Goal: Task Accomplishment & Management: Manage account settings

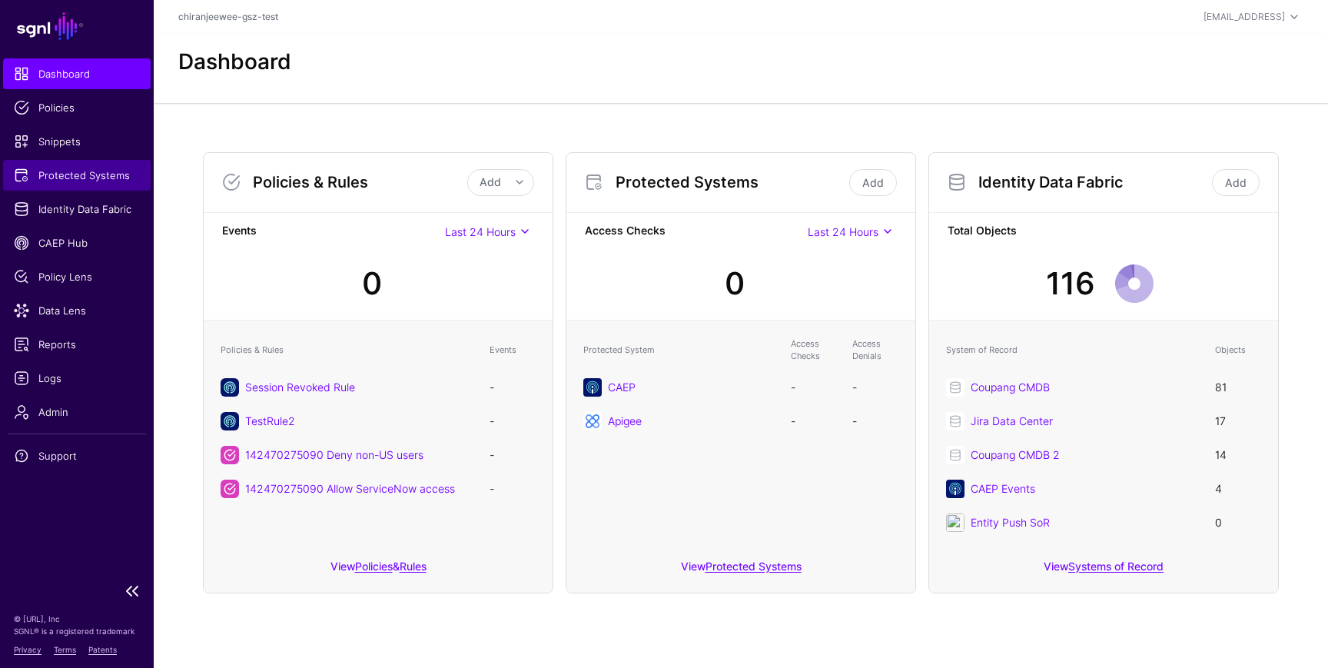
click at [85, 171] on span "Protected Systems" at bounding box center [77, 175] width 126 height 15
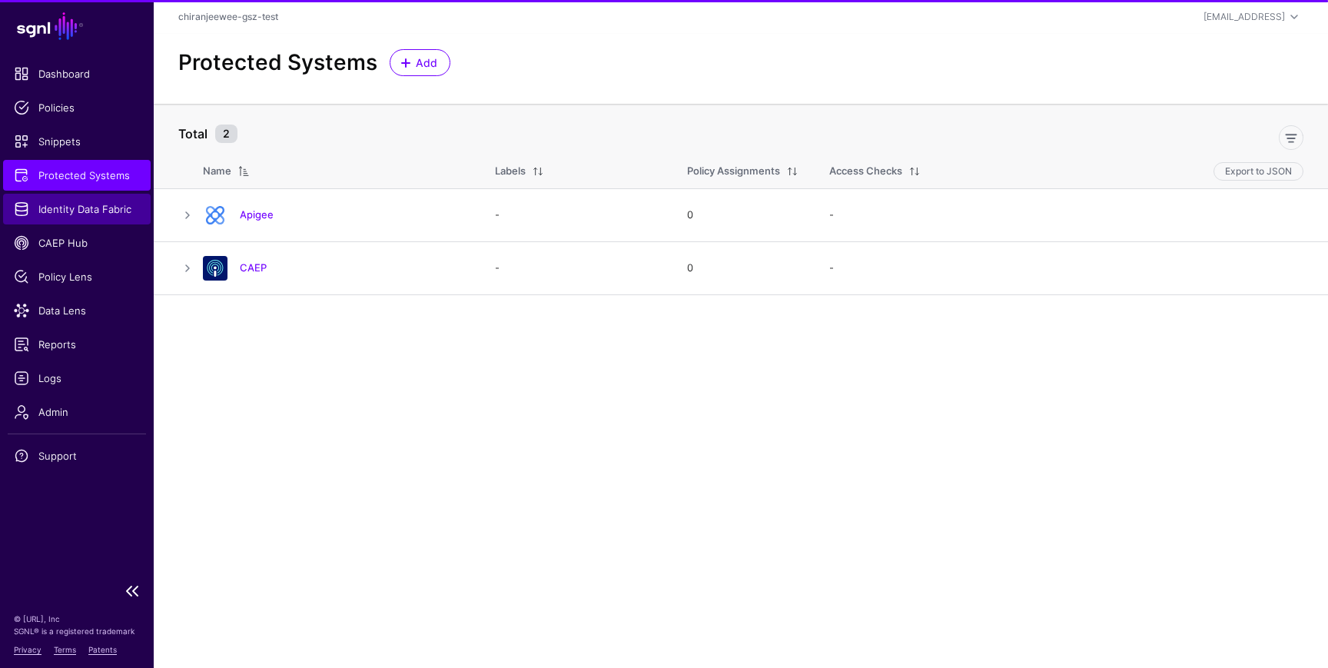
click at [78, 204] on span "Identity Data Fabric" at bounding box center [77, 208] width 126 height 15
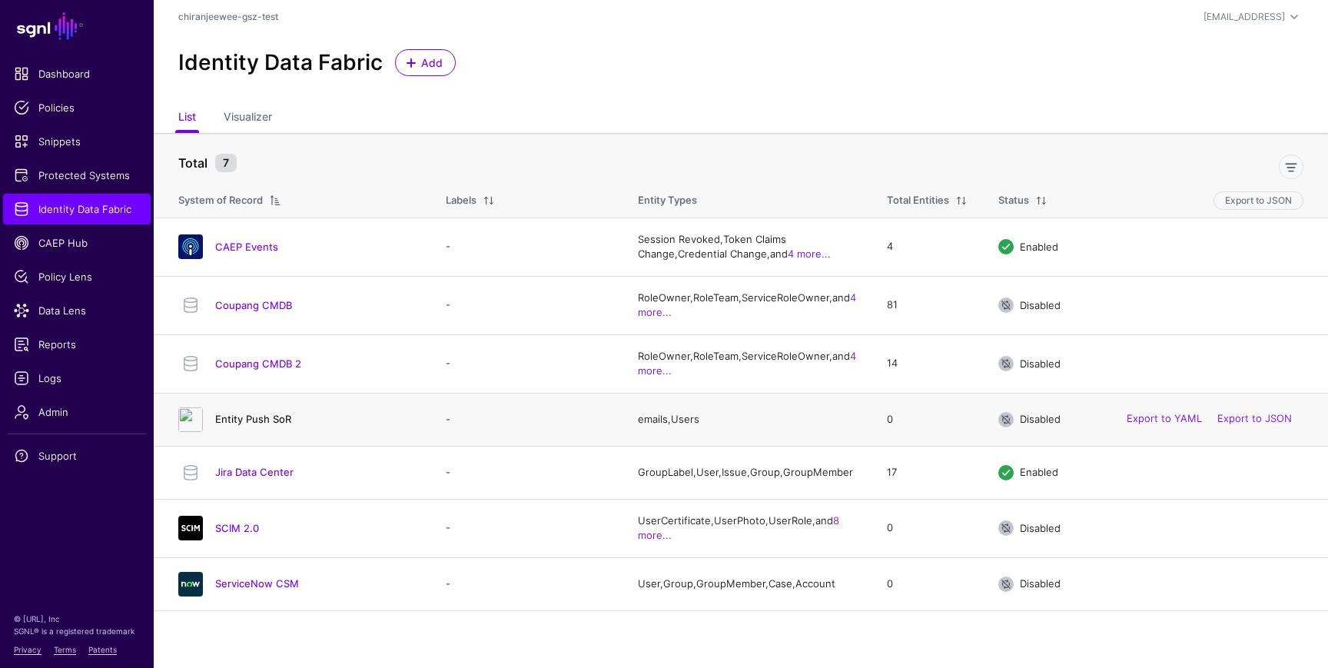
click at [273, 418] on link "Entity Push SoR" at bounding box center [253, 419] width 76 height 12
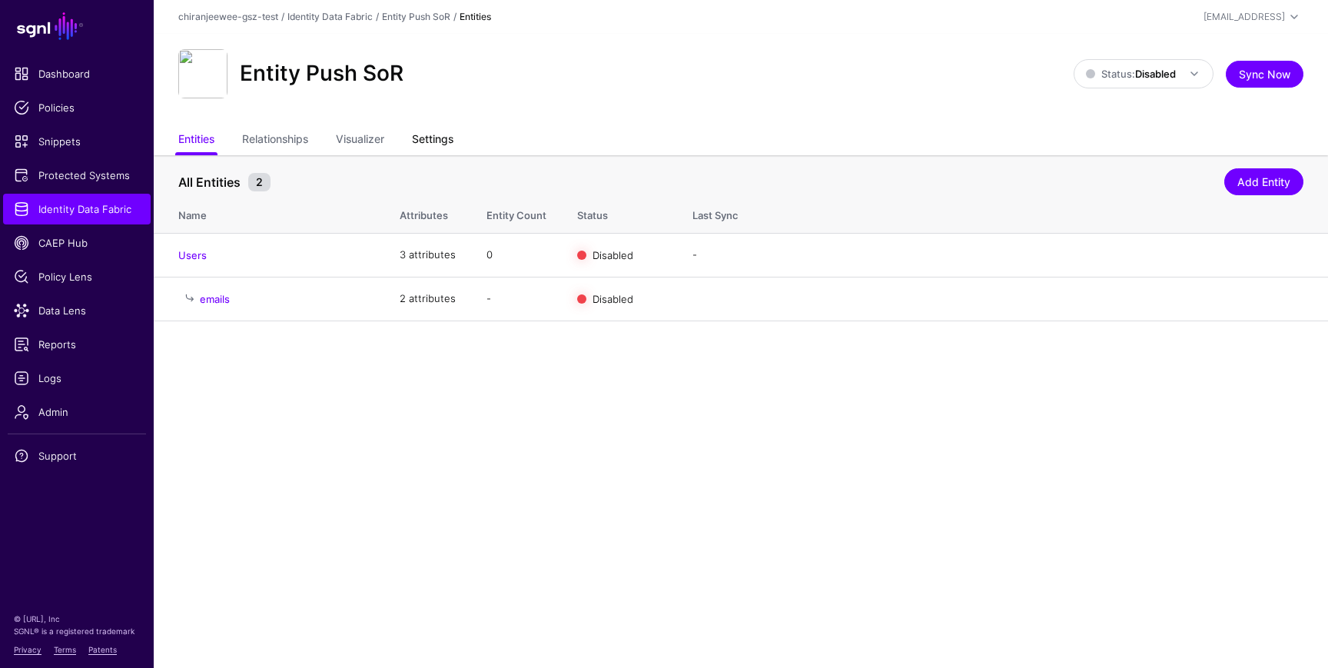
click at [443, 140] on link "Settings" at bounding box center [432, 140] width 41 height 29
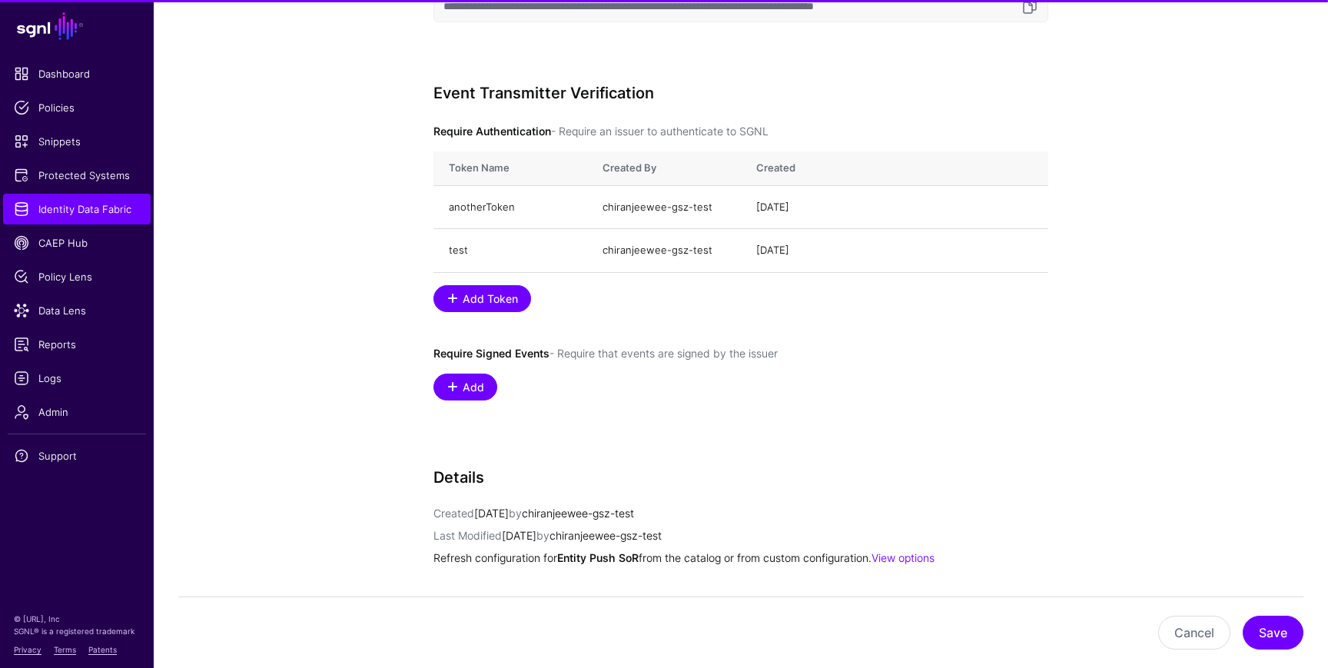
scroll to position [1186, 0]
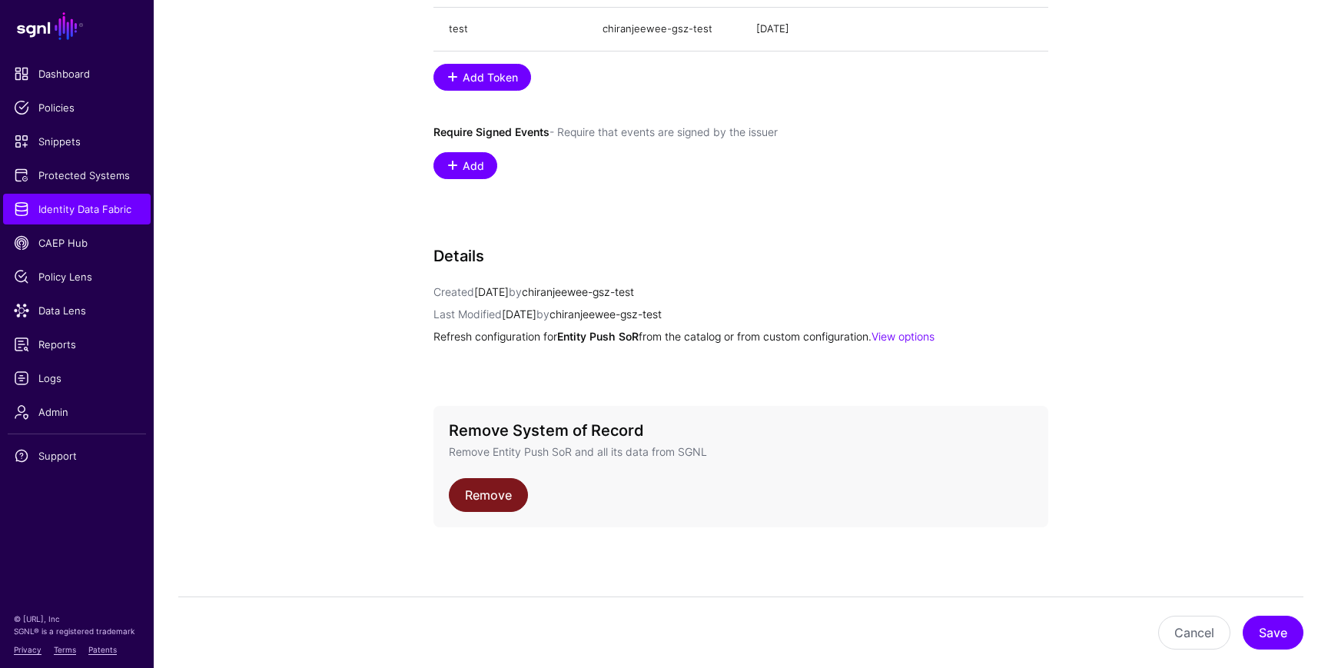
click at [496, 500] on link "Remove" at bounding box center [488, 495] width 79 height 34
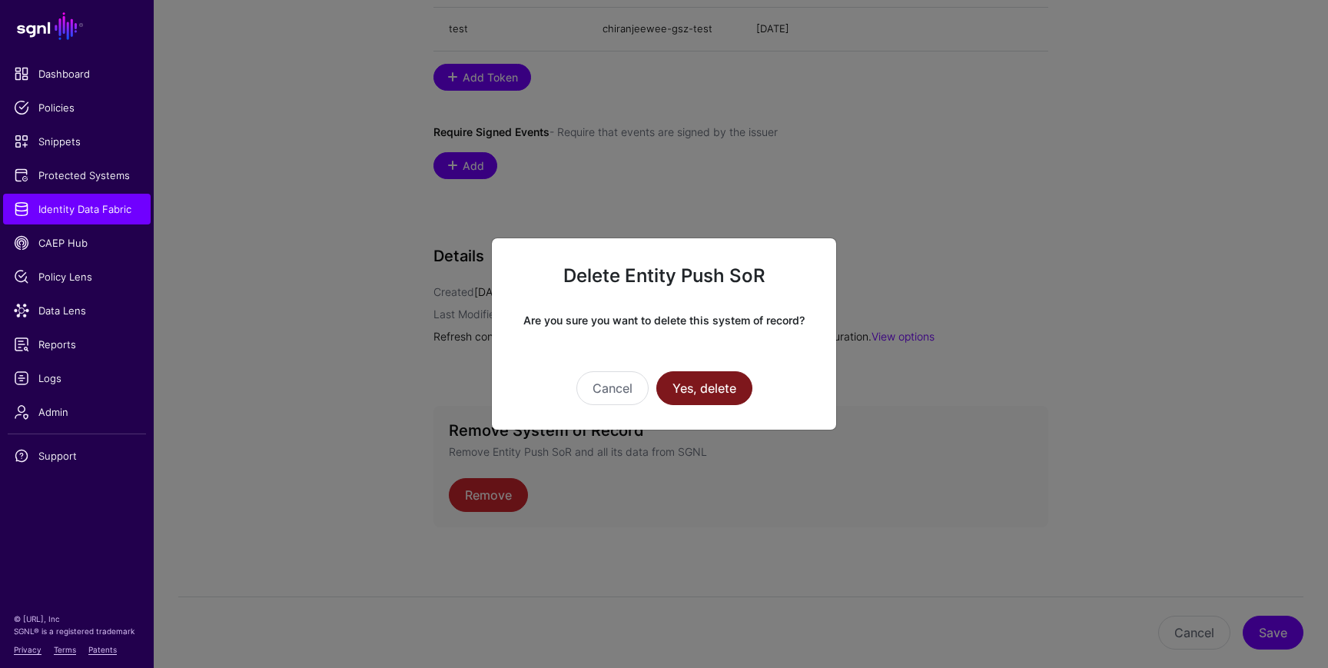
click at [719, 379] on button "Yes, delete" at bounding box center [704, 388] width 96 height 34
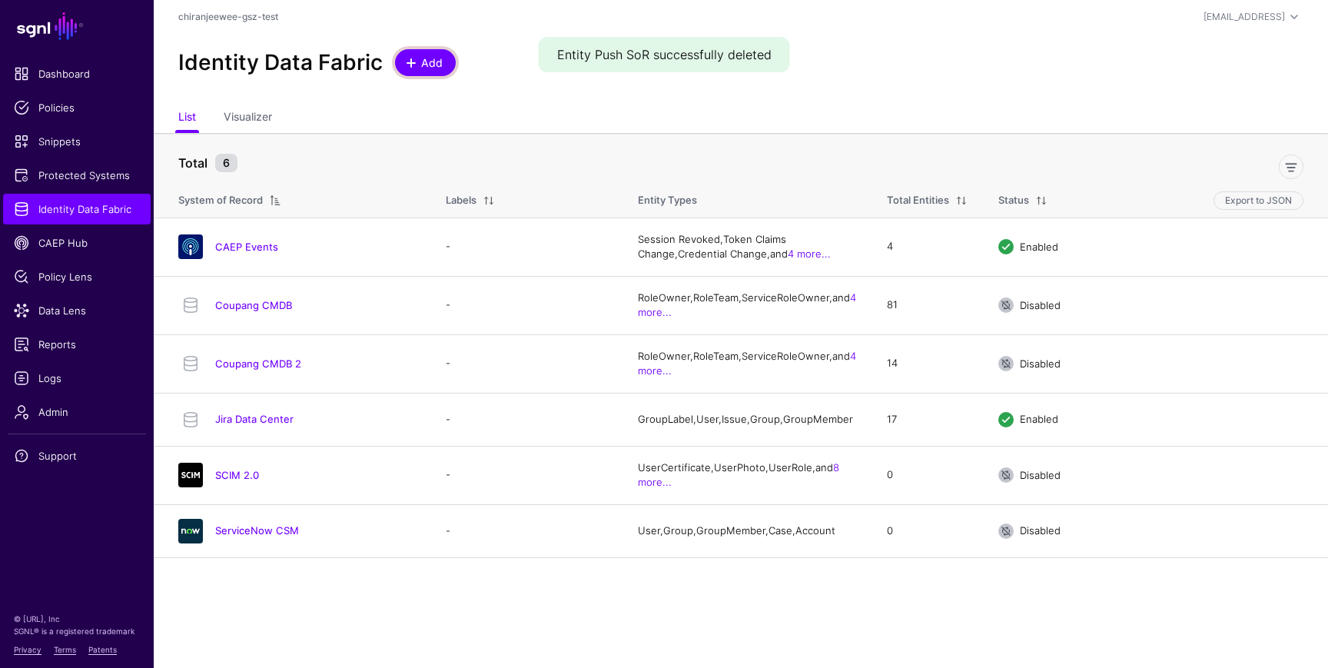
click at [435, 65] on span "Add" at bounding box center [432, 63] width 25 height 16
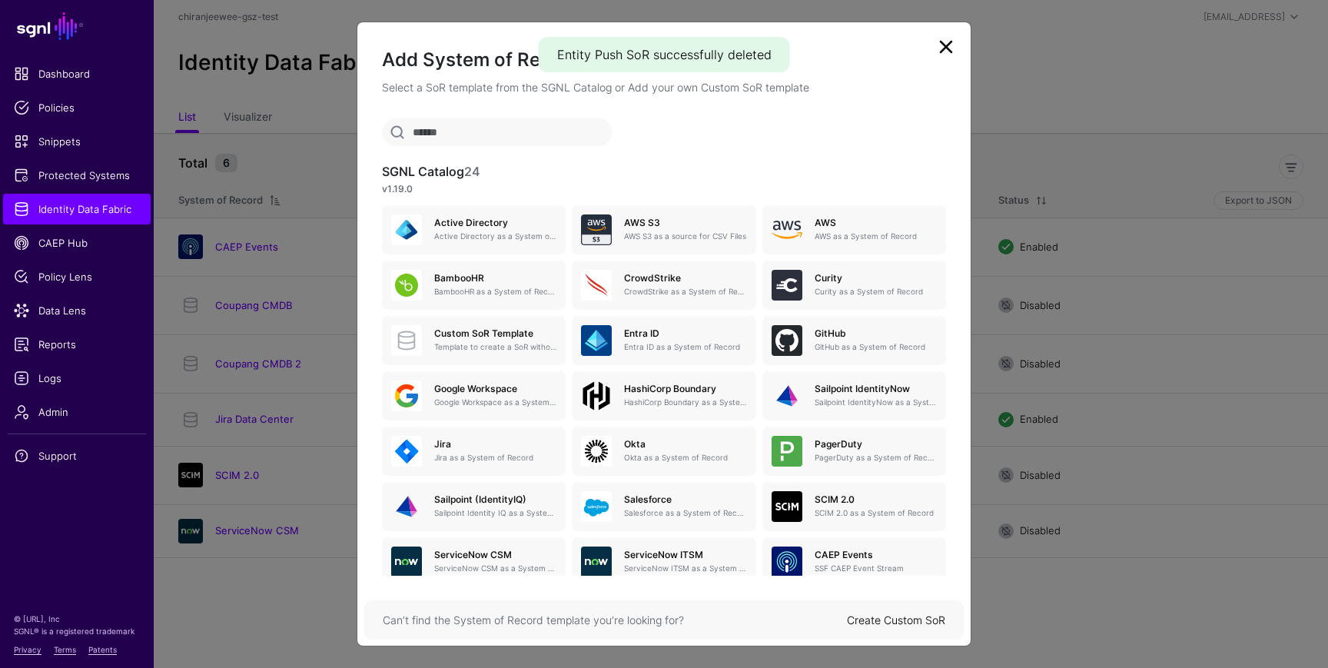
click at [871, 621] on link "Create Custom SoR" at bounding box center [896, 619] width 98 height 13
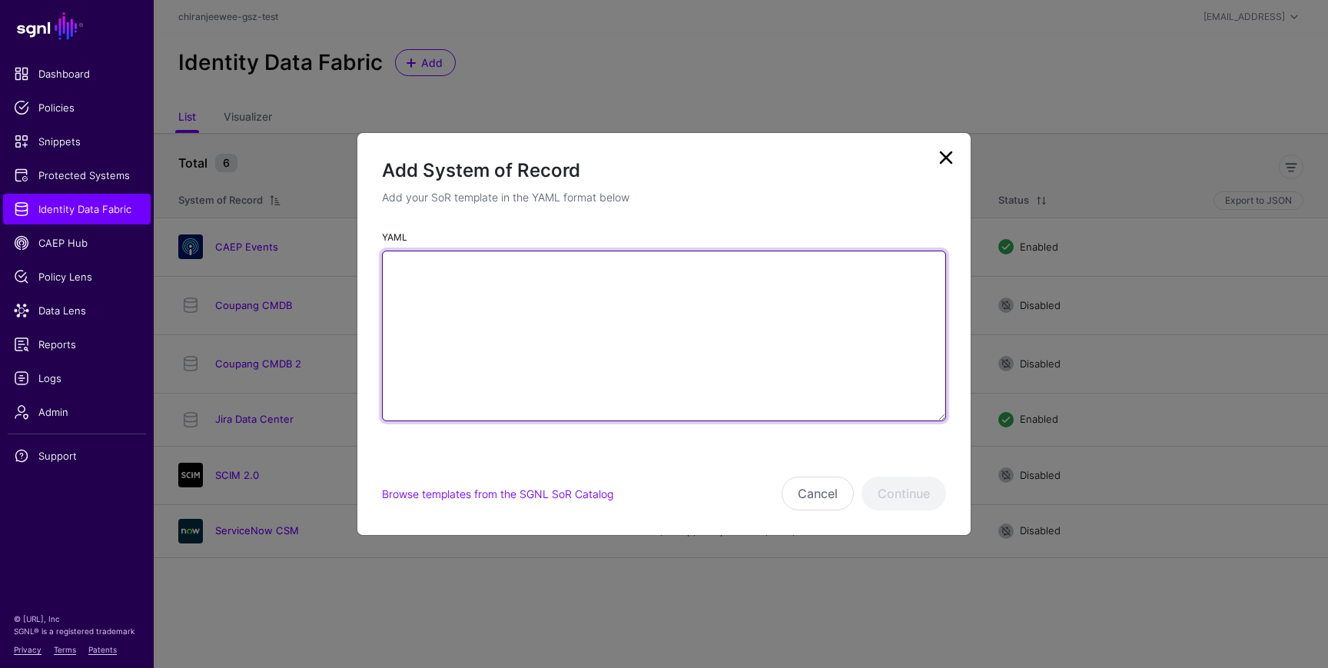
click at [616, 288] on textarea "YAML" at bounding box center [664, 336] width 564 height 171
paste textarea "**********"
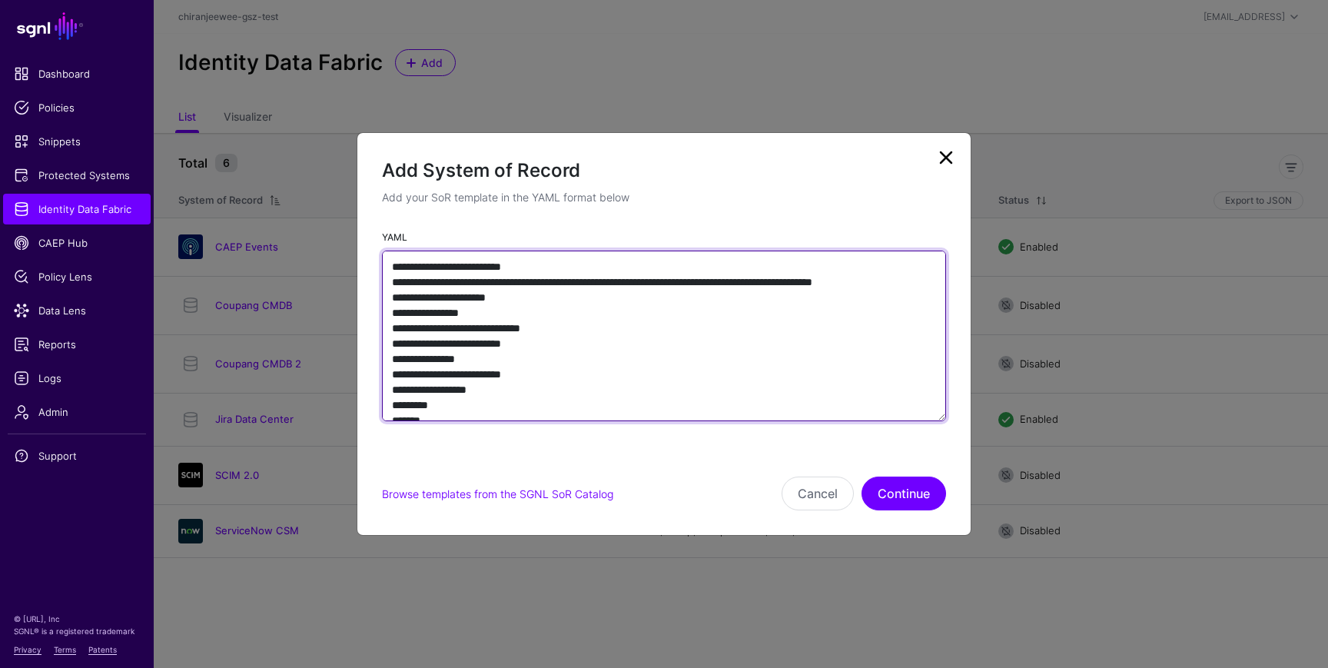
scroll to position [1006, 0]
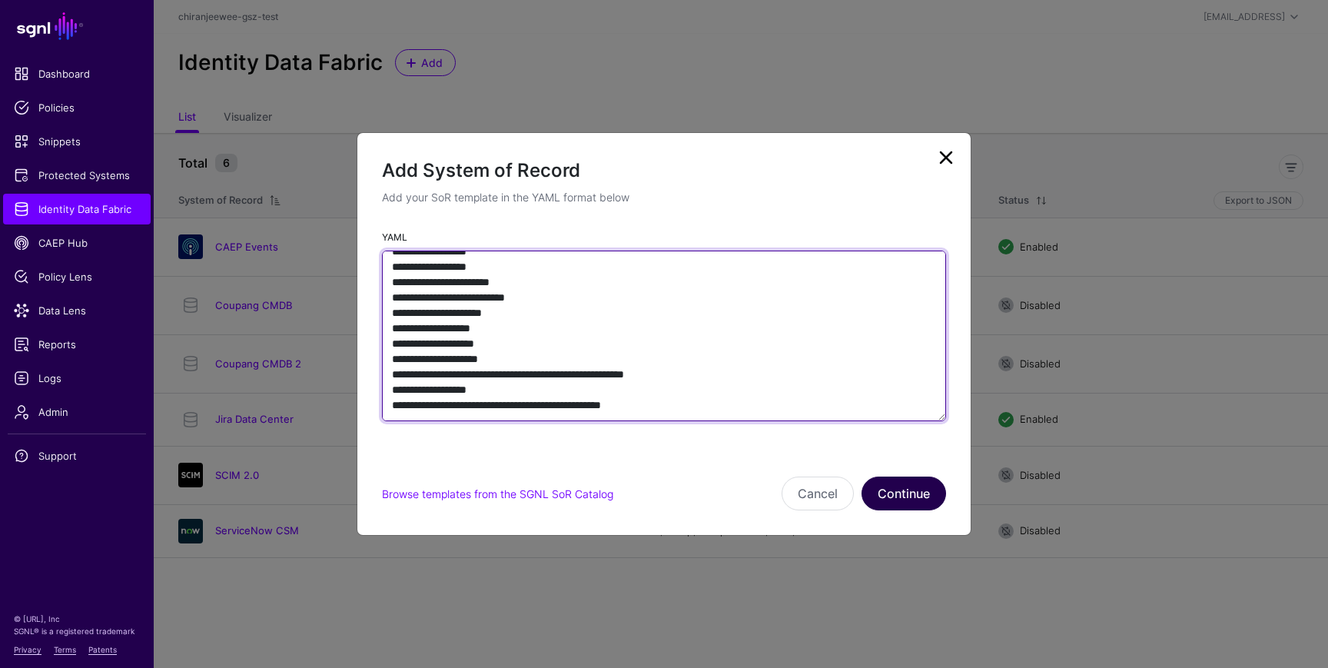
type textarea "**********"
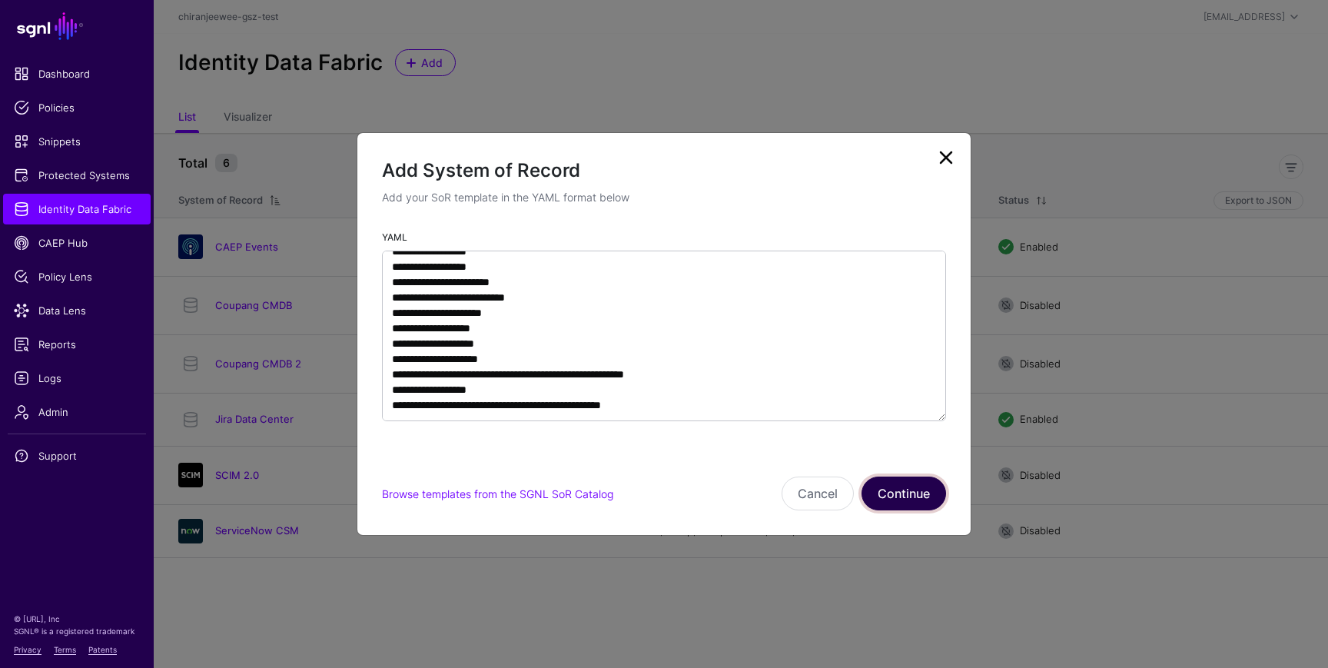
click at [914, 490] on button "Continue" at bounding box center [903, 493] width 85 height 34
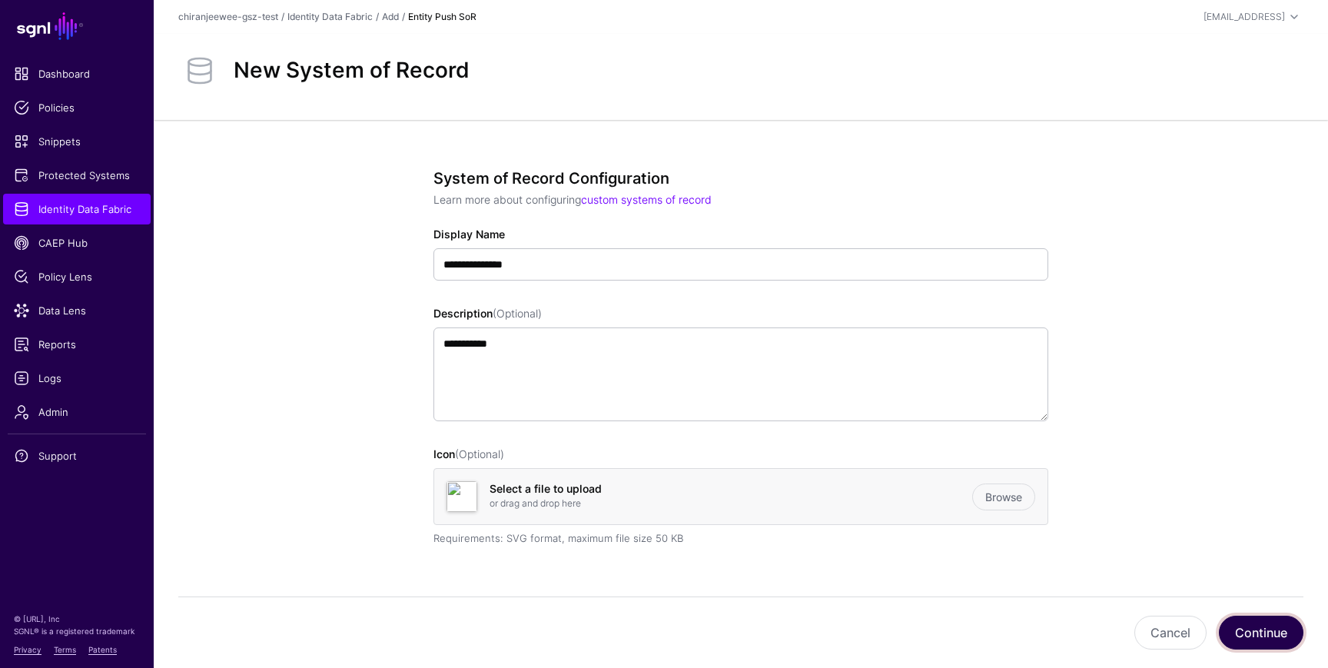
click at [1258, 626] on button "Continue" at bounding box center [1261, 633] width 85 height 34
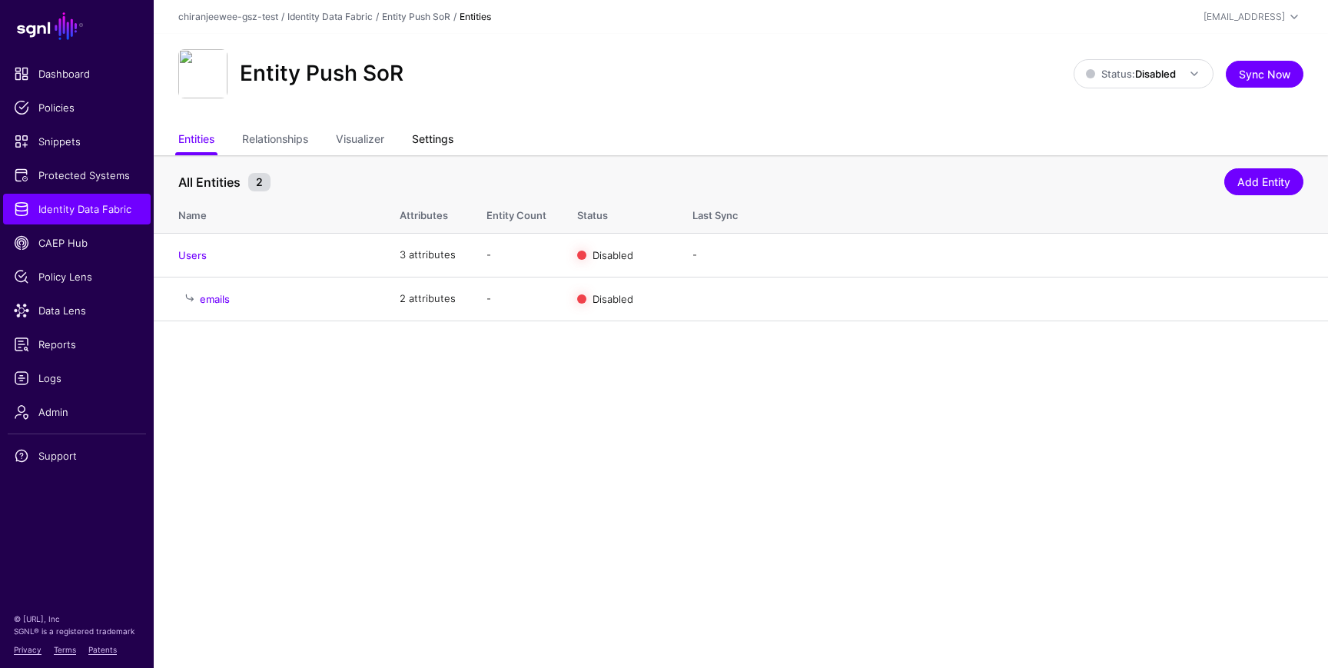
click at [445, 139] on link "Settings" at bounding box center [432, 140] width 41 height 29
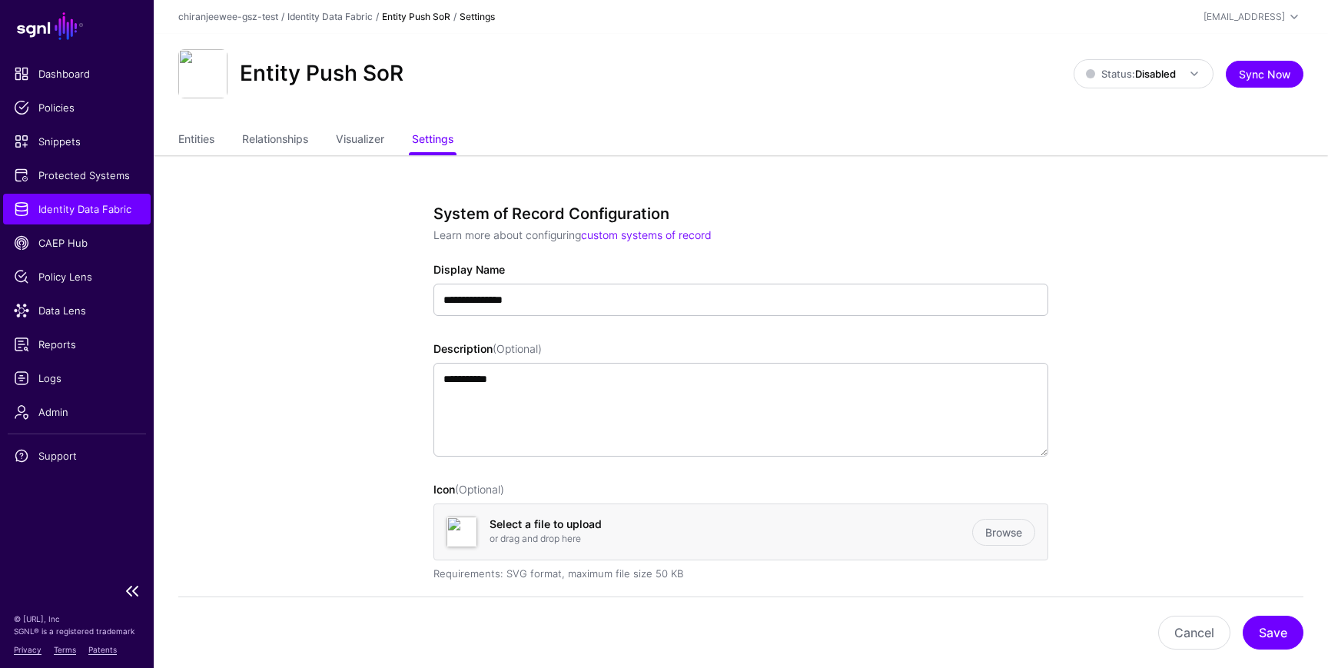
click at [87, 201] on link "Identity Data Fabric" at bounding box center [77, 209] width 148 height 31
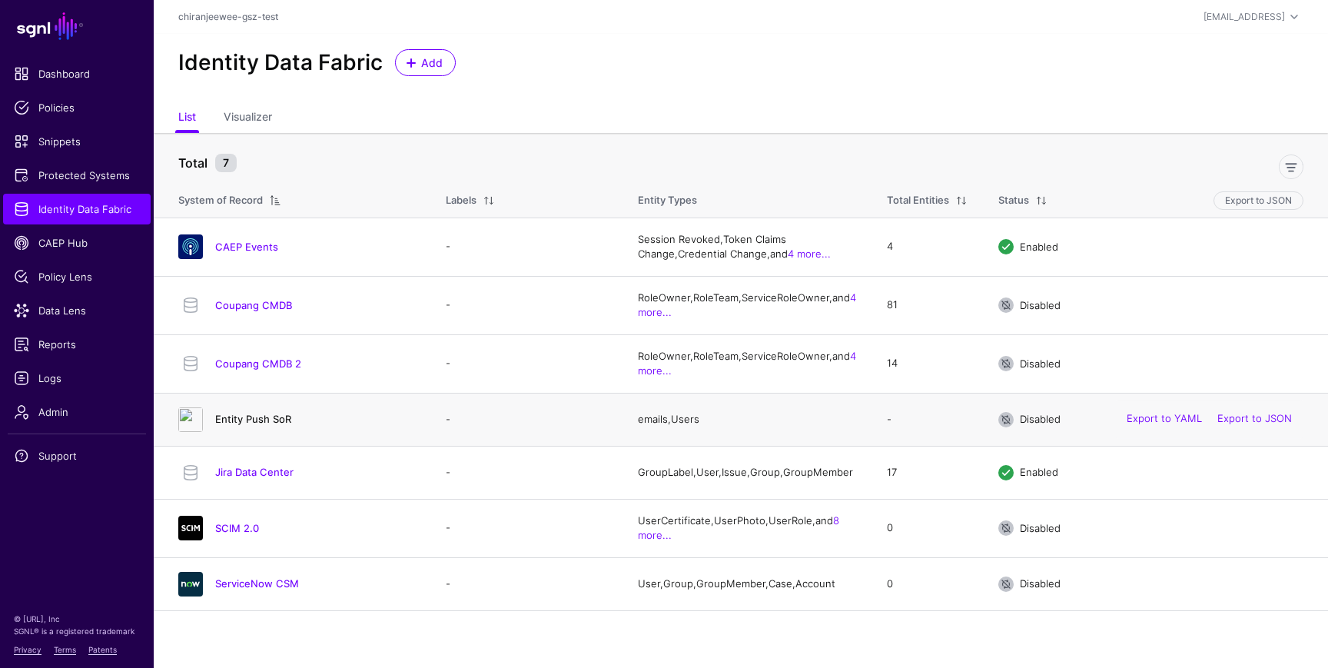
click at [264, 421] on link "Entity Push SoR" at bounding box center [253, 419] width 76 height 12
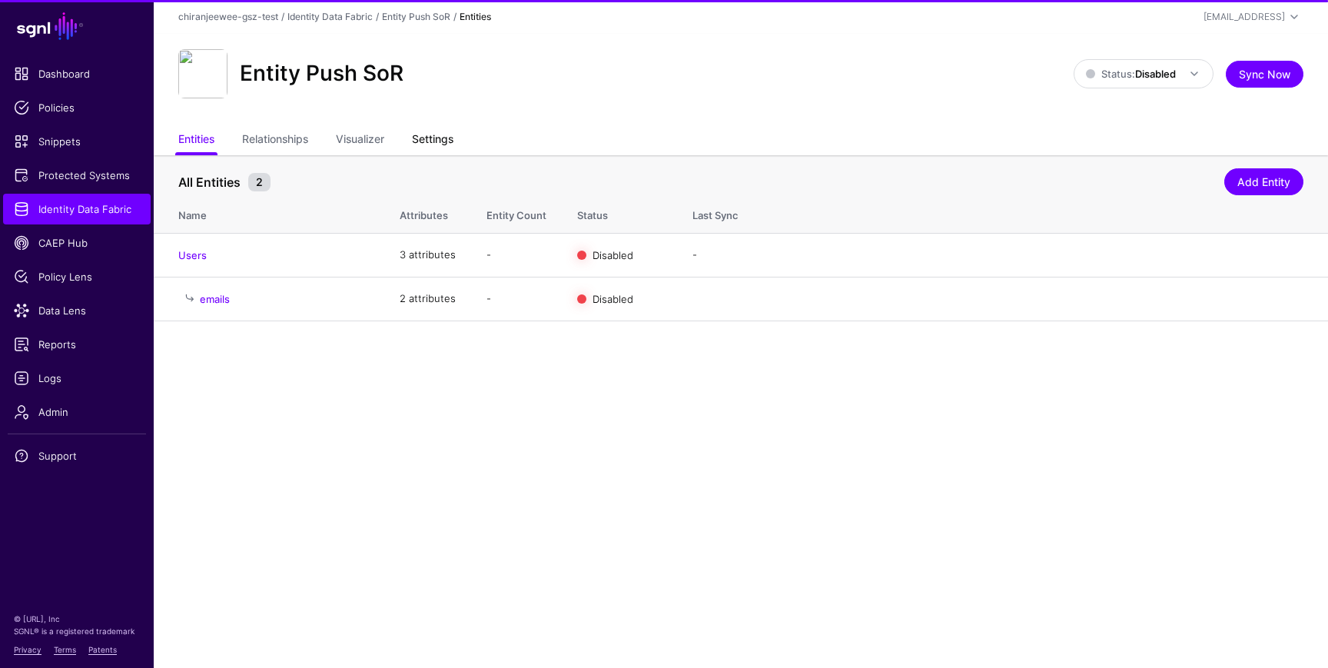
click at [445, 139] on link "Settings" at bounding box center [432, 140] width 41 height 29
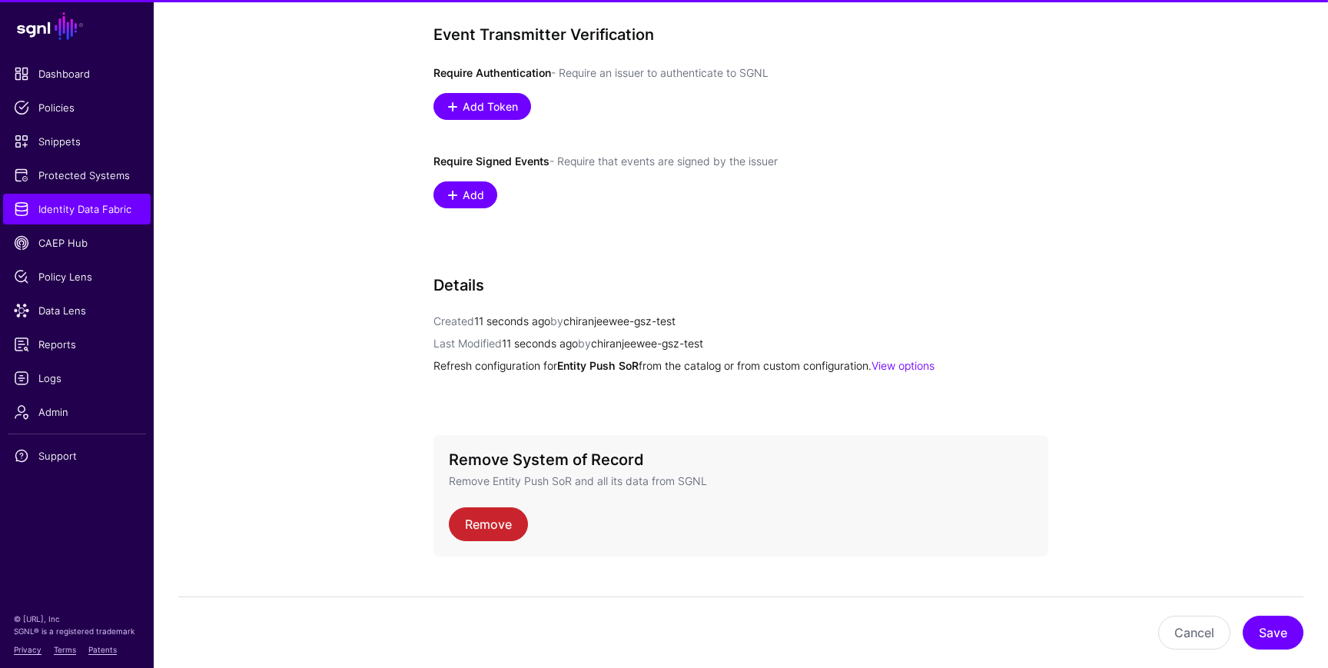
scroll to position [1054, 0]
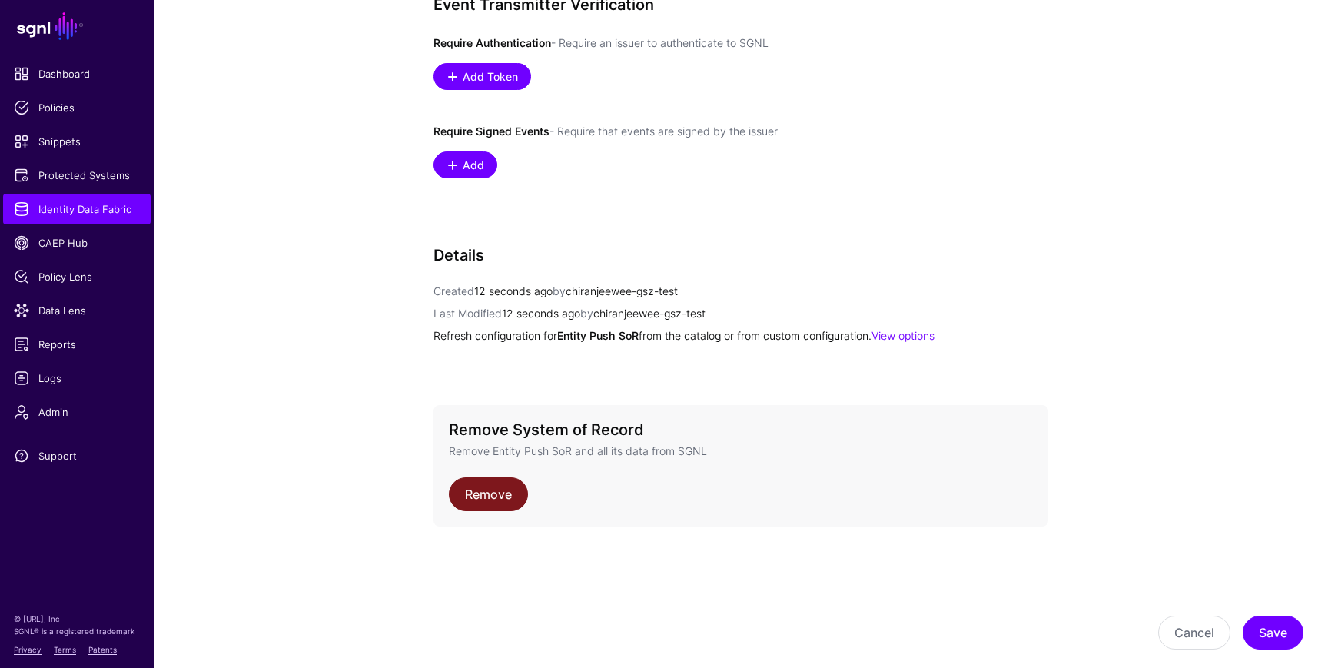
click at [496, 494] on link "Remove" at bounding box center [488, 494] width 79 height 34
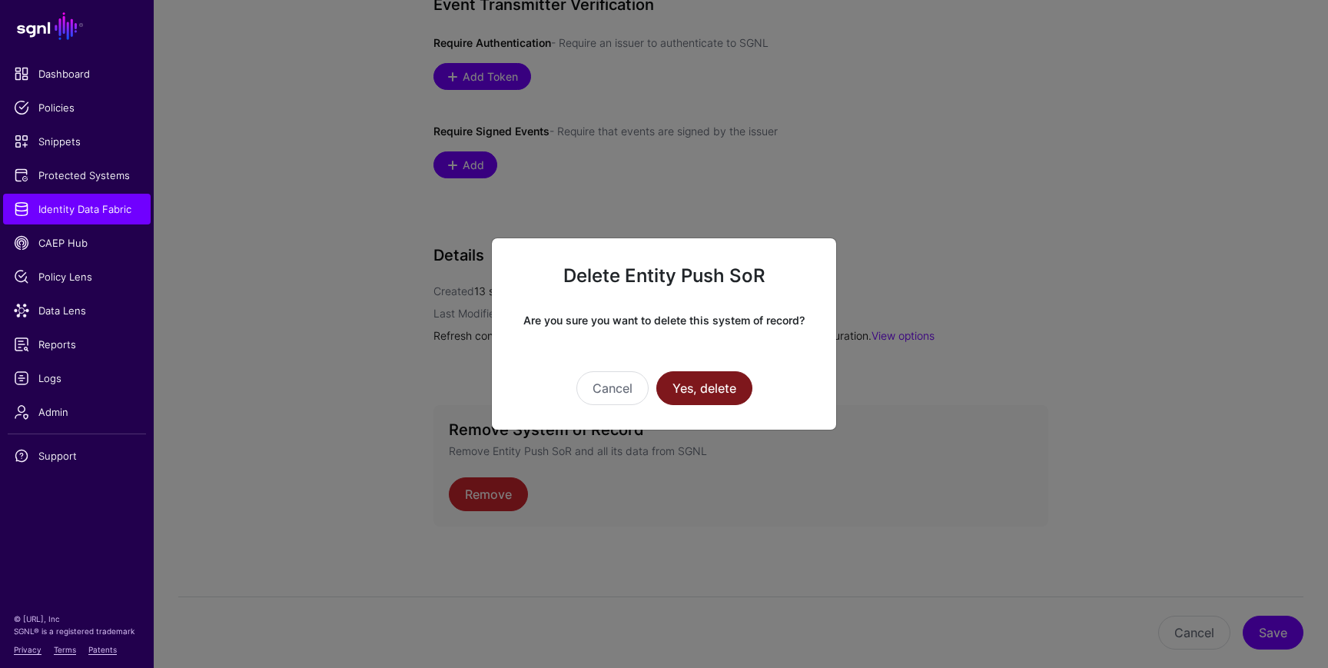
click at [705, 383] on button "Yes, delete" at bounding box center [704, 388] width 96 height 34
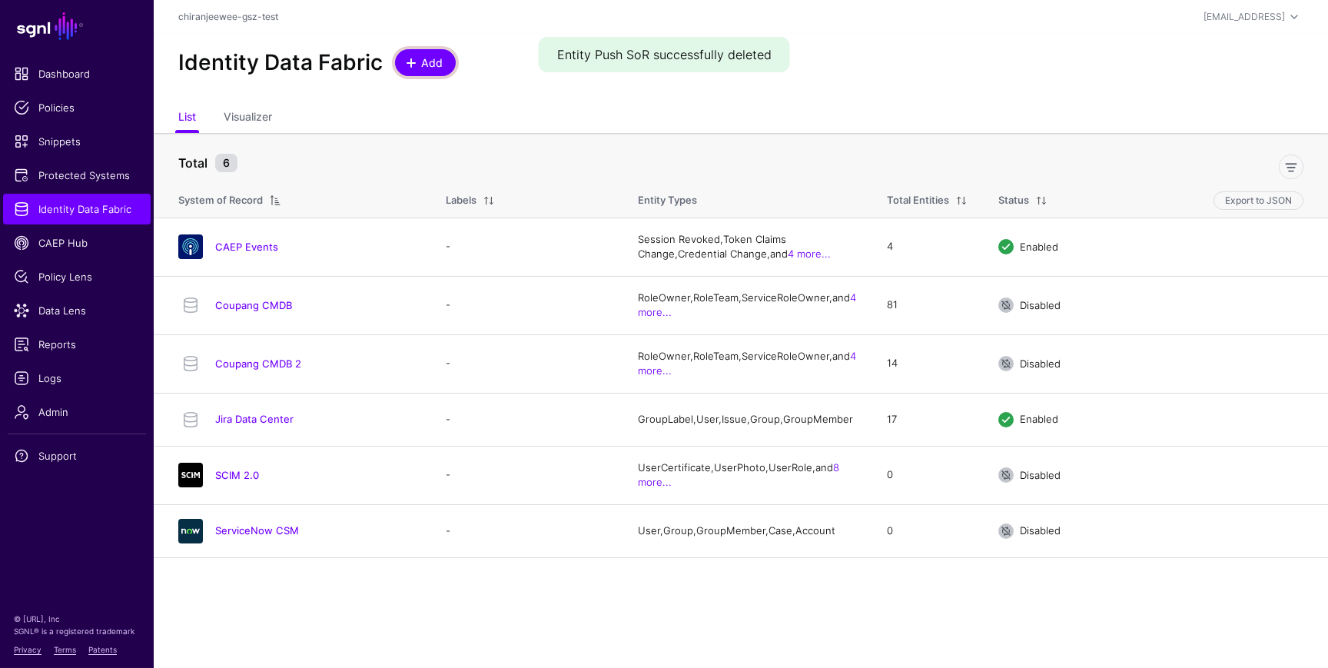
click at [422, 55] on span "Add" at bounding box center [432, 63] width 25 height 16
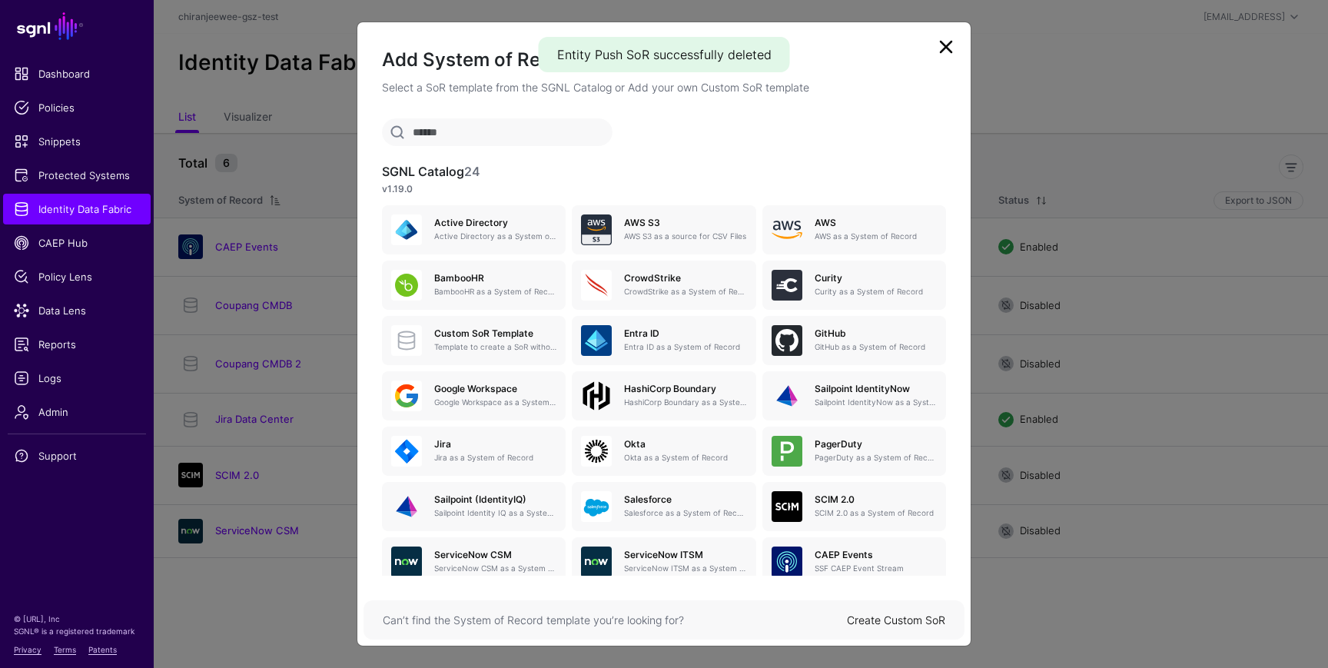
click at [881, 619] on link "Create Custom SoR" at bounding box center [896, 619] width 98 height 13
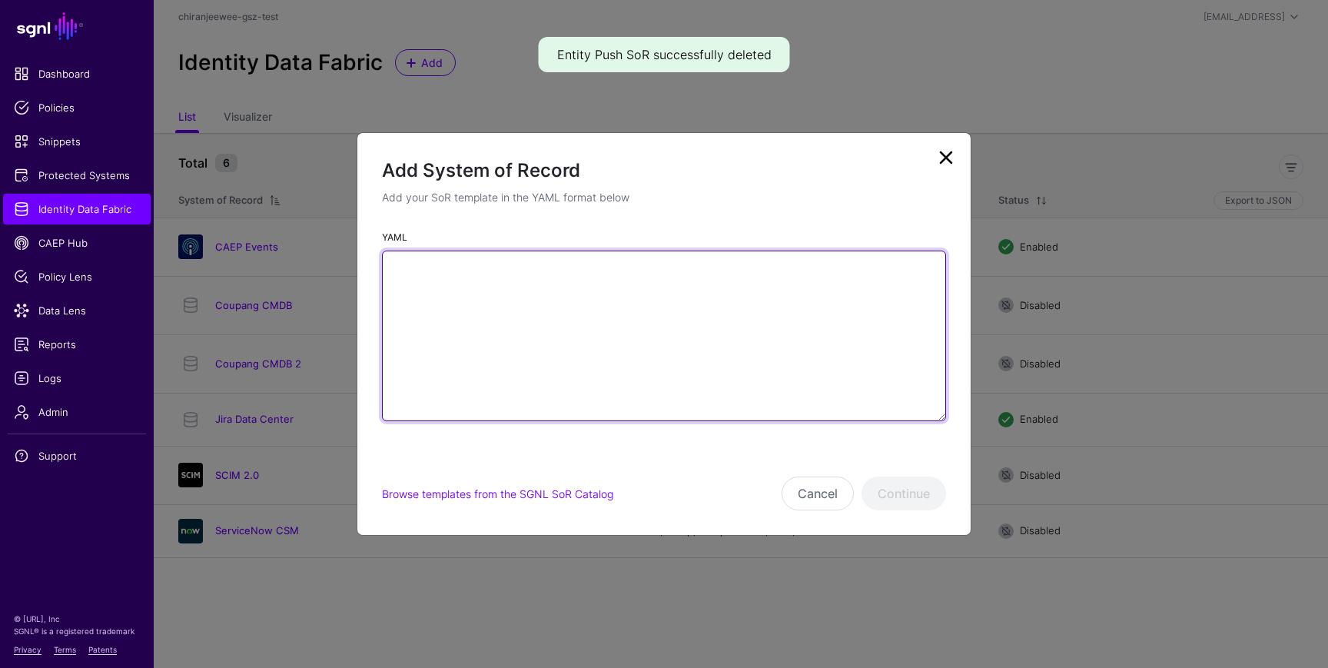
click at [506, 364] on textarea "YAML" at bounding box center [664, 336] width 564 height 171
paste textarea "**********"
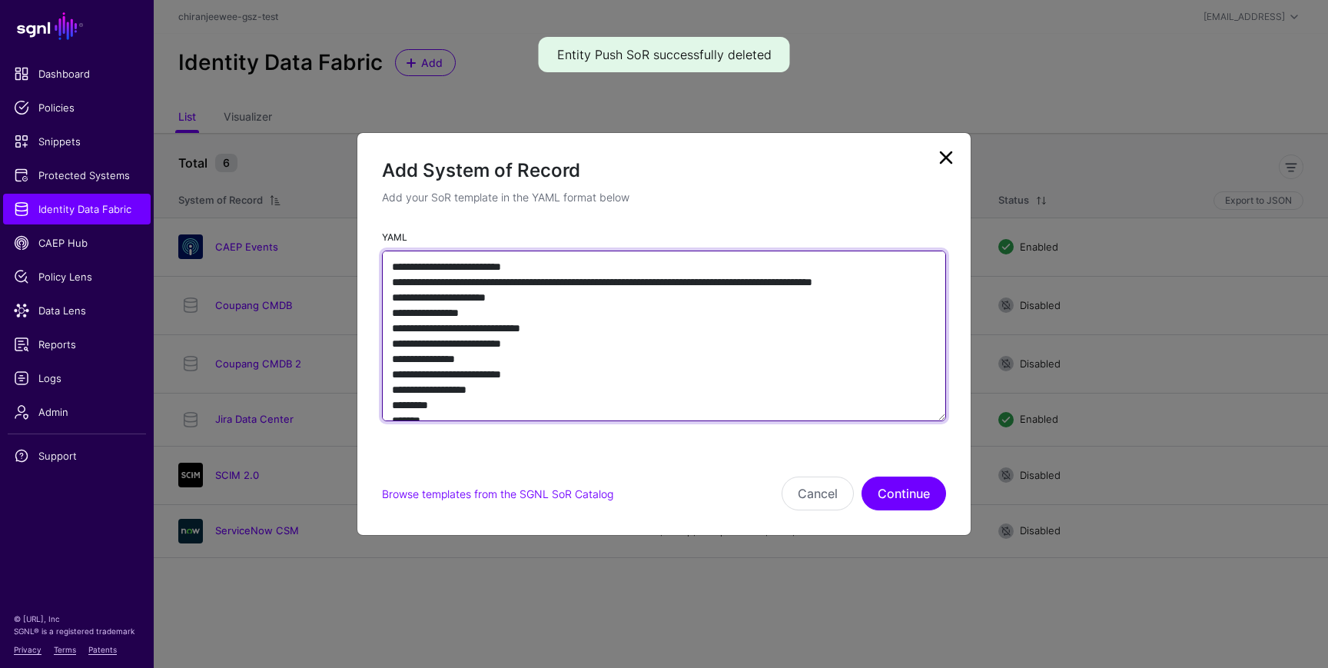
click at [503, 380] on textarea "YAML" at bounding box center [664, 336] width 564 height 171
click at [502, 388] on textarea "YAML" at bounding box center [664, 336] width 564 height 171
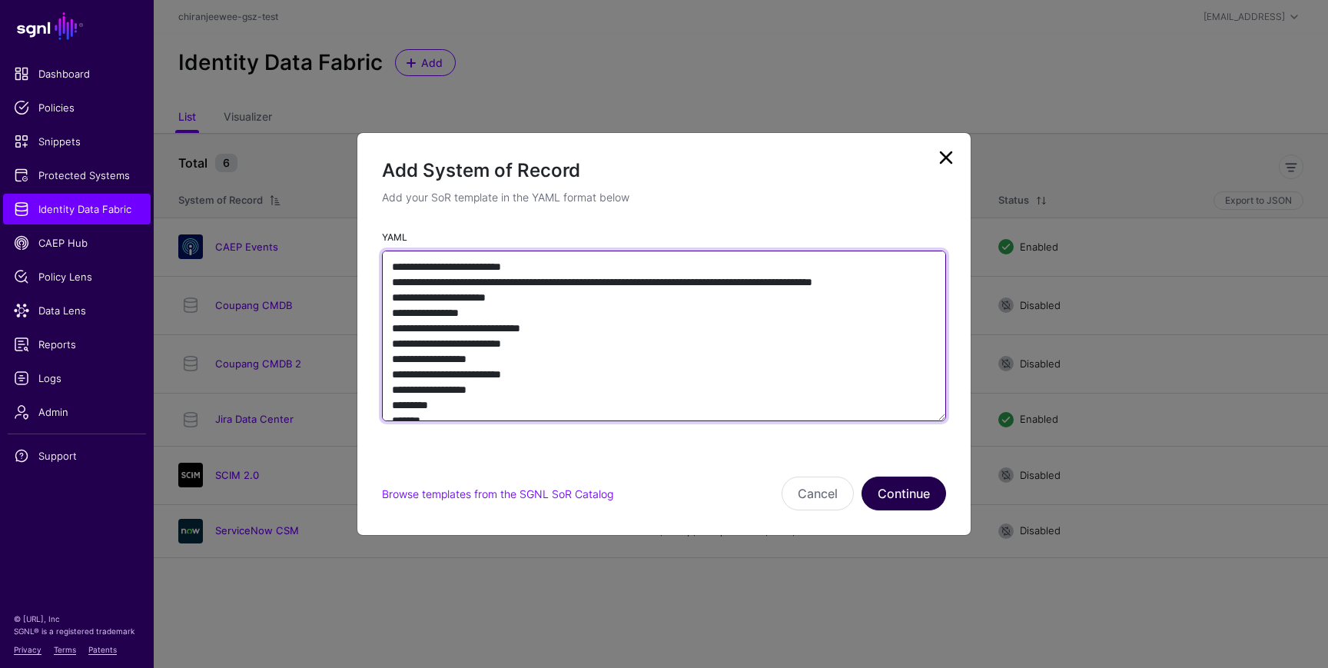
type textarea "**********"
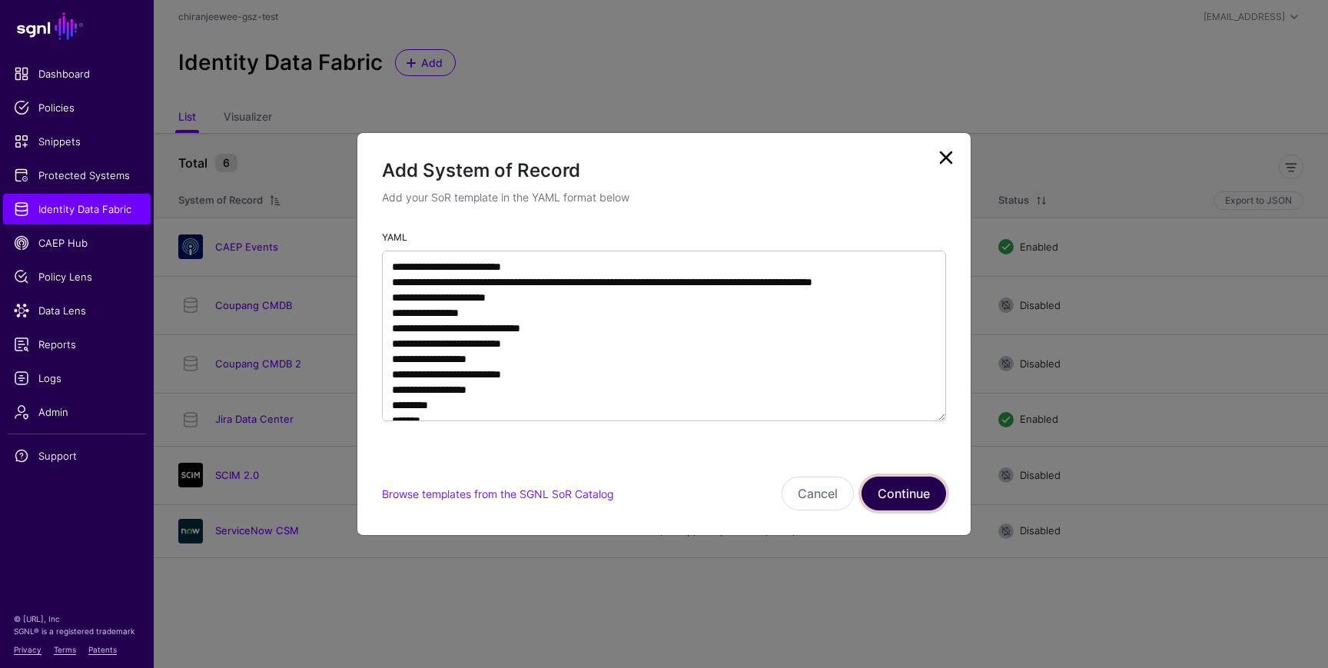
click at [898, 493] on button "Continue" at bounding box center [903, 493] width 85 height 34
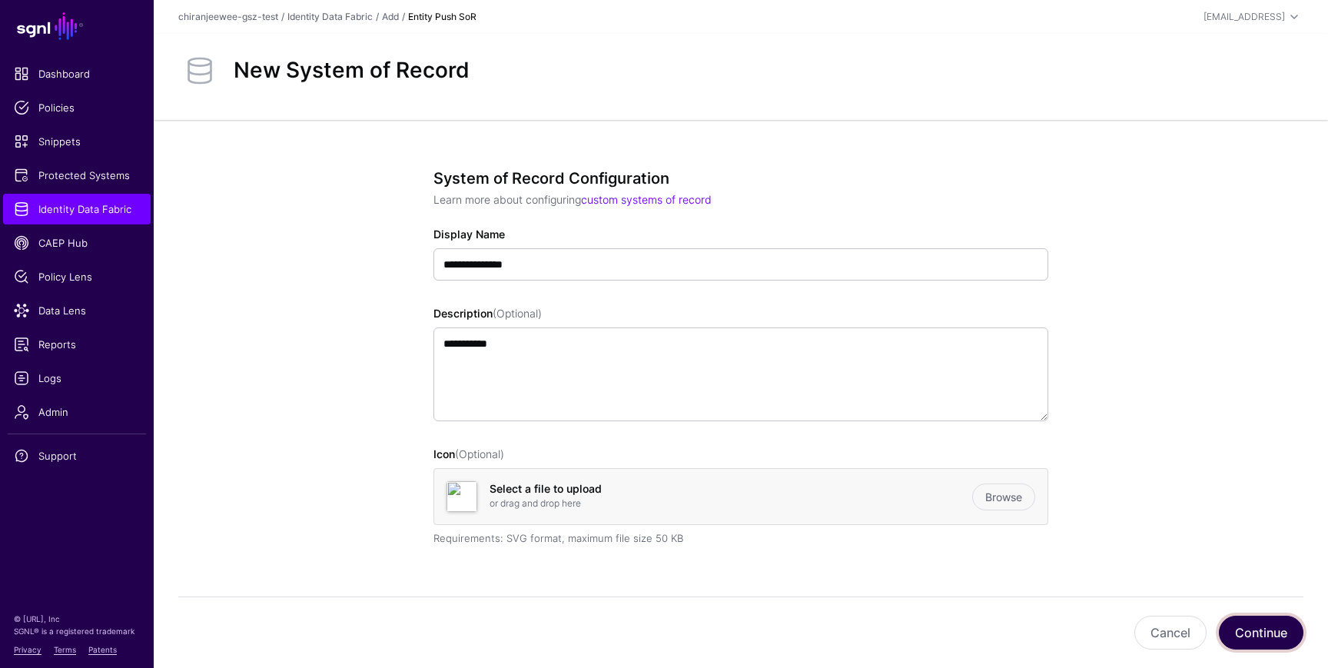
click at [1240, 623] on button "Continue" at bounding box center [1261, 633] width 85 height 34
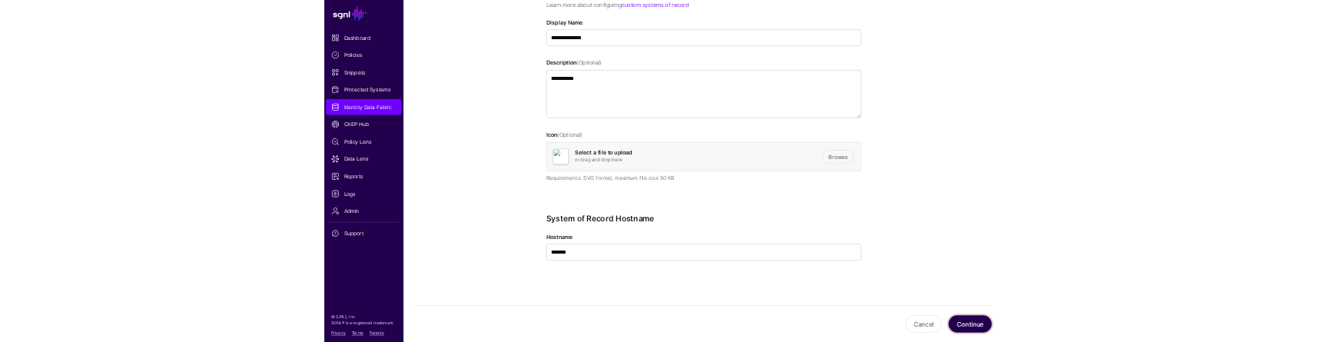
scroll to position [191, 0]
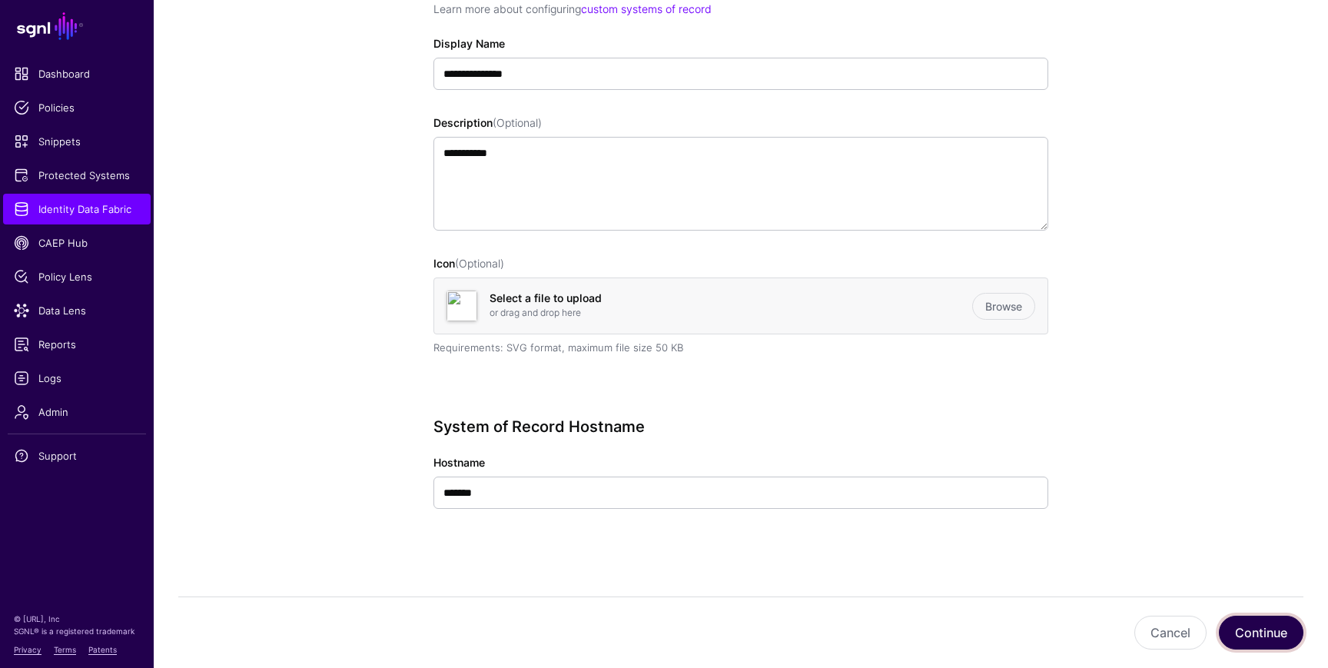
click at [1267, 622] on button "Continue" at bounding box center [1261, 633] width 85 height 34
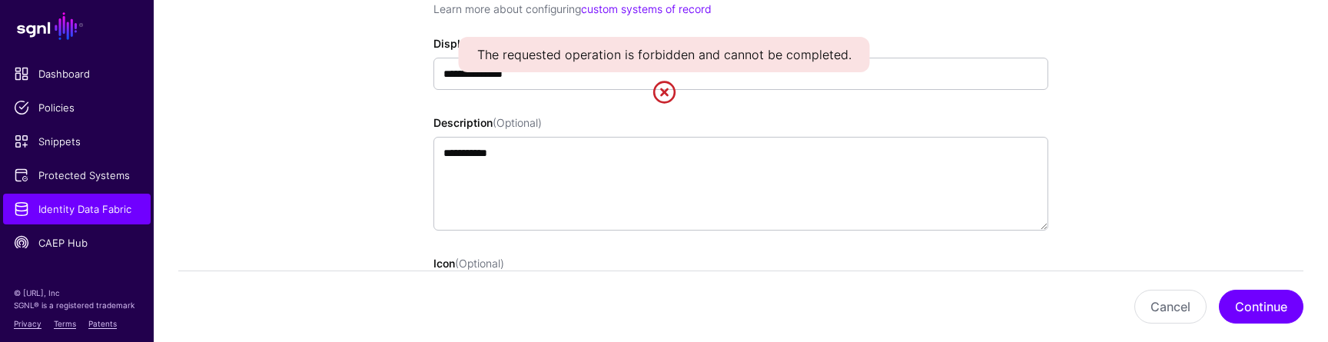
scroll to position [516, 0]
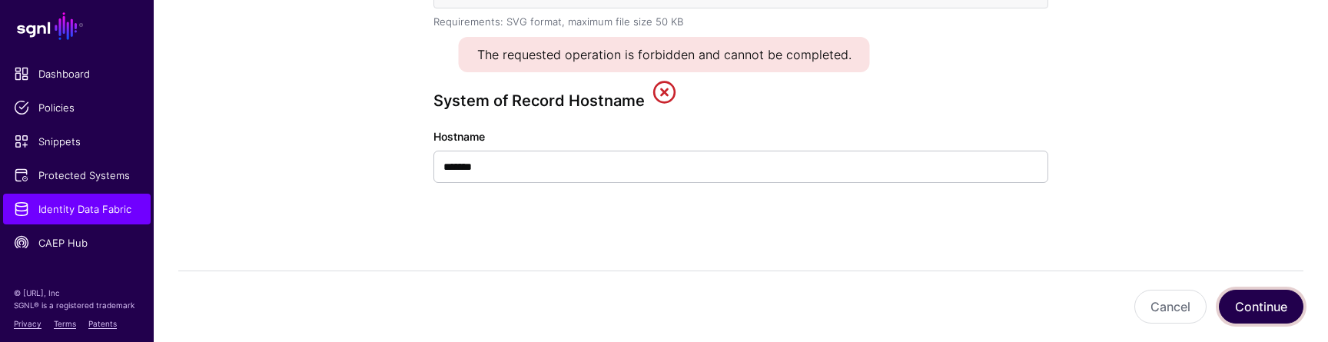
click at [1270, 316] on button "Continue" at bounding box center [1261, 307] width 85 height 34
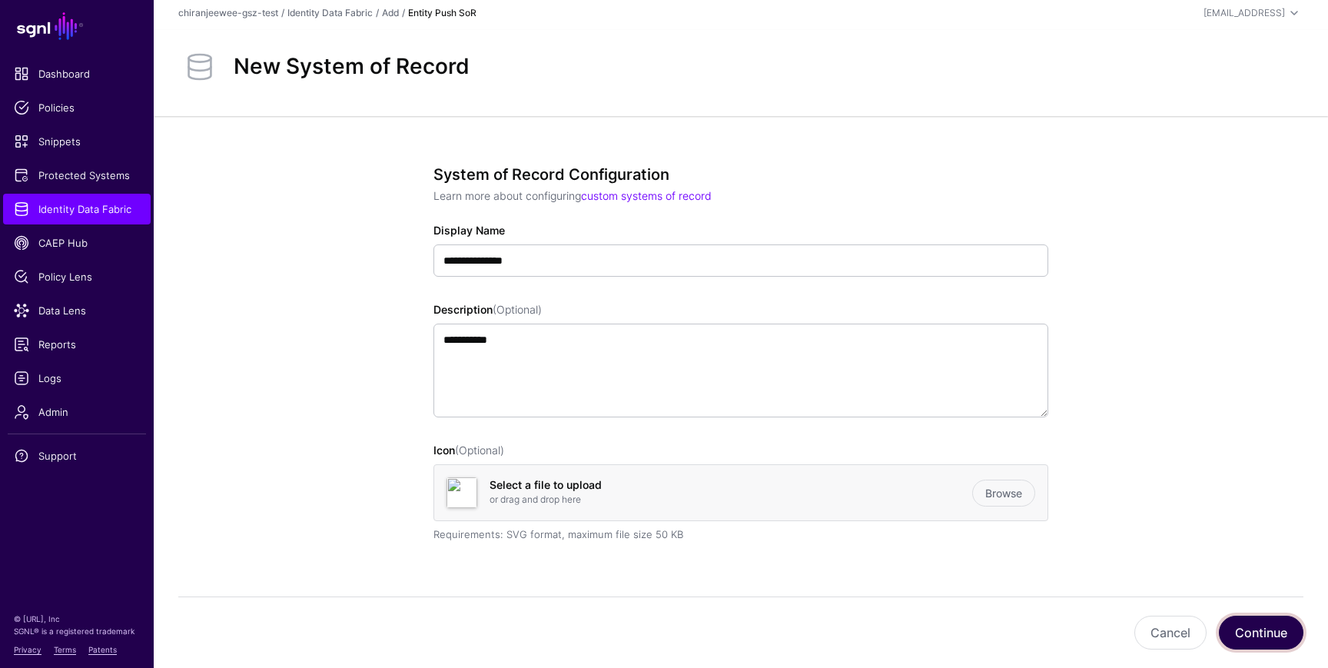
scroll to position [0, 0]
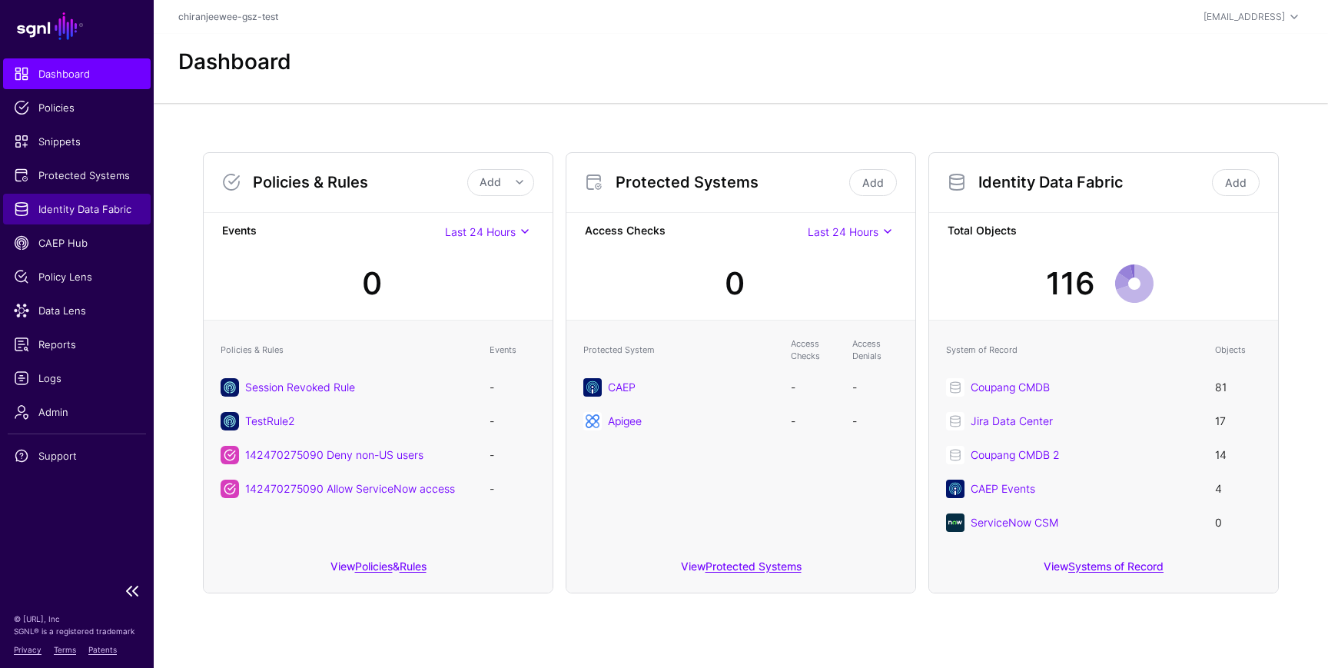
click at [88, 213] on span "Identity Data Fabric" at bounding box center [77, 208] width 126 height 15
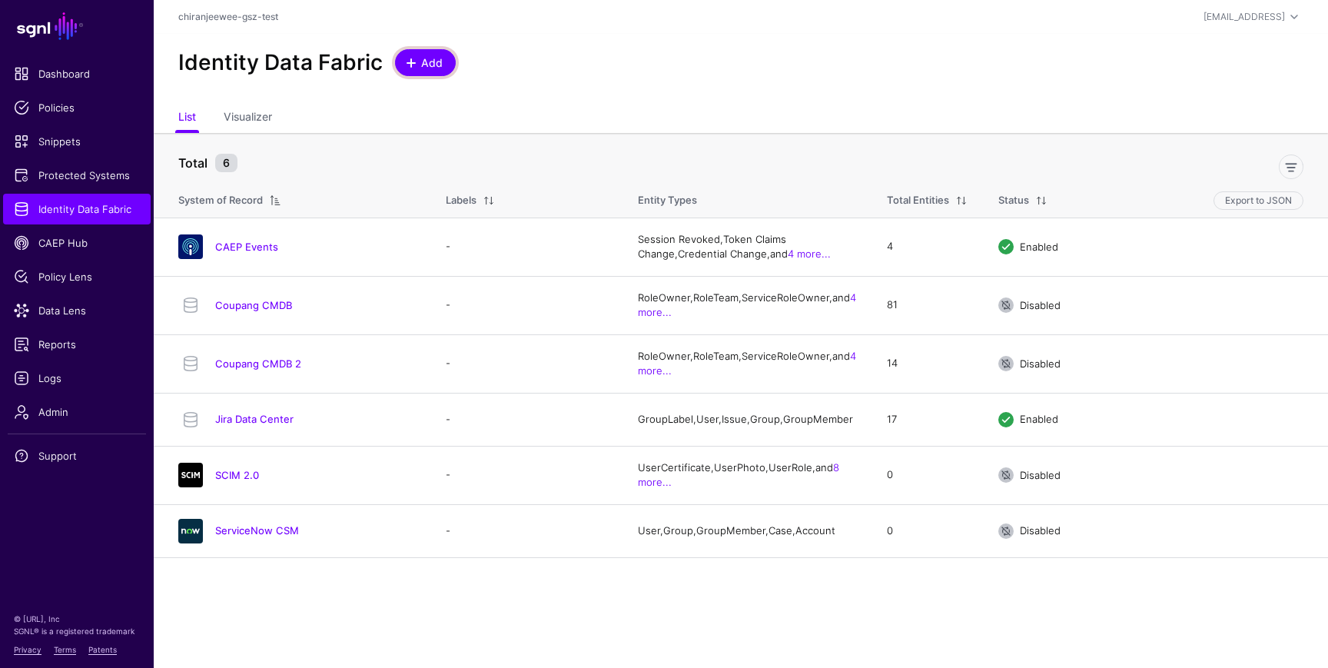
click at [423, 75] on link "Add" at bounding box center [425, 62] width 61 height 27
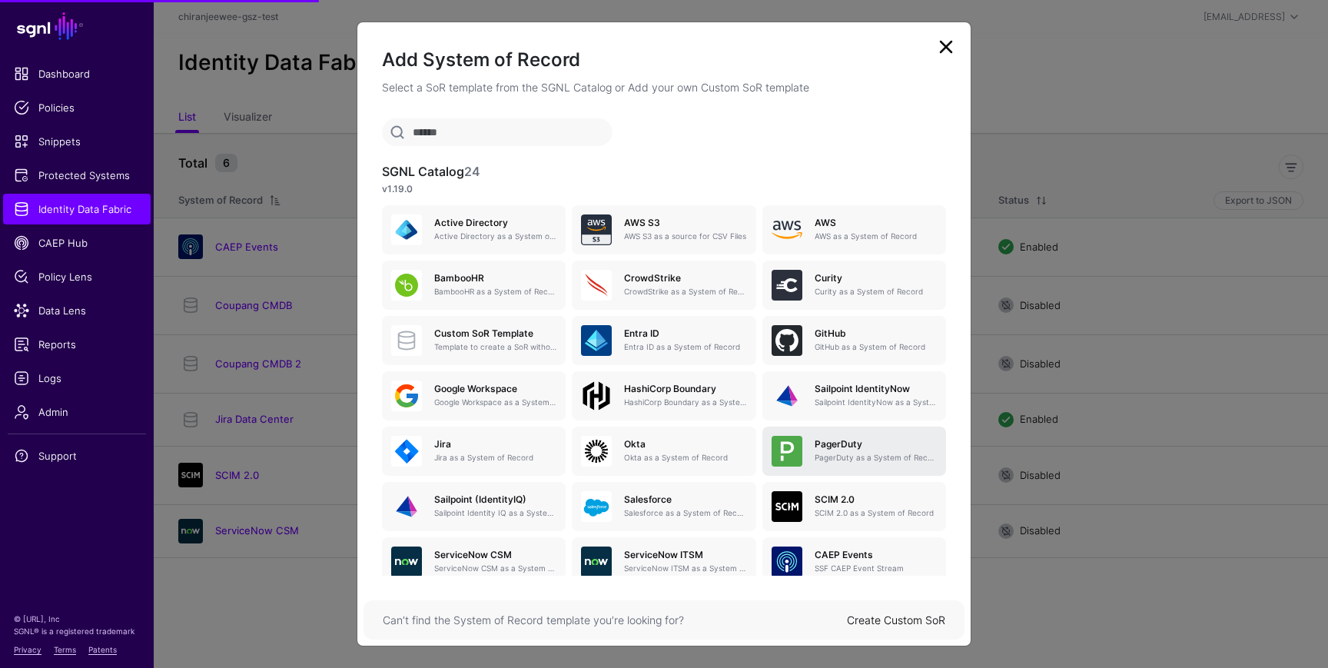
click at [881, 442] on h5 "PagerDuty" at bounding box center [876, 444] width 122 height 11
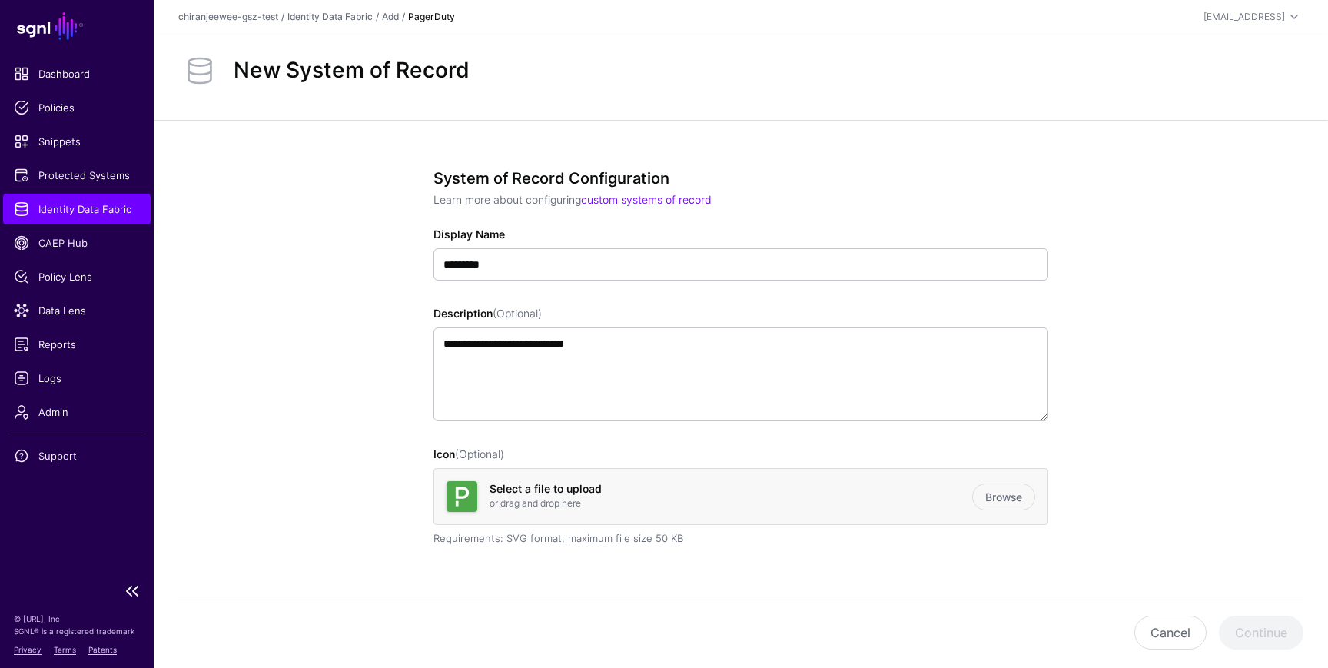
click at [93, 206] on span "Identity Data Fabric" at bounding box center [77, 208] width 126 height 15
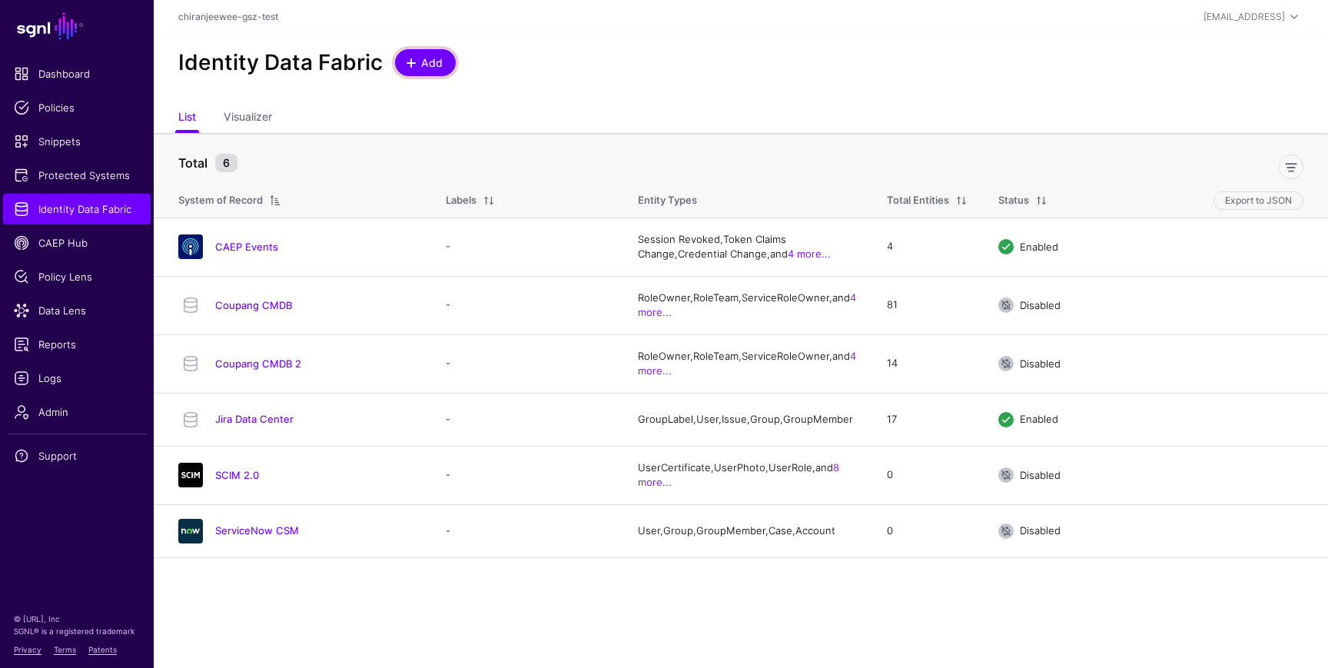
click at [413, 61] on span at bounding box center [411, 63] width 12 height 12
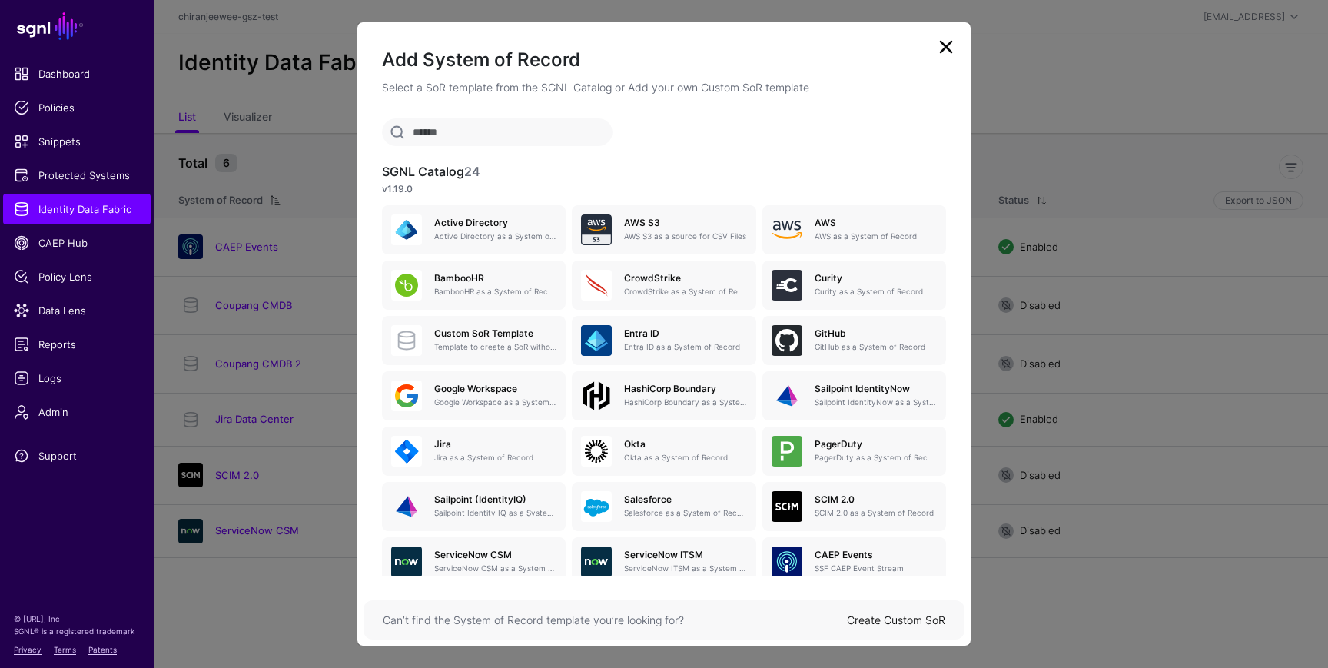
click at [894, 616] on link "Create Custom SoR" at bounding box center [896, 619] width 98 height 13
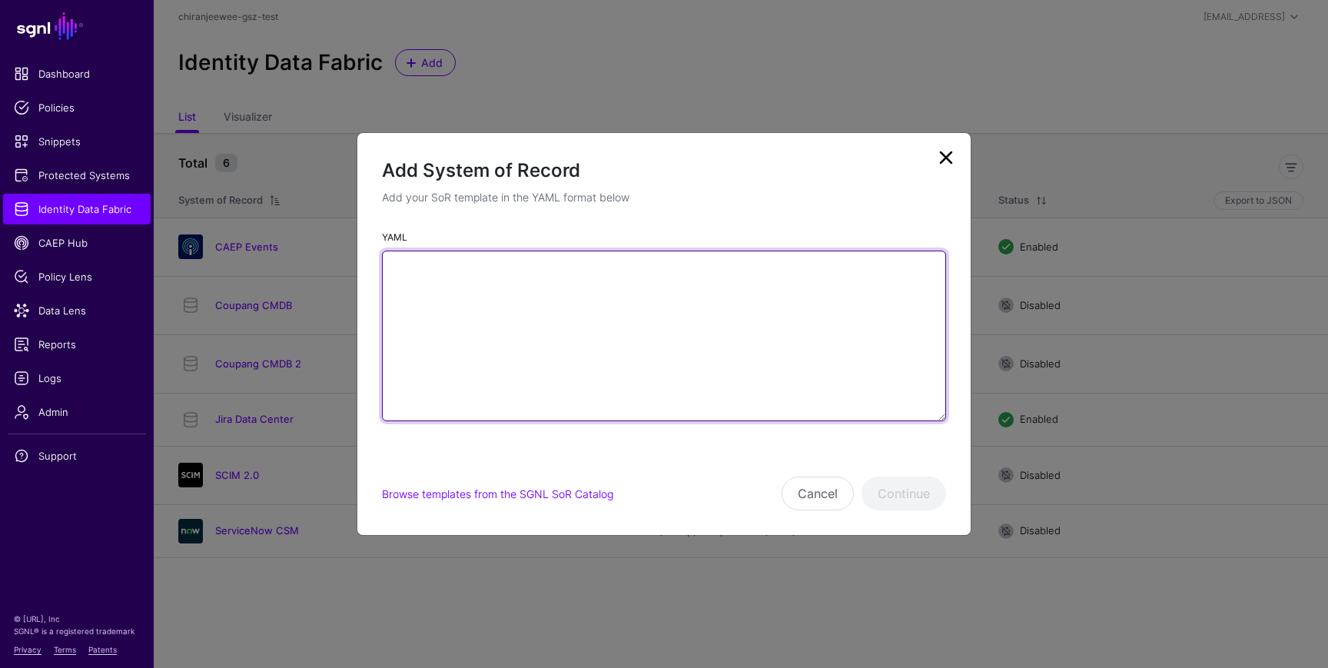
click at [679, 308] on textarea "YAML" at bounding box center [664, 336] width 564 height 171
paste textarea "**********"
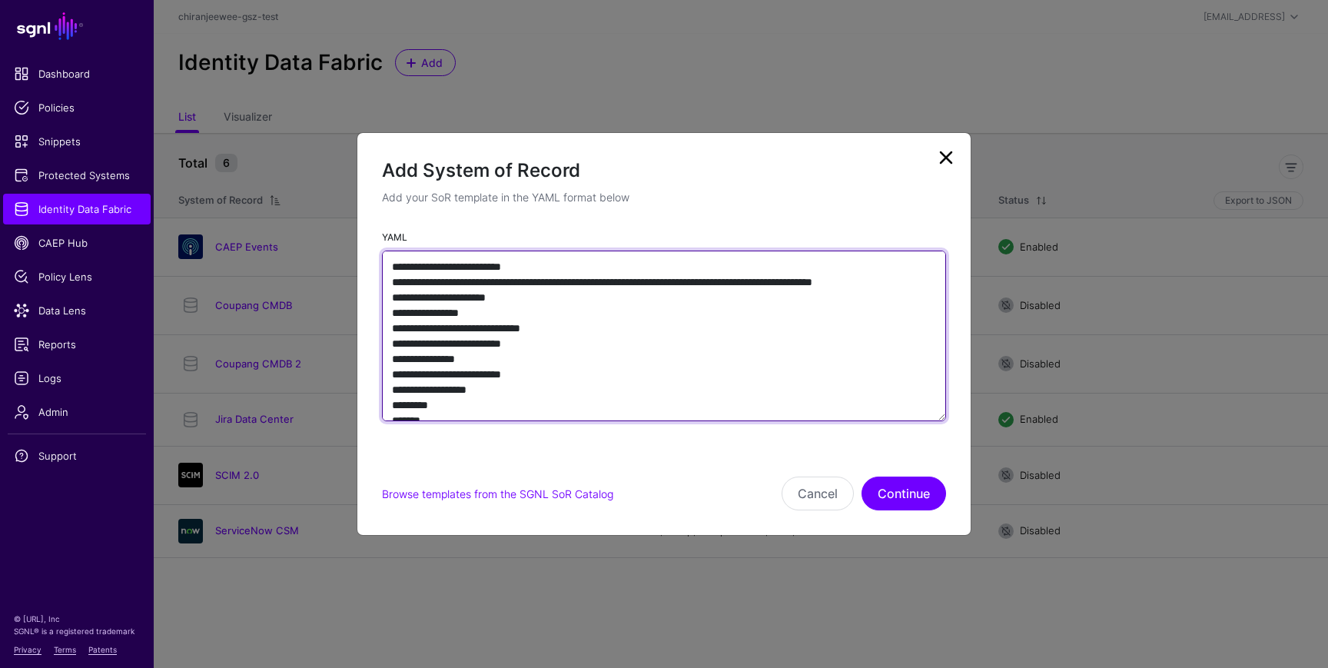
scroll to position [1006, 0]
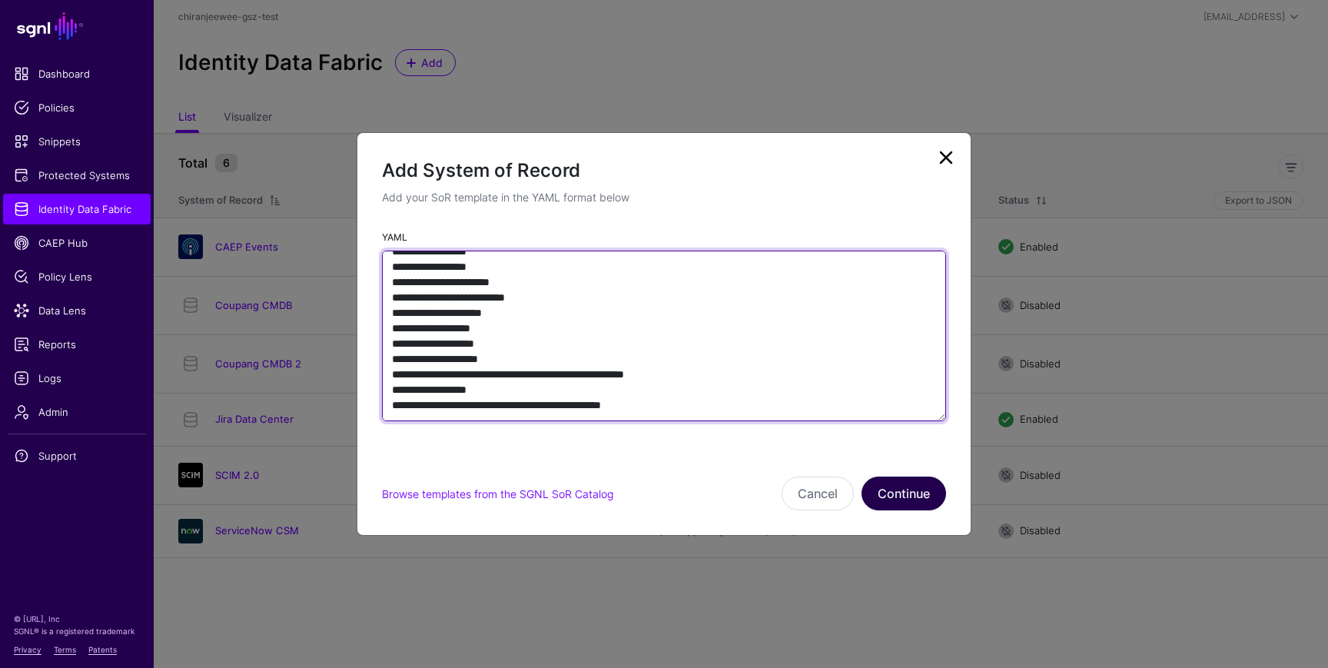
type textarea "**********"
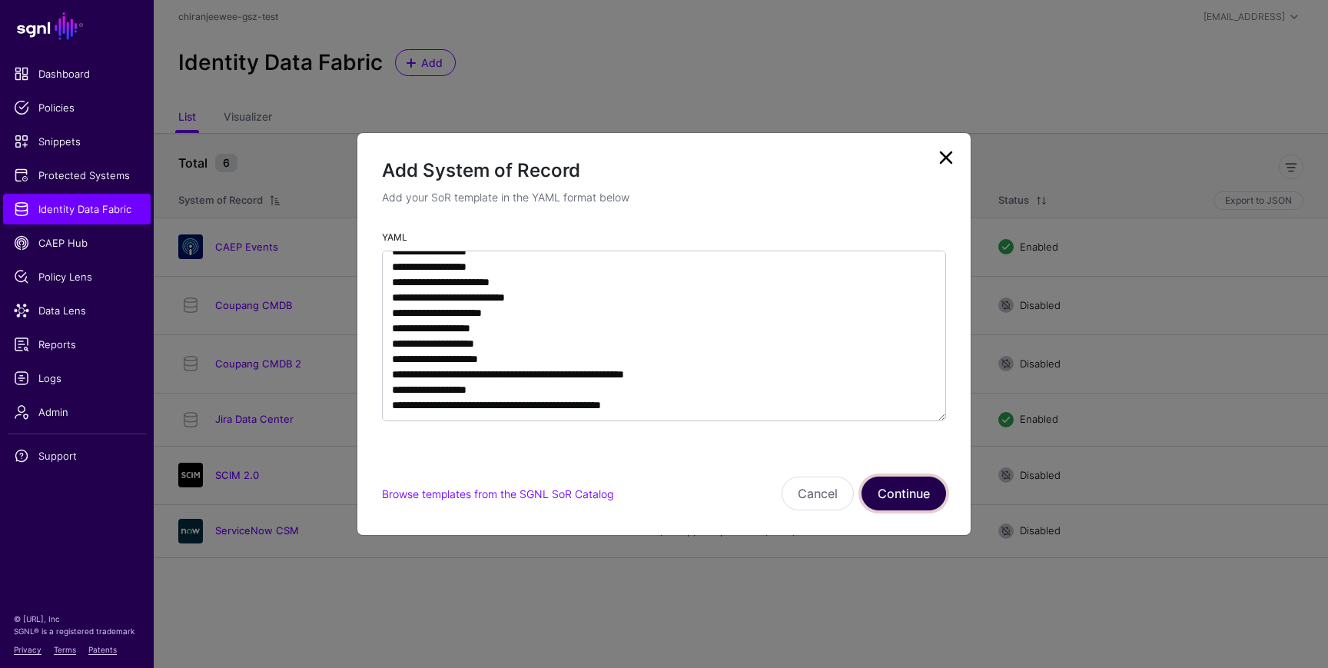
click at [908, 484] on button "Continue" at bounding box center [903, 493] width 85 height 34
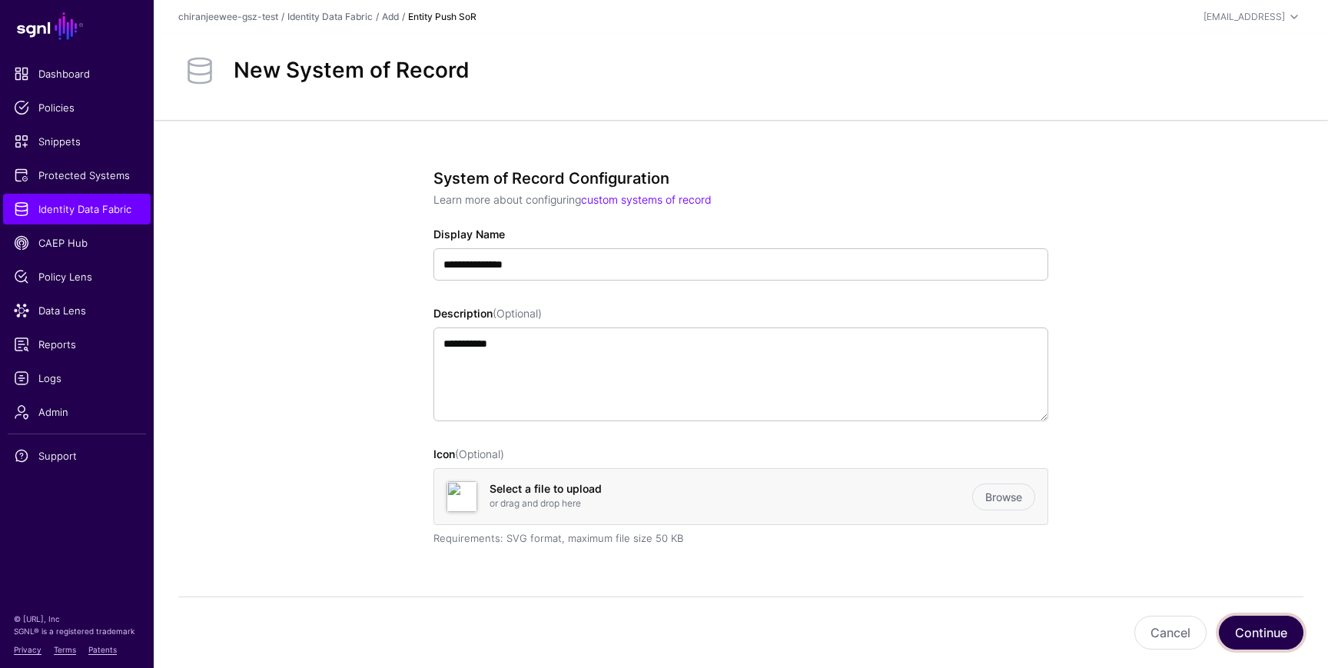
click at [1246, 630] on button "Continue" at bounding box center [1261, 633] width 85 height 34
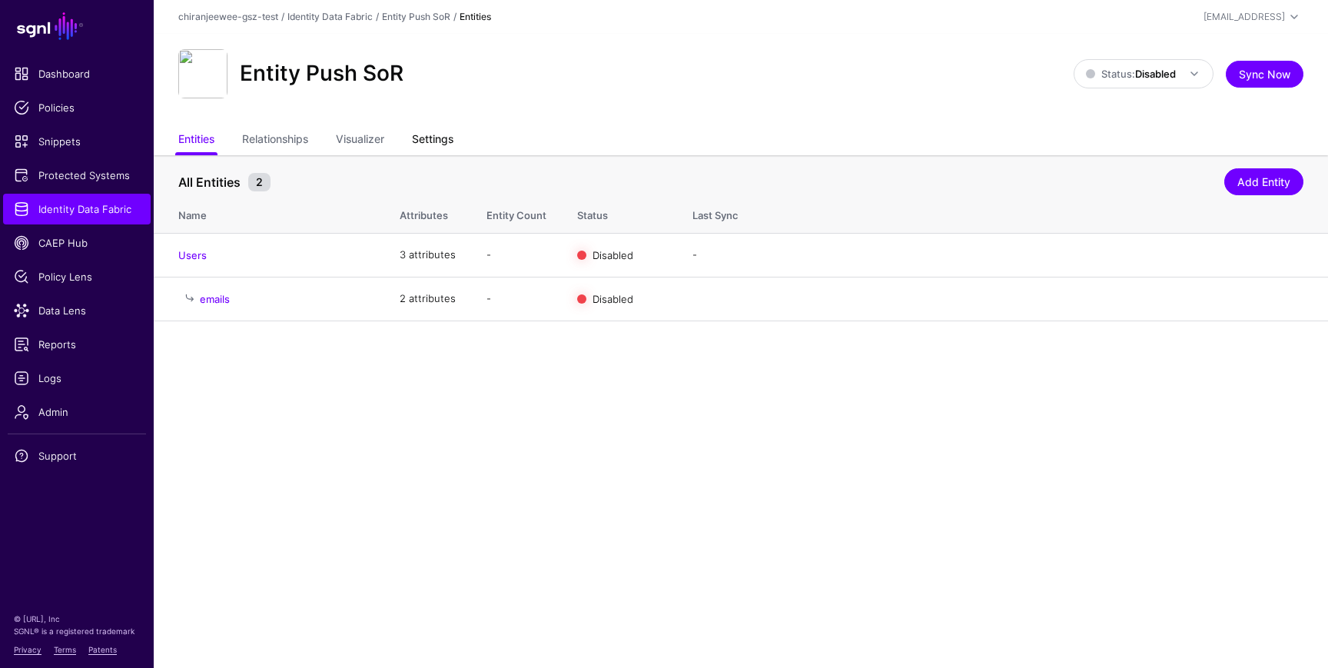
click at [436, 132] on link "Settings" at bounding box center [432, 140] width 41 height 29
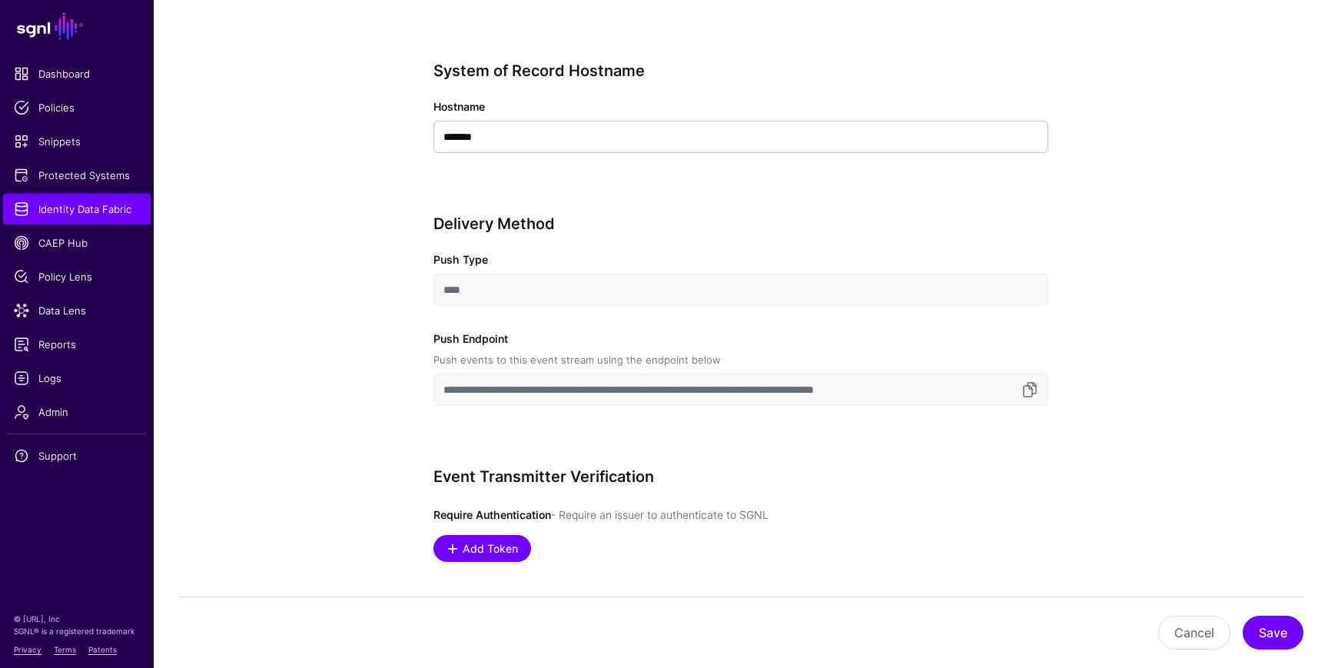
scroll to position [607, 0]
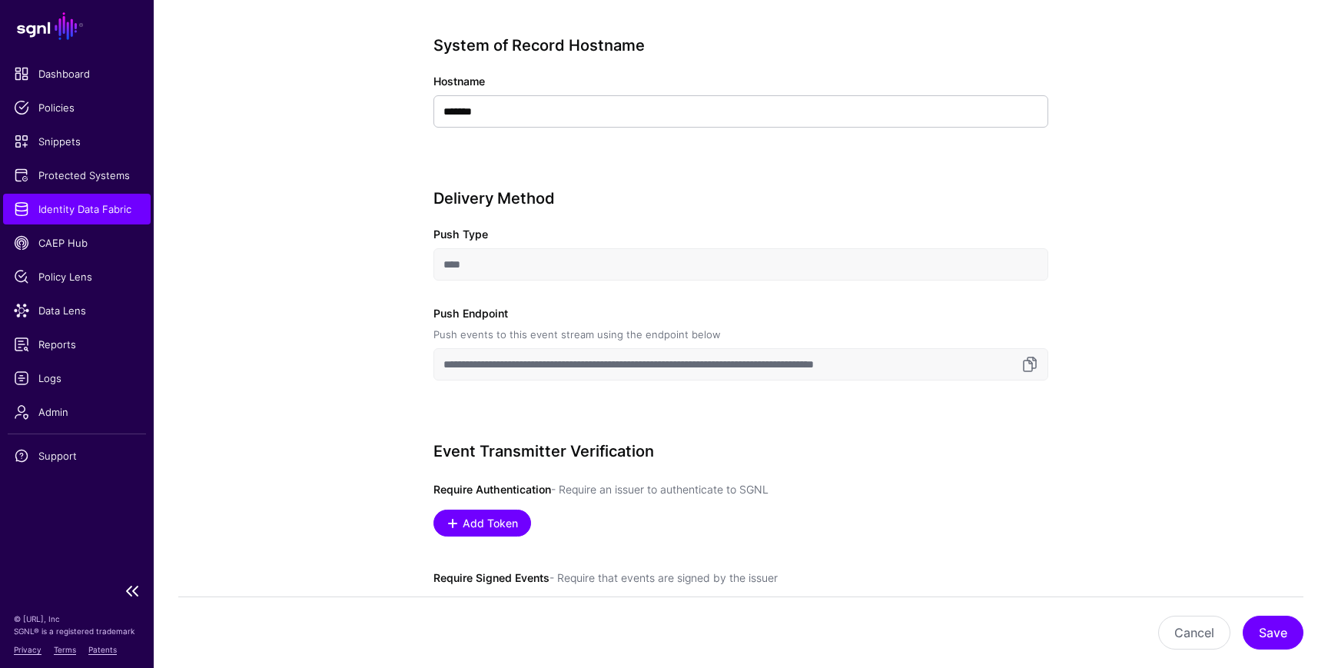
click at [94, 202] on span "Identity Data Fabric" at bounding box center [77, 208] width 126 height 15
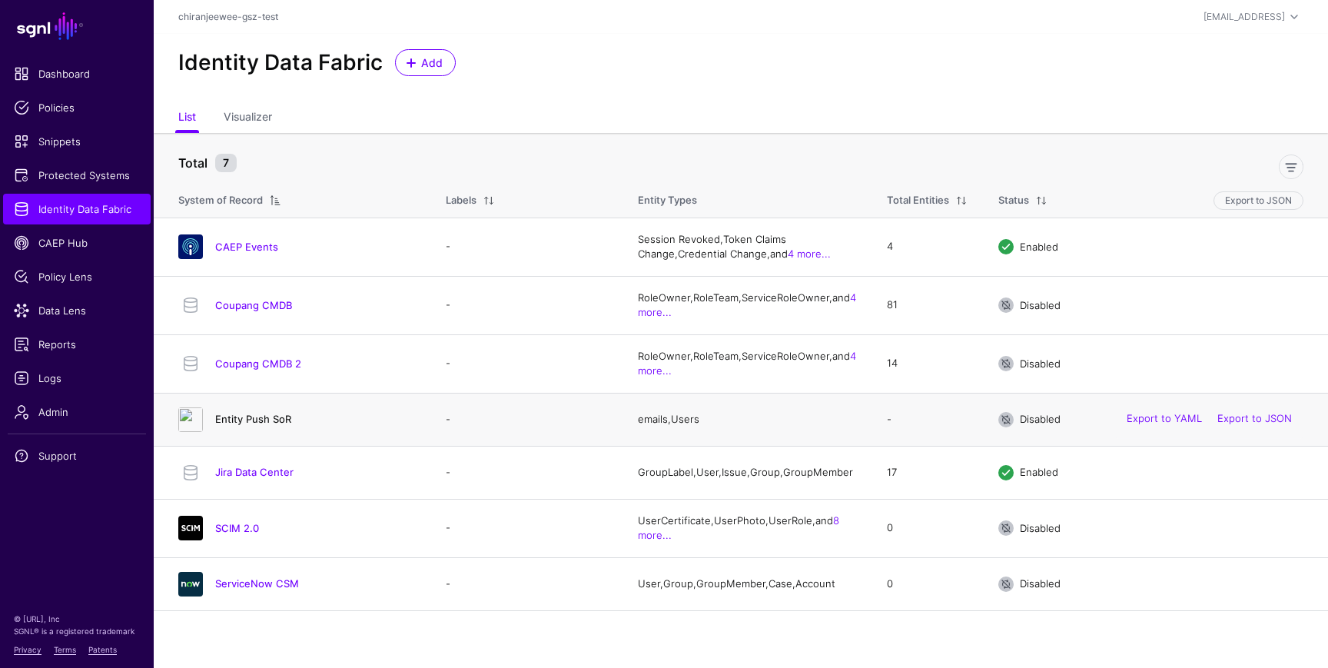
click at [263, 423] on link "Entity Push SoR" at bounding box center [253, 419] width 76 height 12
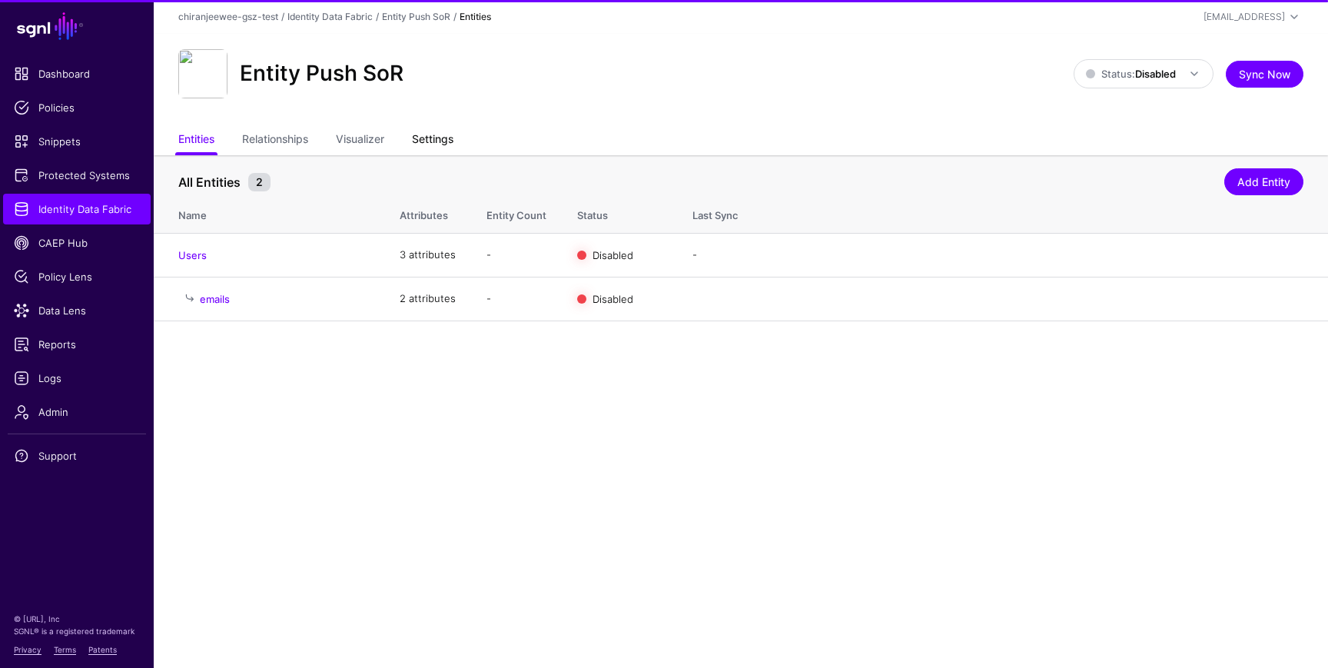
click at [426, 133] on link "Settings" at bounding box center [432, 140] width 41 height 29
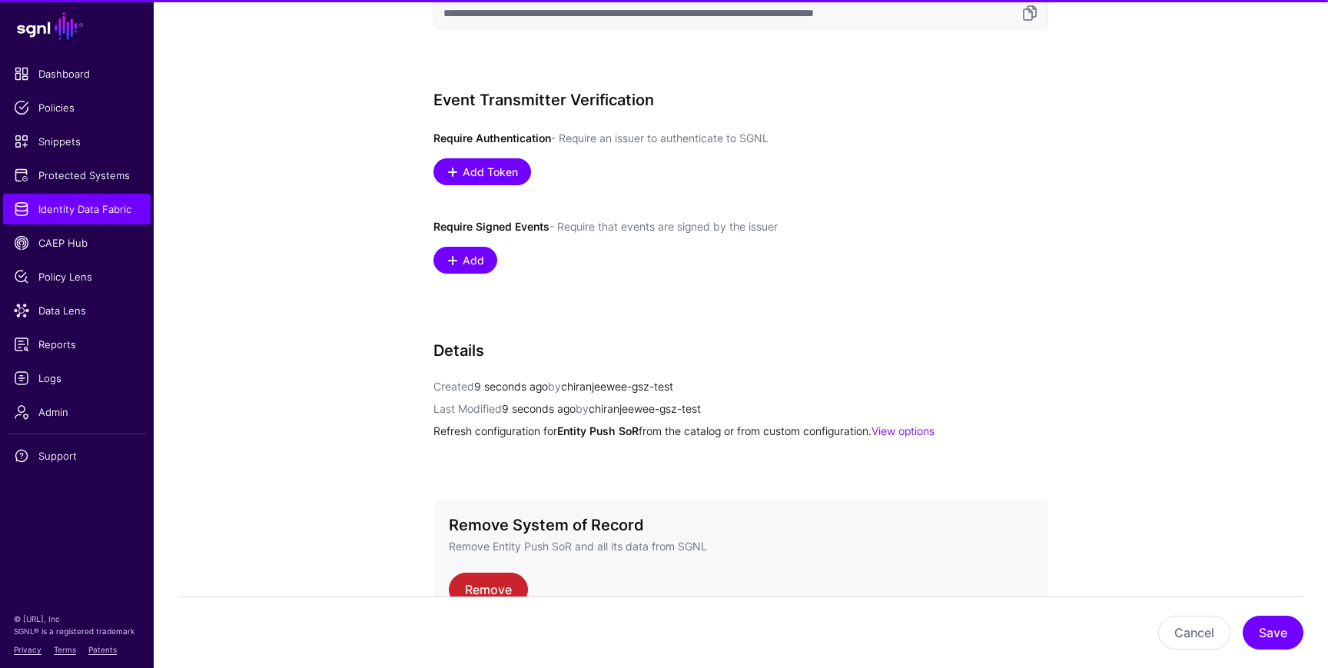
scroll to position [1054, 0]
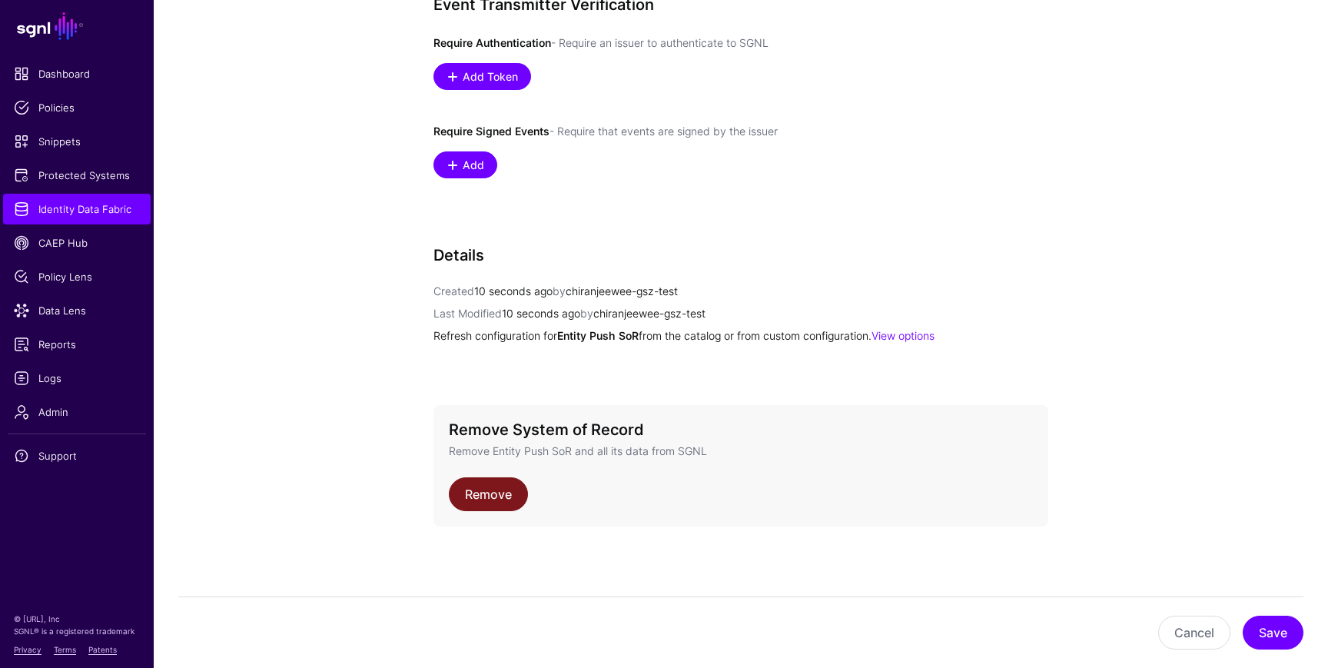
click at [496, 487] on link "Remove" at bounding box center [488, 494] width 79 height 34
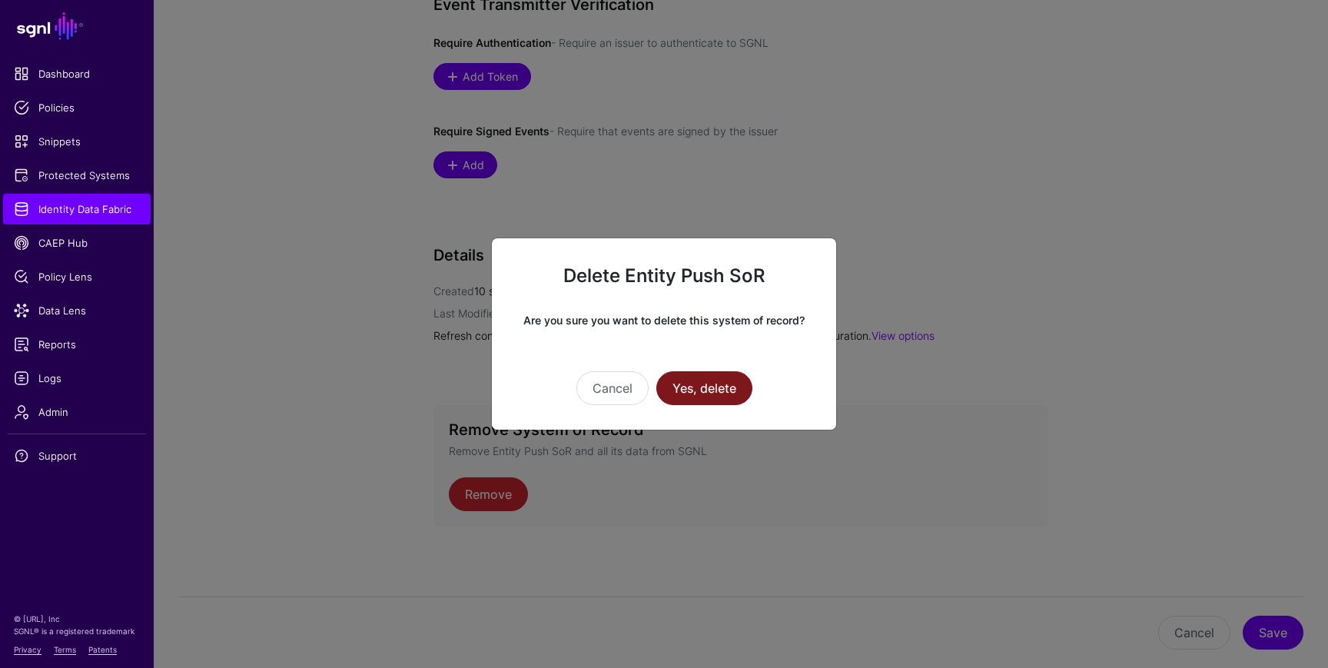
click at [719, 380] on button "Yes, delete" at bounding box center [704, 388] width 96 height 34
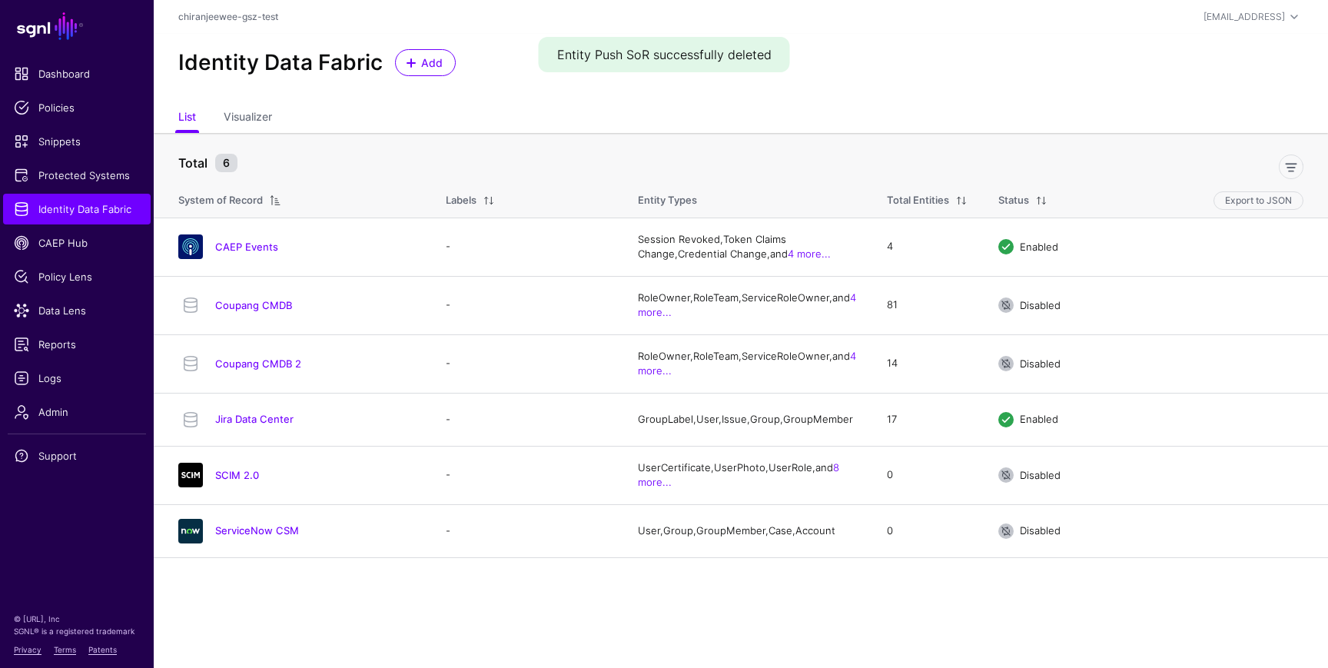
click at [418, 78] on div "Identity Data Fabric Add" at bounding box center [741, 69] width 1174 height 70
click at [429, 56] on span "Add" at bounding box center [432, 63] width 25 height 16
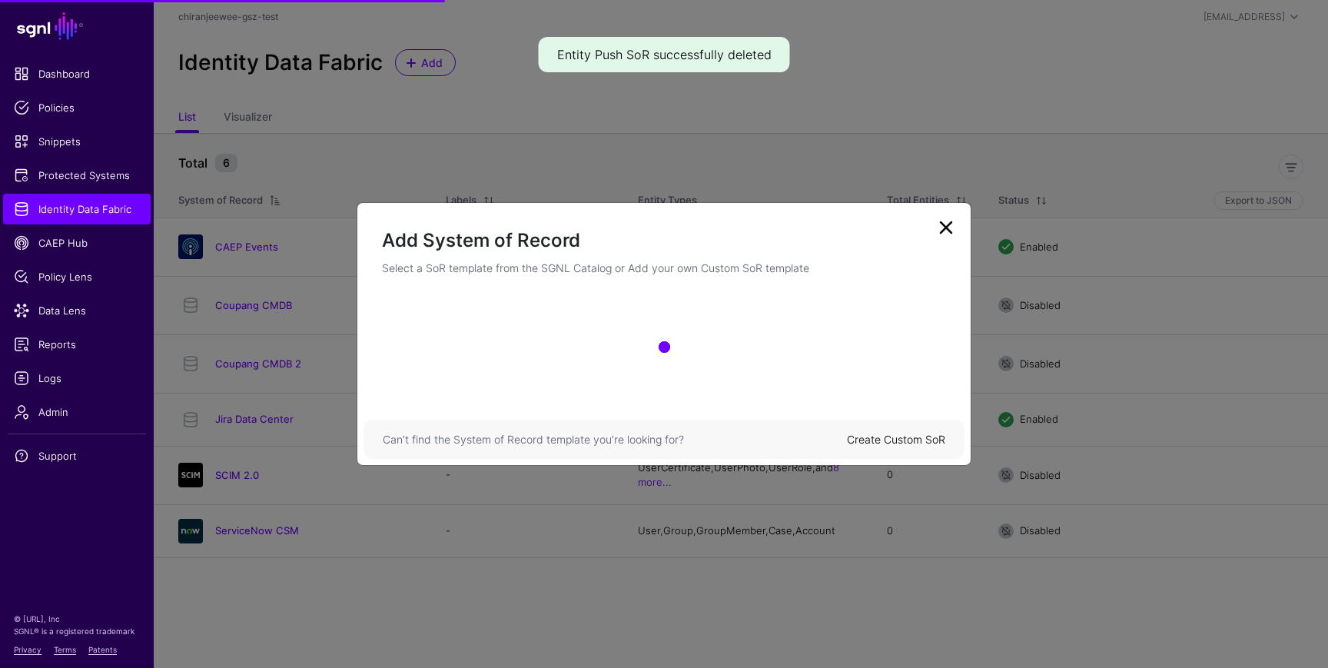
click at [891, 449] on div "Can’t find the System of Record template you’re looking for? Create Custom SoR" at bounding box center [663, 439] width 601 height 39
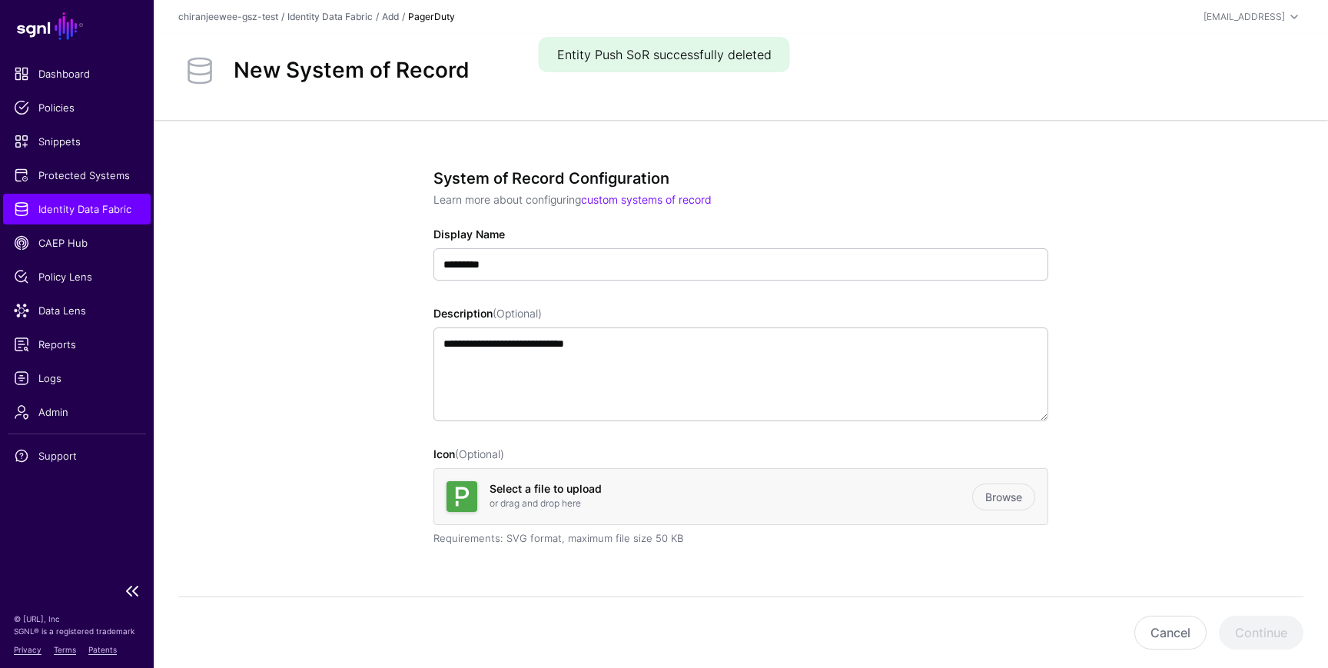
click at [106, 211] on span "Identity Data Fabric" at bounding box center [77, 208] width 126 height 15
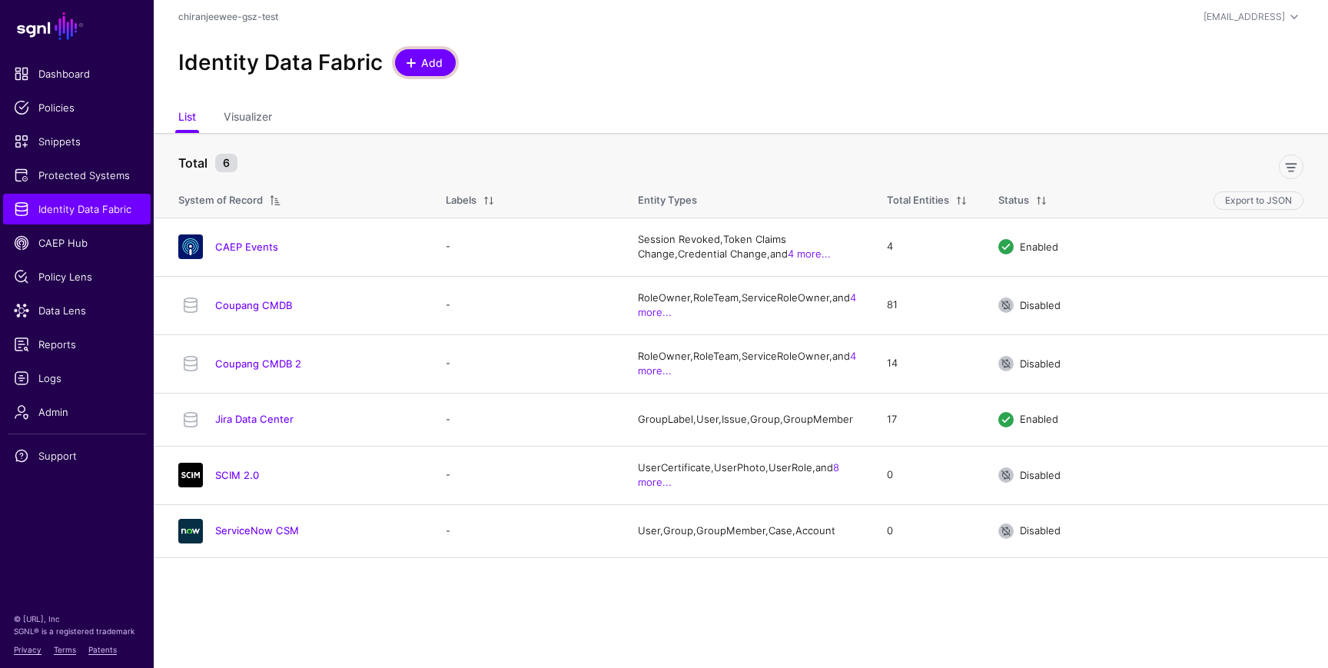
click at [427, 68] on span "Add" at bounding box center [432, 63] width 25 height 16
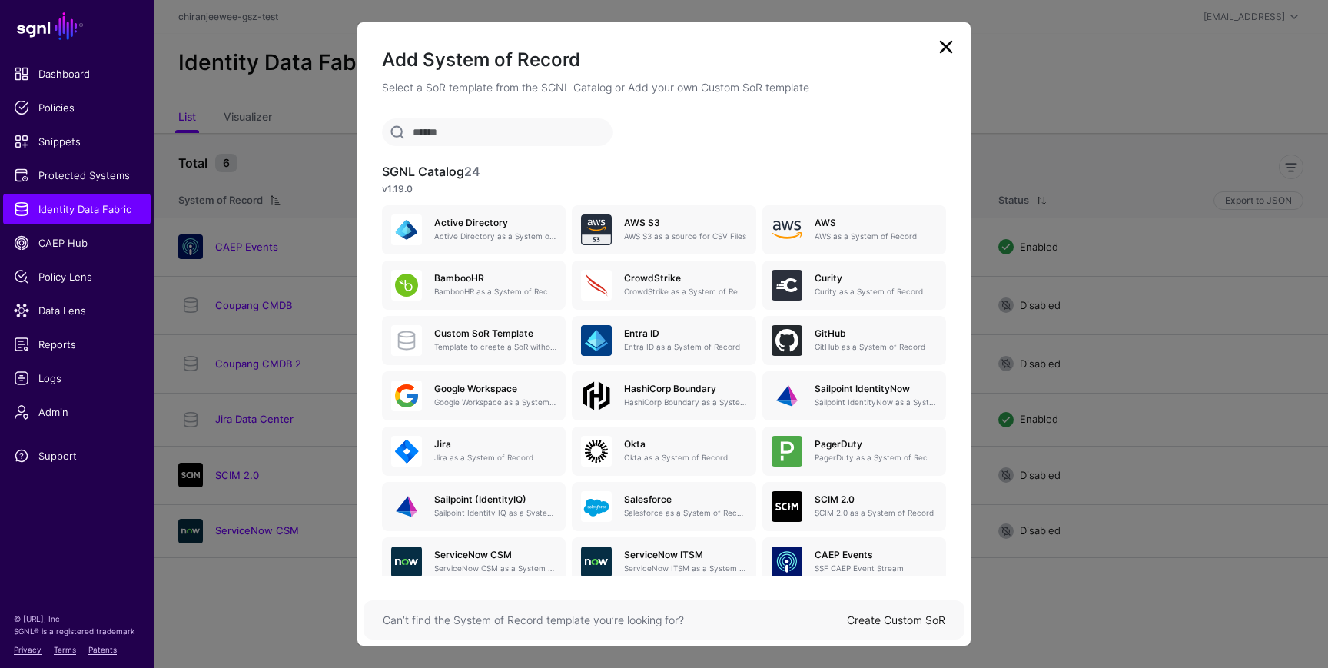
scroll to position [84, 0]
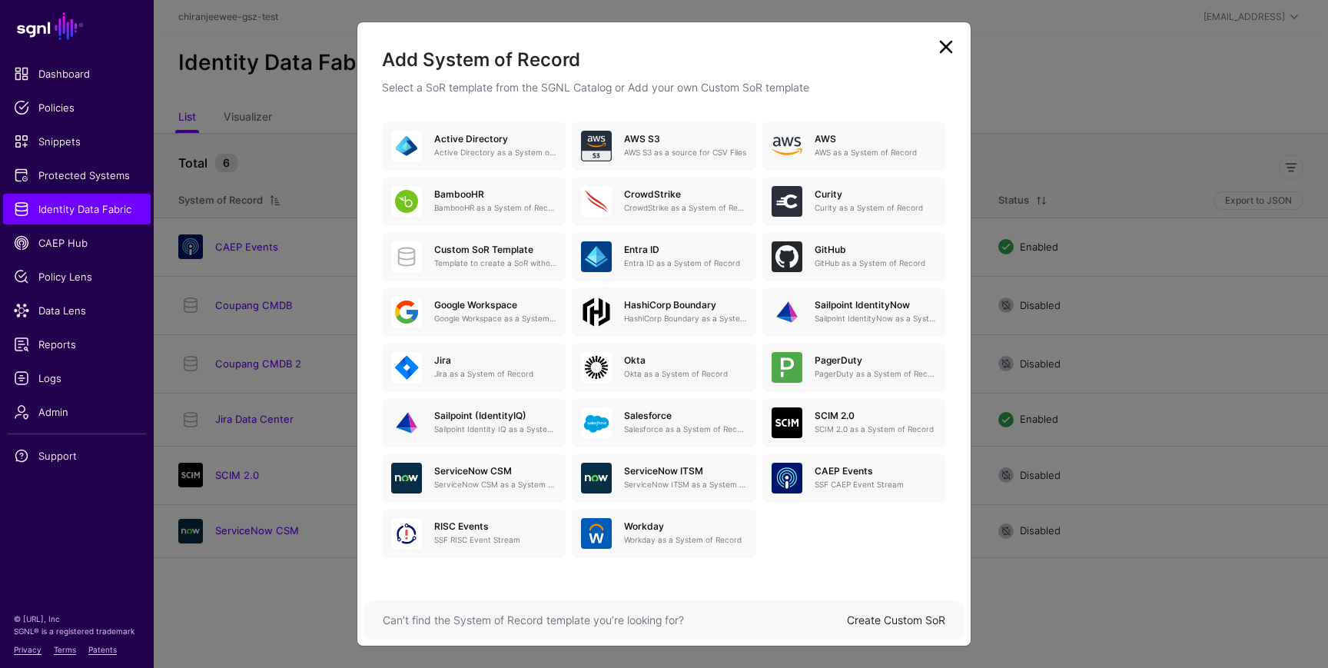
click at [908, 622] on link "Create Custom SoR" at bounding box center [896, 619] width 98 height 13
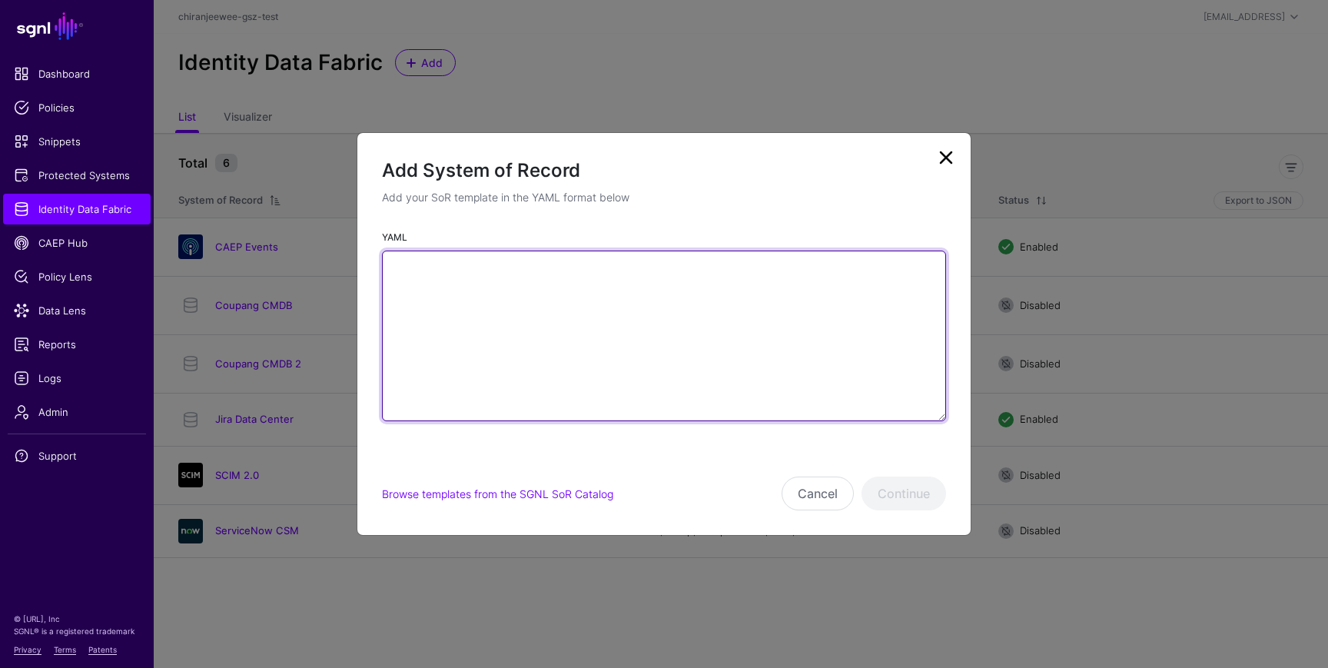
click at [629, 356] on textarea "YAML" at bounding box center [664, 336] width 564 height 171
paste textarea "**********"
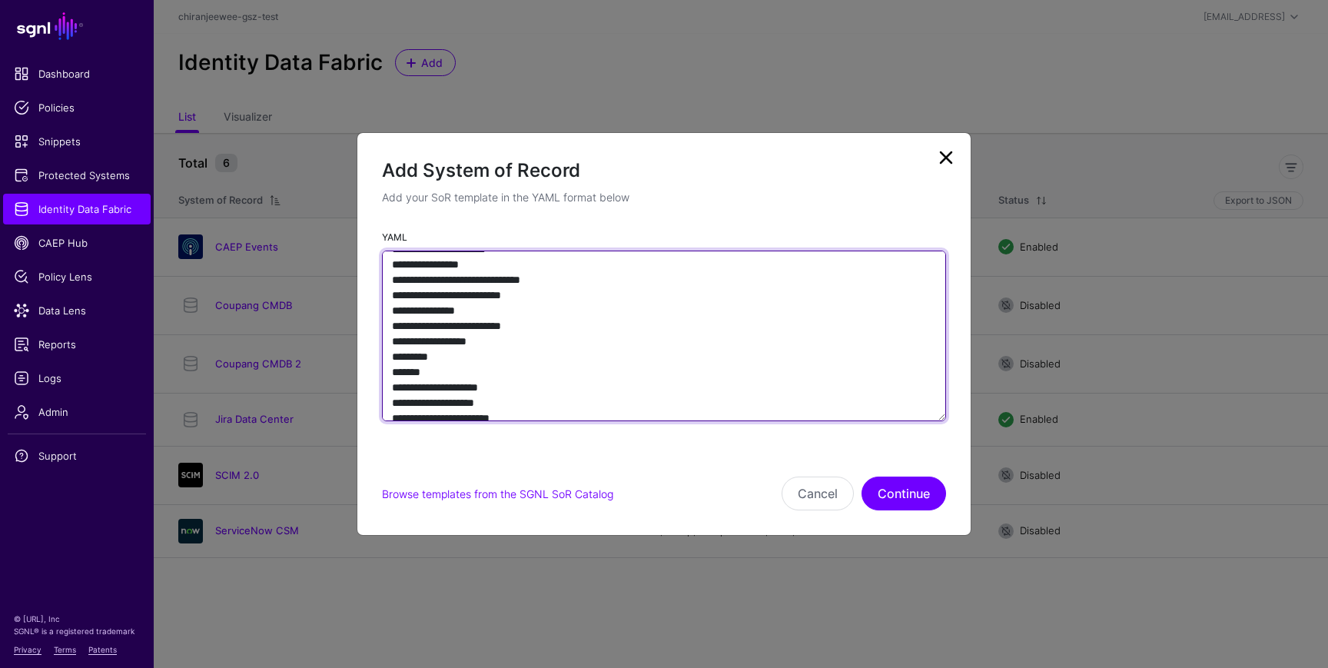
scroll to position [50, 0]
click at [493, 337] on textarea "YAML" at bounding box center [664, 336] width 564 height 171
type textarea "**********"
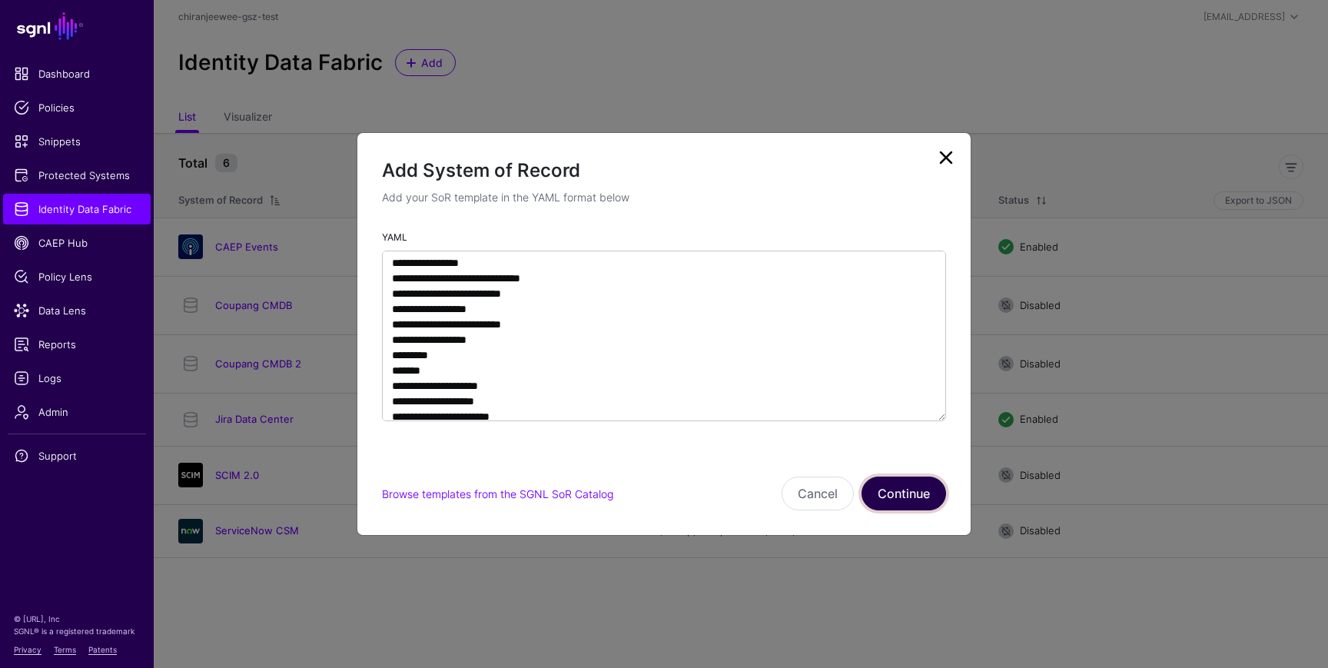
click at [905, 483] on button "Continue" at bounding box center [903, 493] width 85 height 34
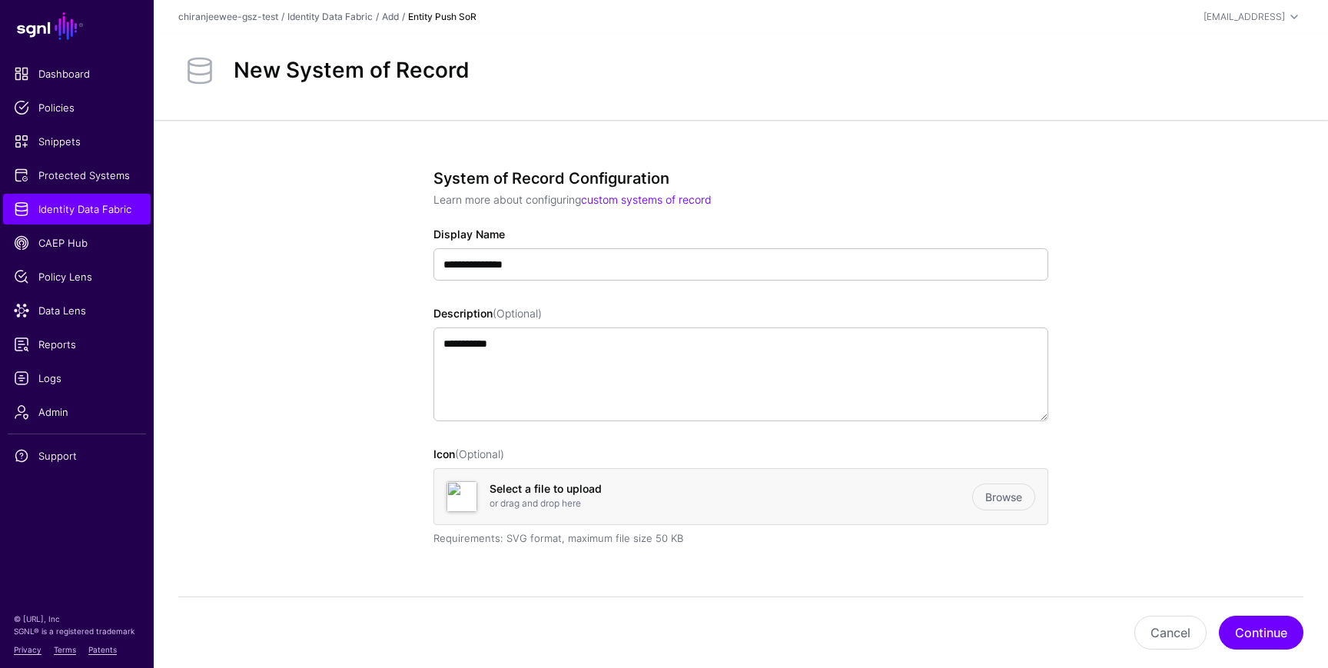
scroll to position [191, 0]
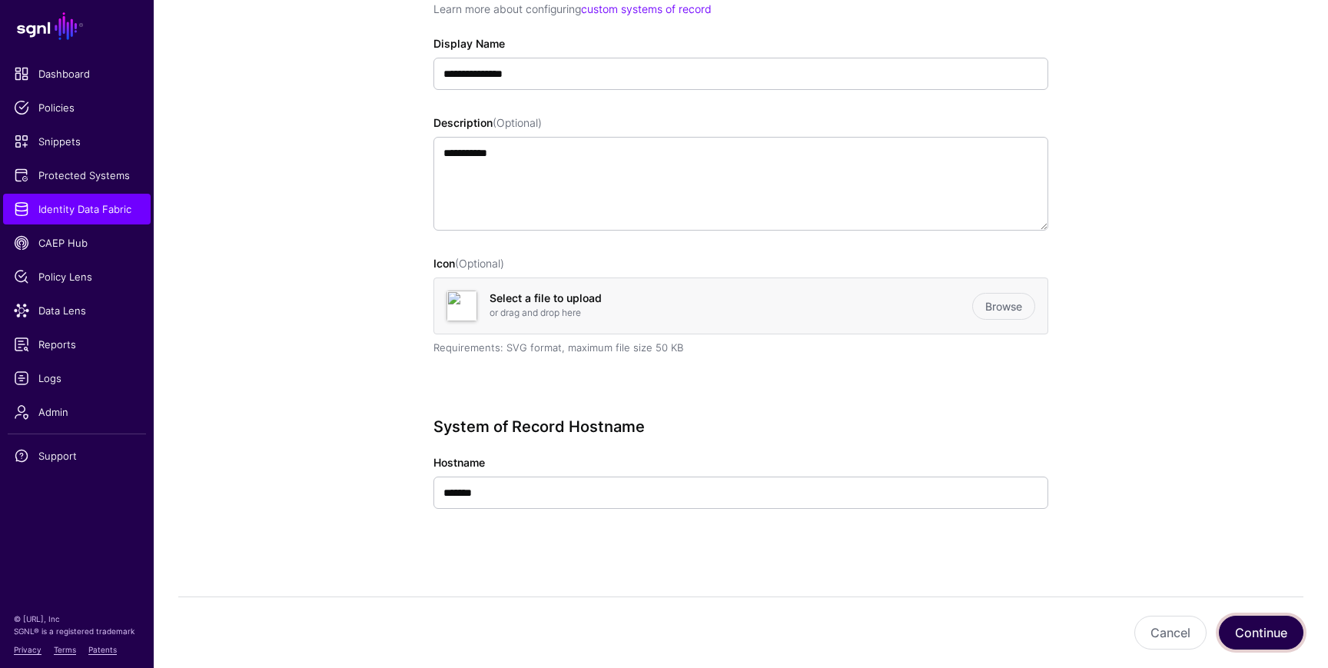
click at [1245, 616] on button "Continue" at bounding box center [1261, 633] width 85 height 34
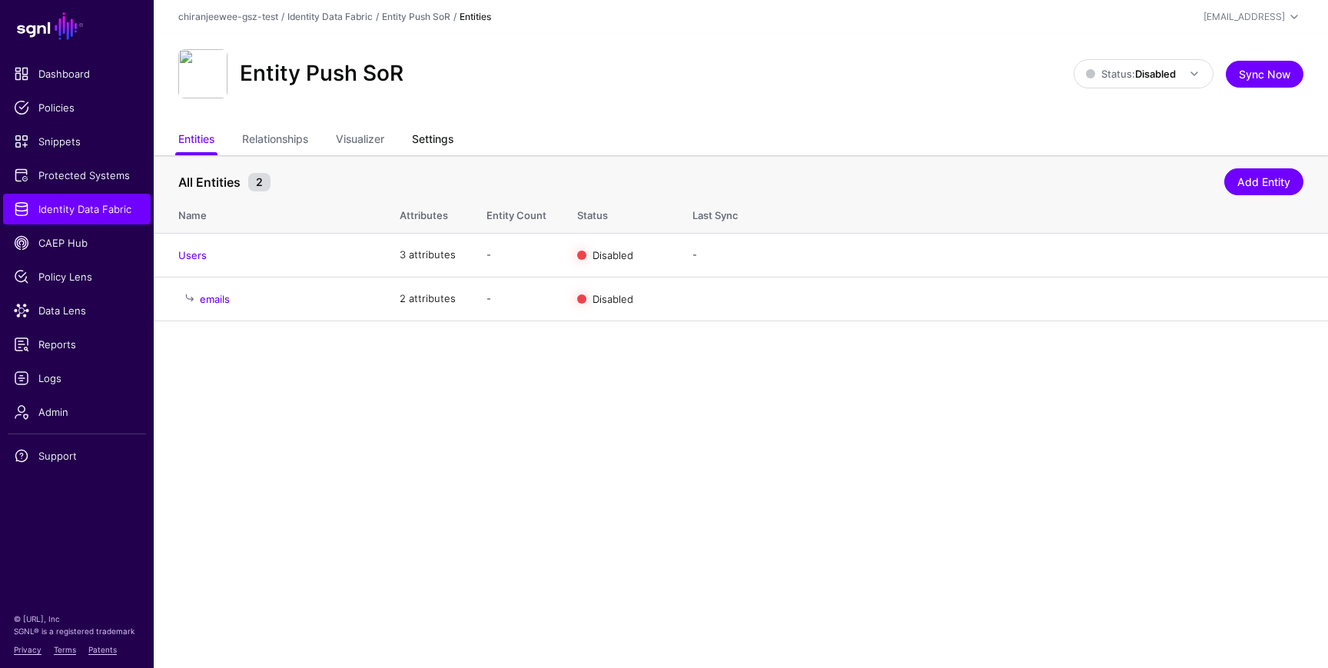
click at [443, 134] on link "Settings" at bounding box center [432, 140] width 41 height 29
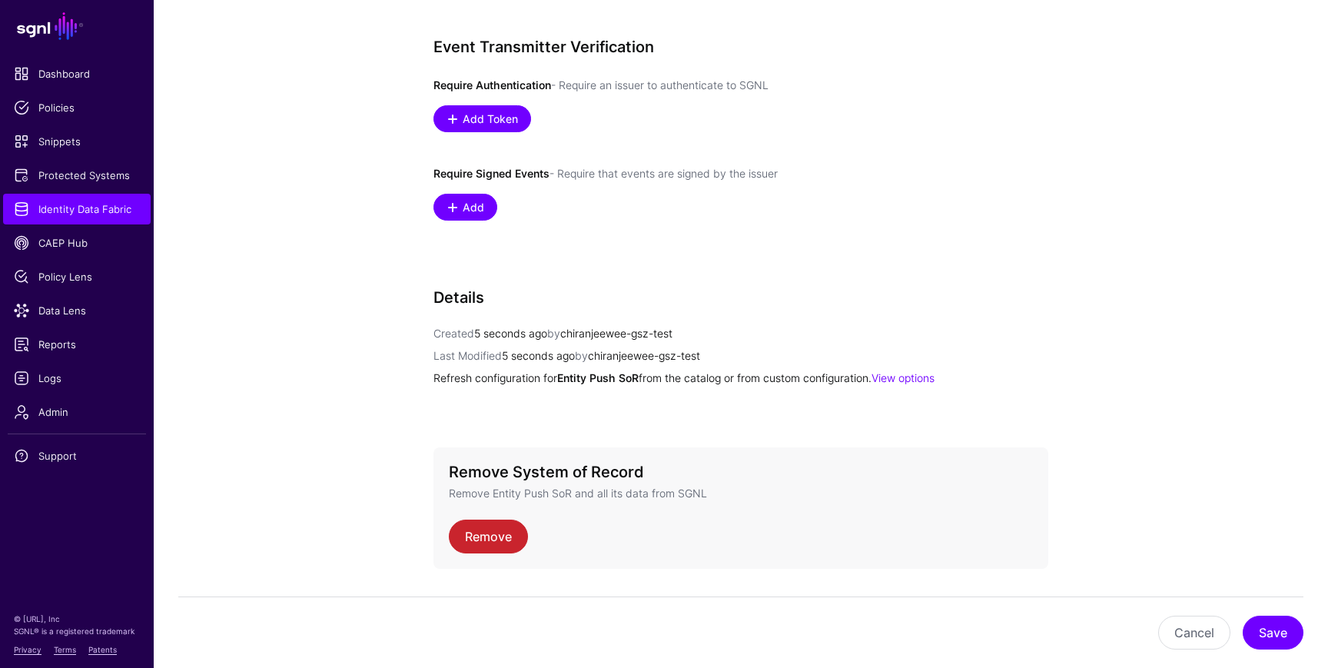
scroll to position [1014, 0]
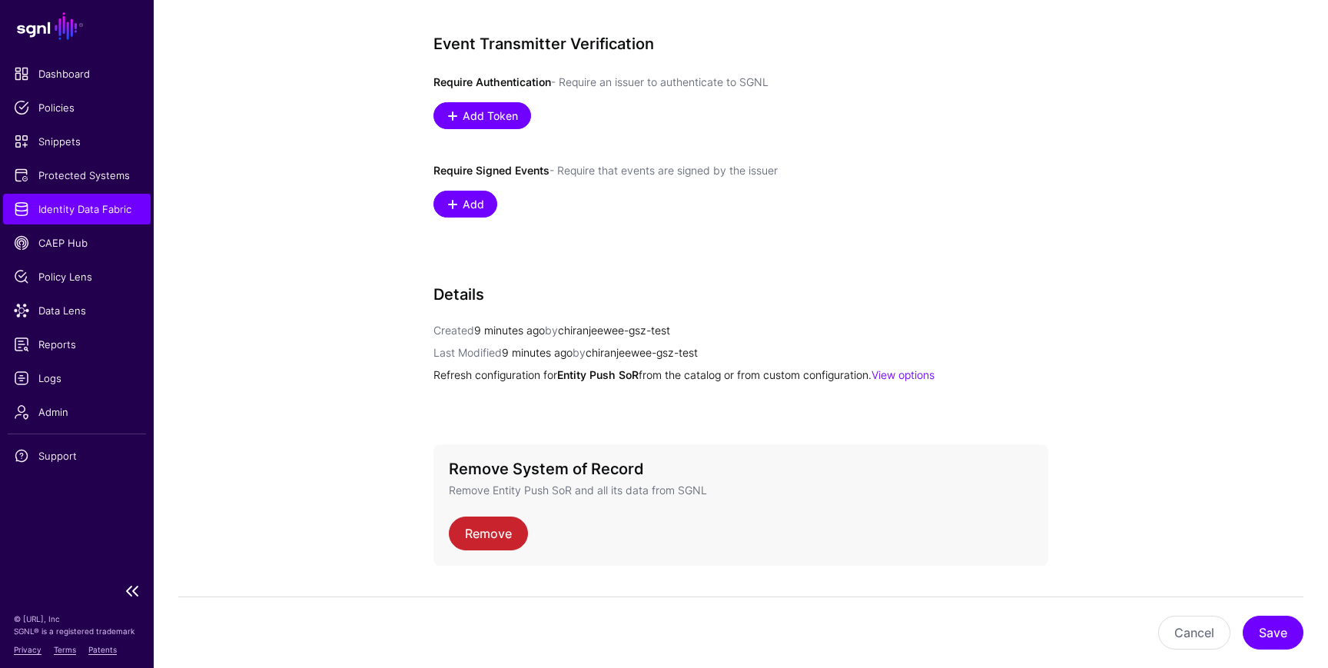
click at [99, 208] on span "Identity Data Fabric" at bounding box center [77, 208] width 126 height 15
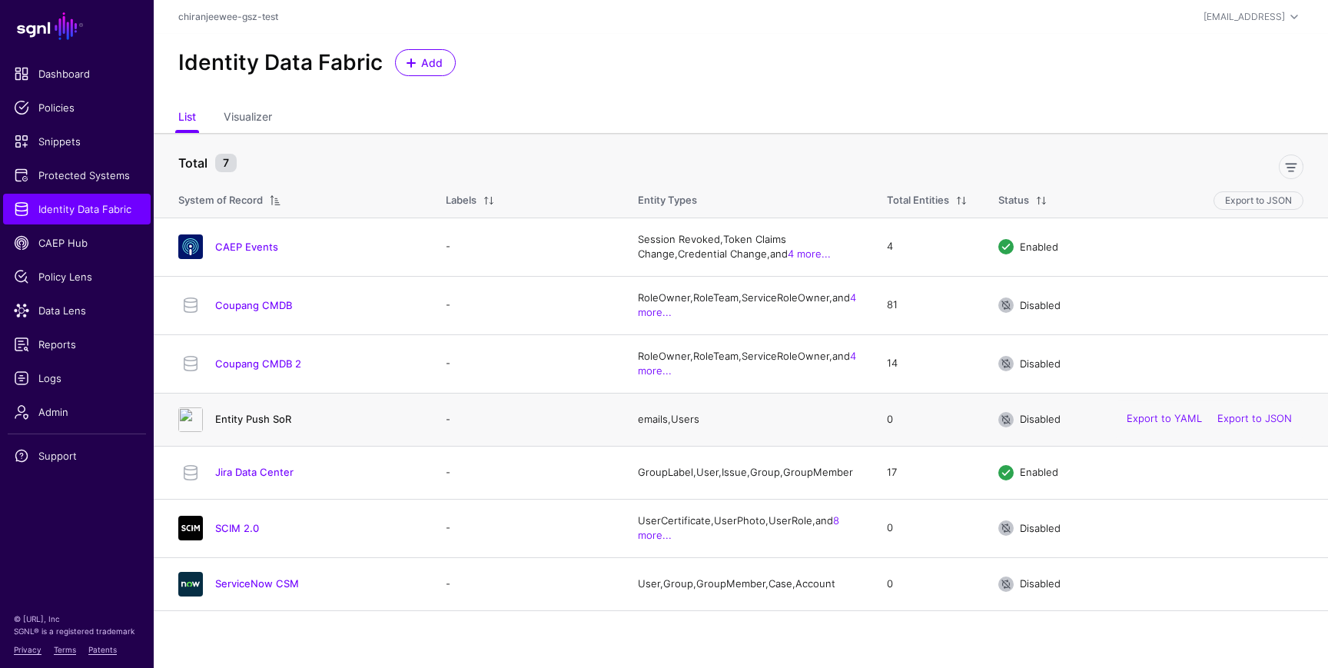
click at [274, 419] on link "Entity Push SoR" at bounding box center [253, 419] width 76 height 12
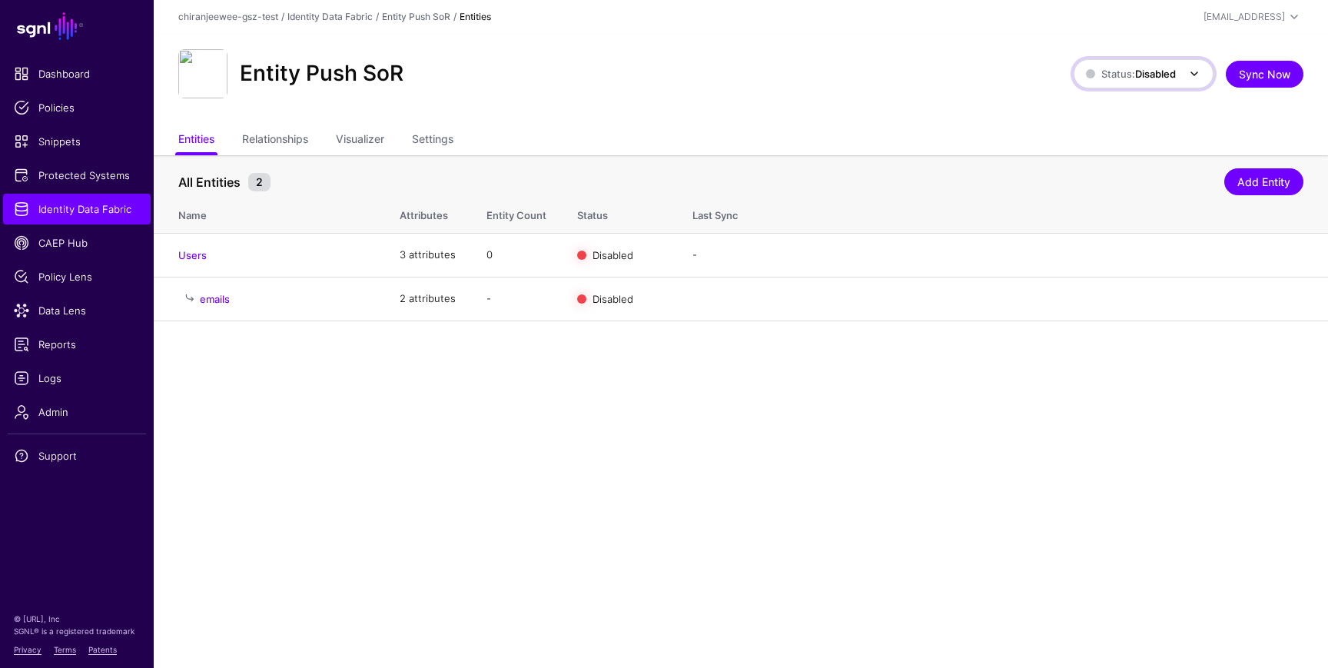
click at [1120, 59] on link "Status: Disabled" at bounding box center [1144, 73] width 140 height 29
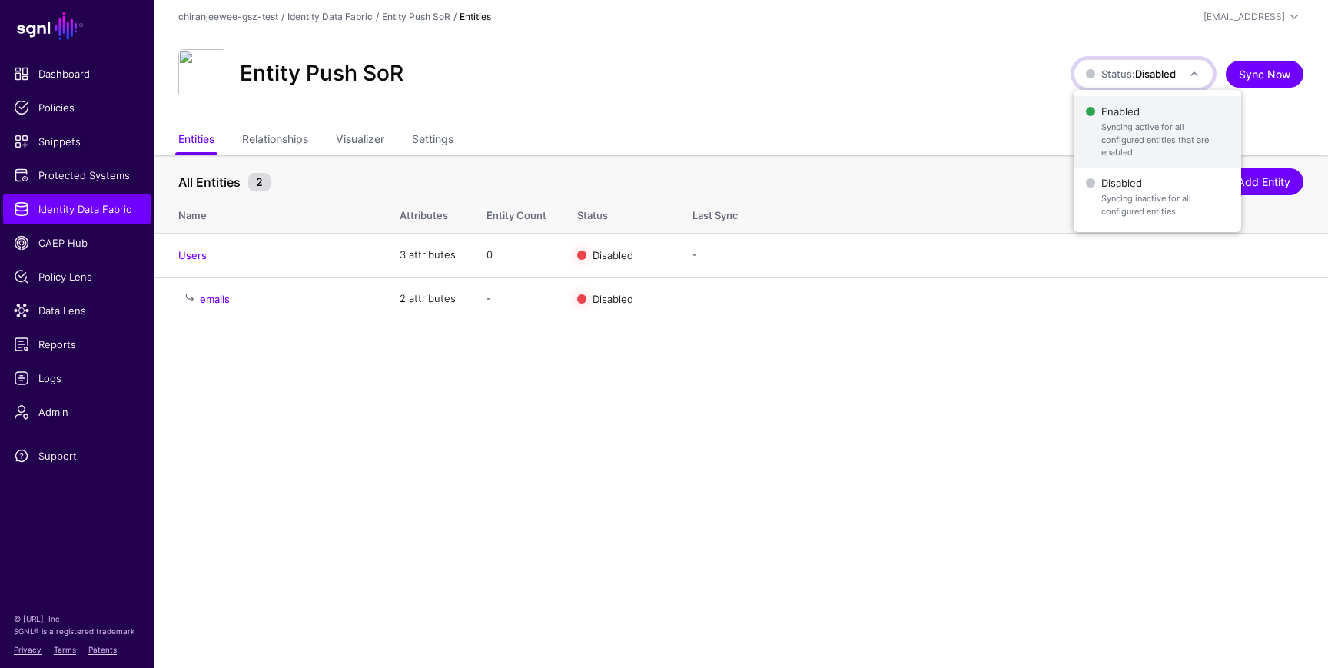
click at [1117, 120] on span "Enabled Syncing active for all configured entities that are enabled" at bounding box center [1157, 132] width 143 height 62
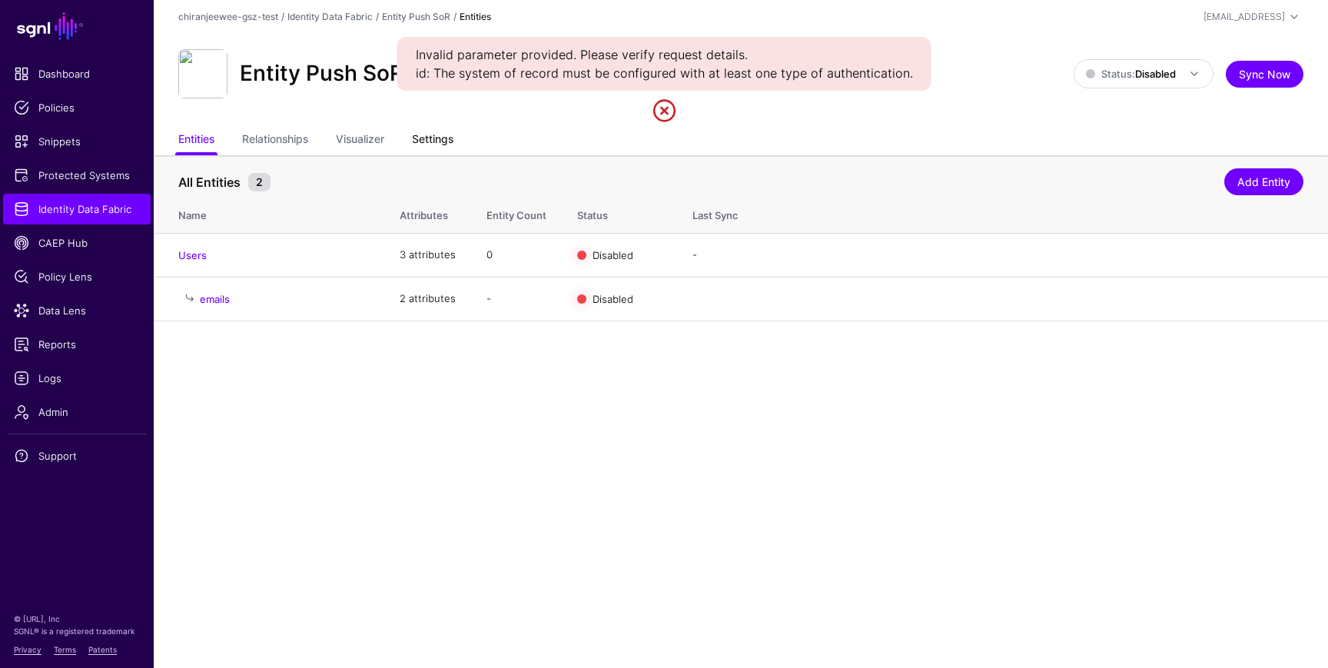
click at [432, 142] on link "Settings" at bounding box center [432, 140] width 41 height 29
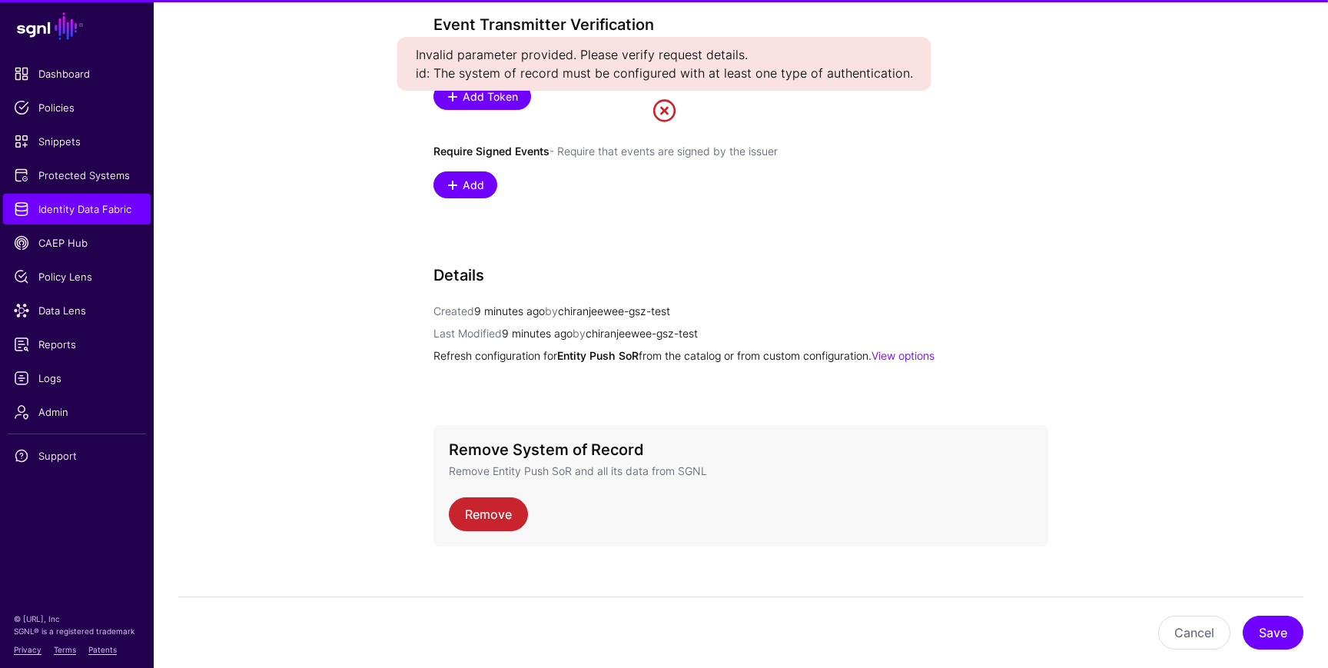
scroll to position [1054, 0]
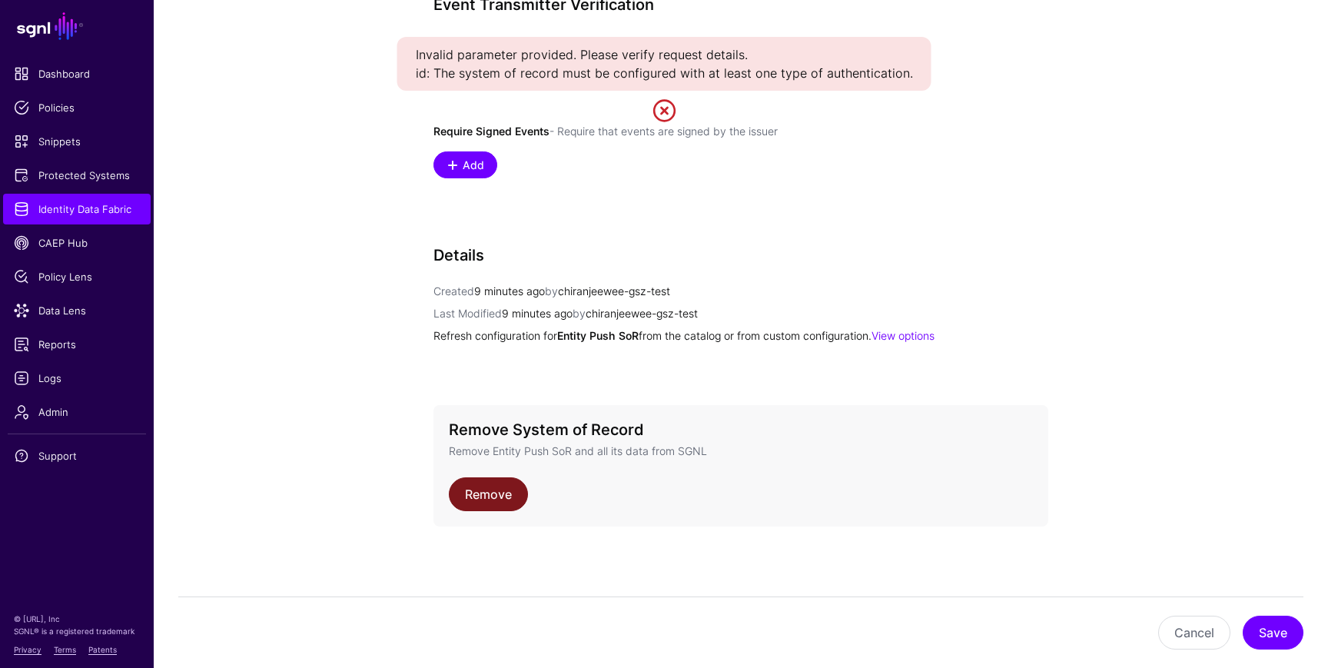
click at [486, 483] on link "Remove" at bounding box center [488, 494] width 79 height 34
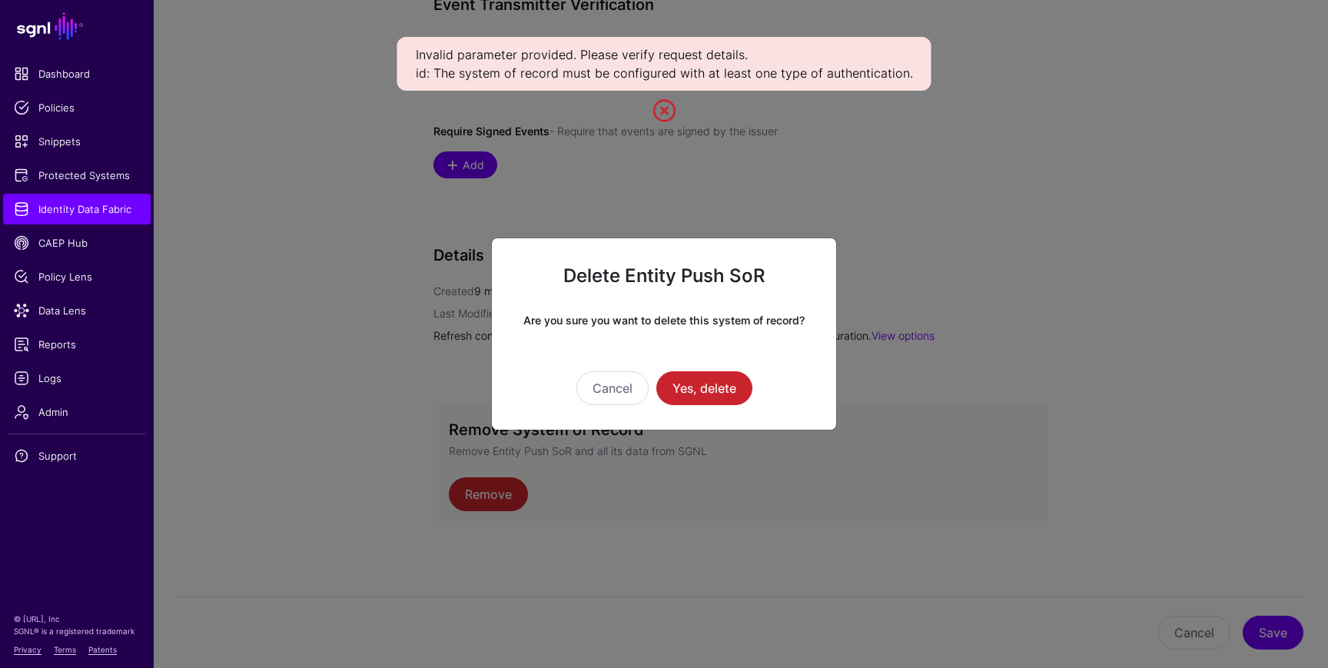
click at [754, 380] on div "Cancel Yes, delete" at bounding box center [663, 388] width 295 height 34
click at [728, 380] on button "Yes, delete" at bounding box center [704, 388] width 96 height 34
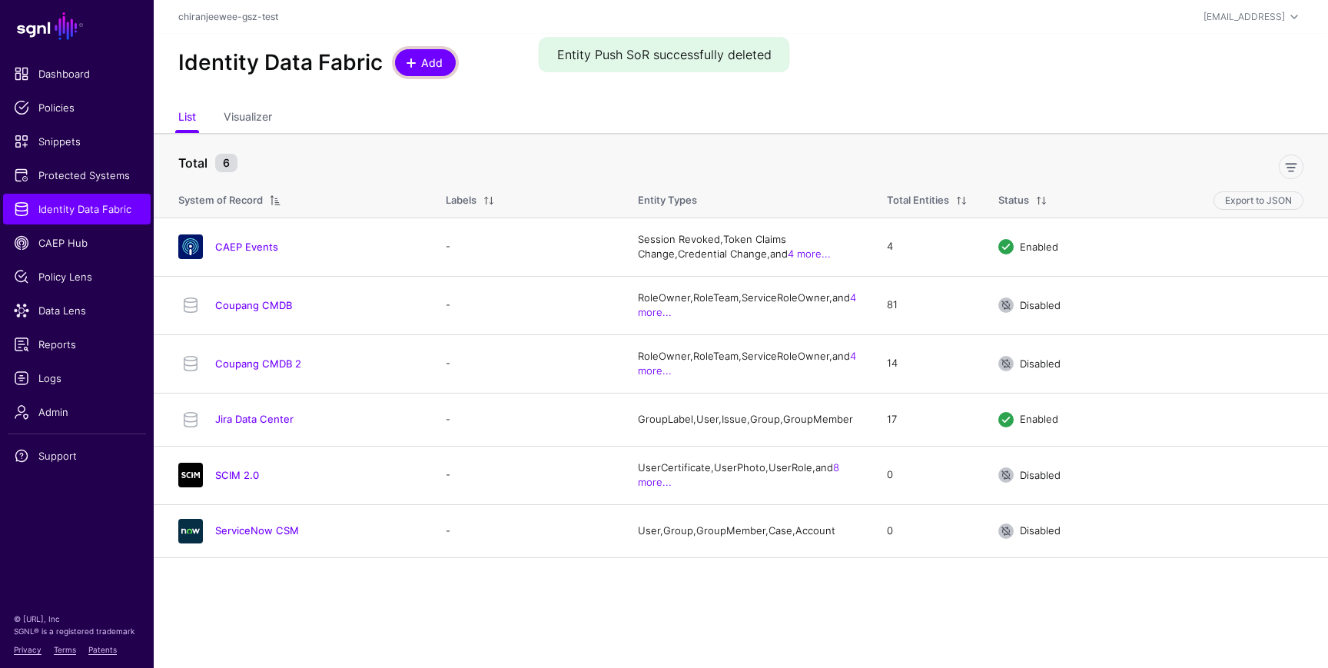
click at [430, 75] on link "Add" at bounding box center [425, 62] width 61 height 27
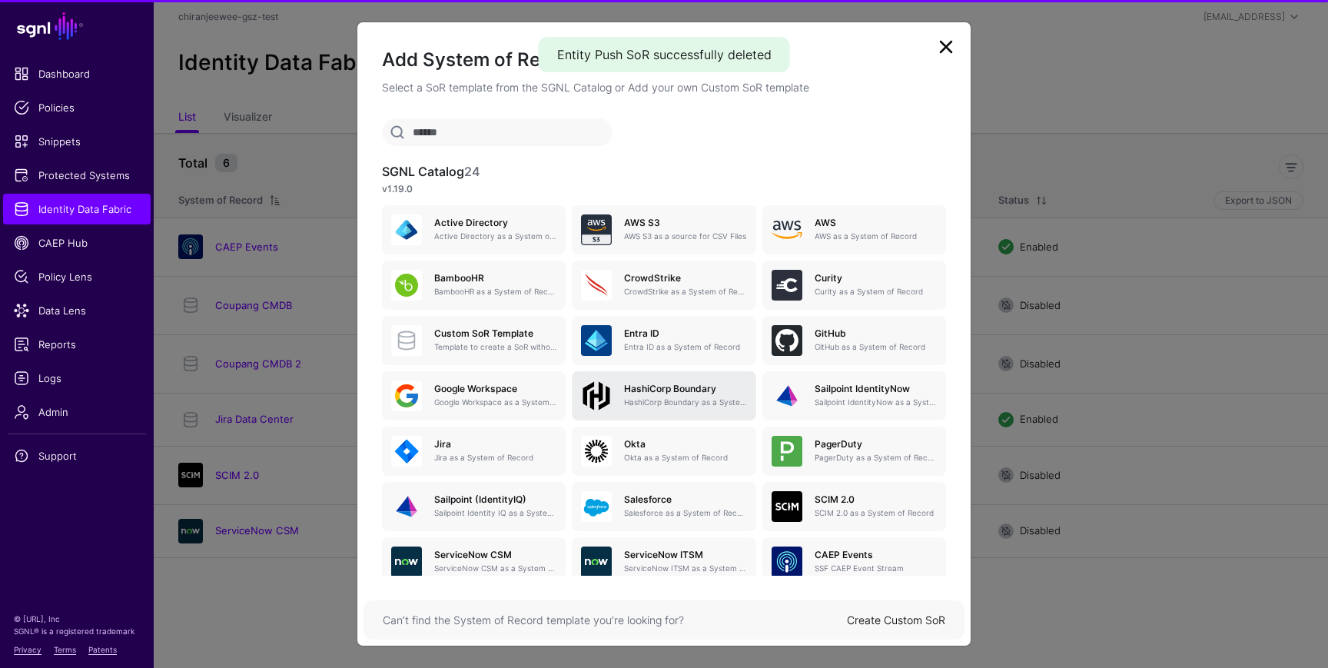
scroll to position [84, 0]
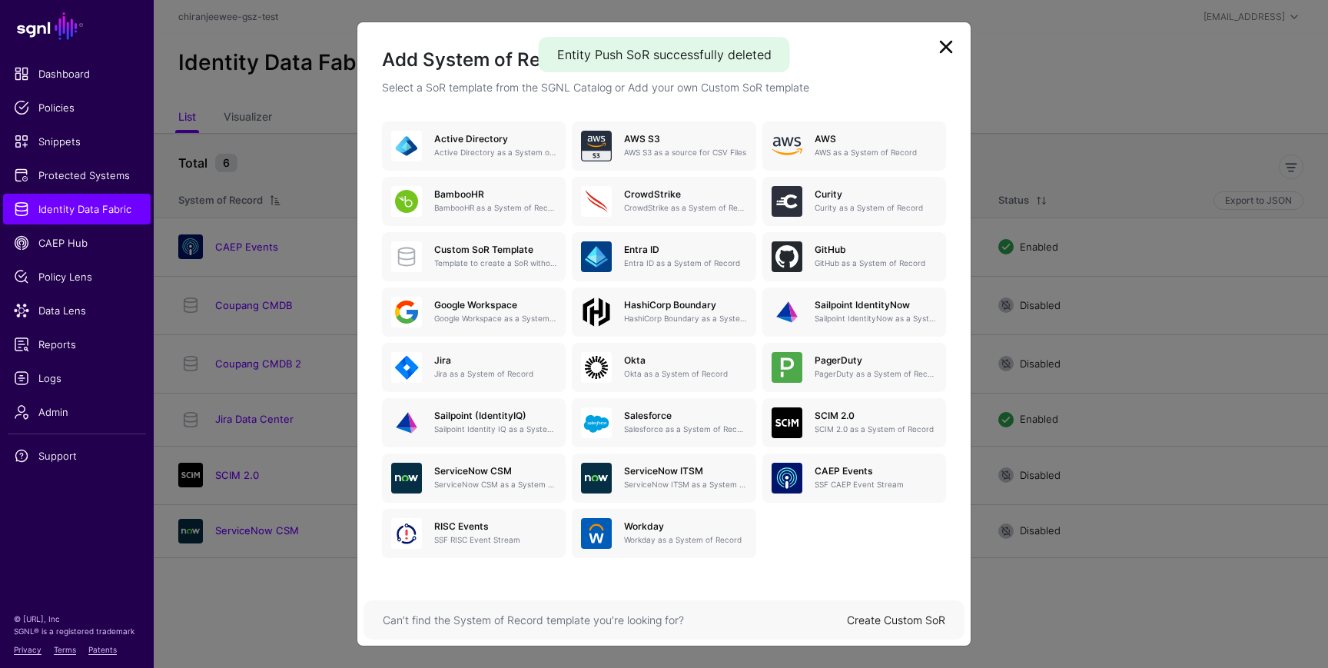
click at [883, 625] on link "Create Custom SoR" at bounding box center [896, 619] width 98 height 13
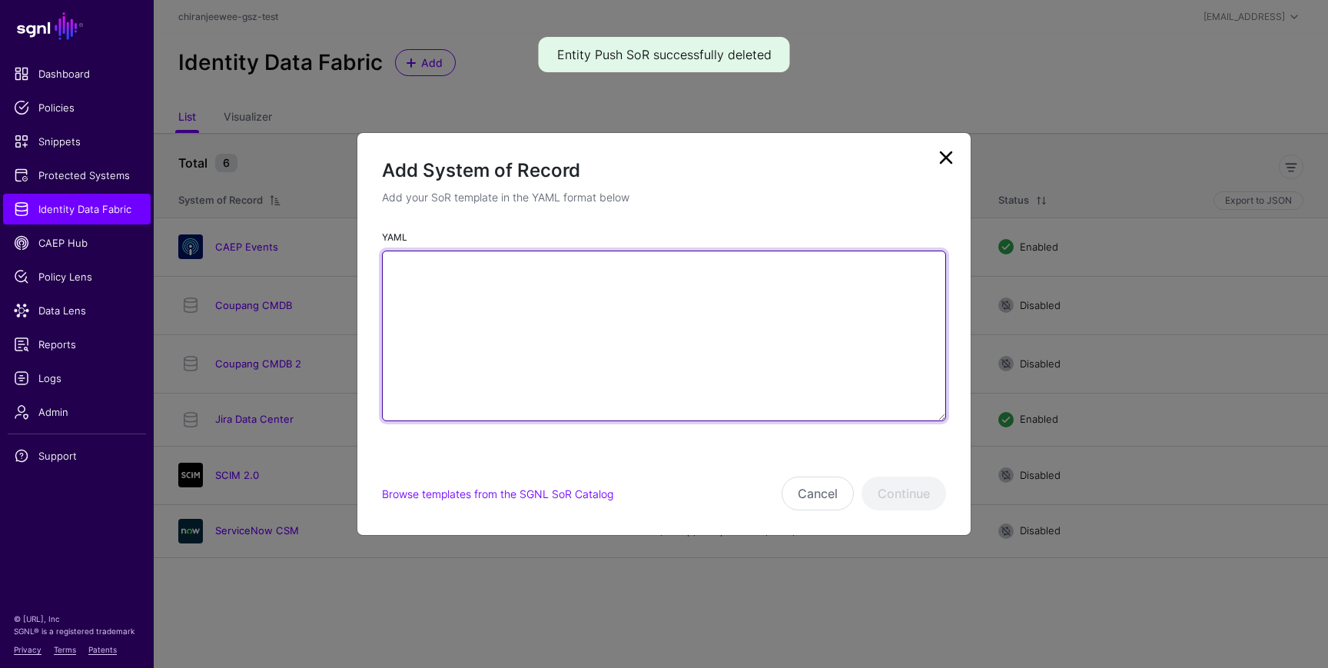
click at [556, 349] on textarea "YAML" at bounding box center [664, 336] width 564 height 171
paste textarea "**********"
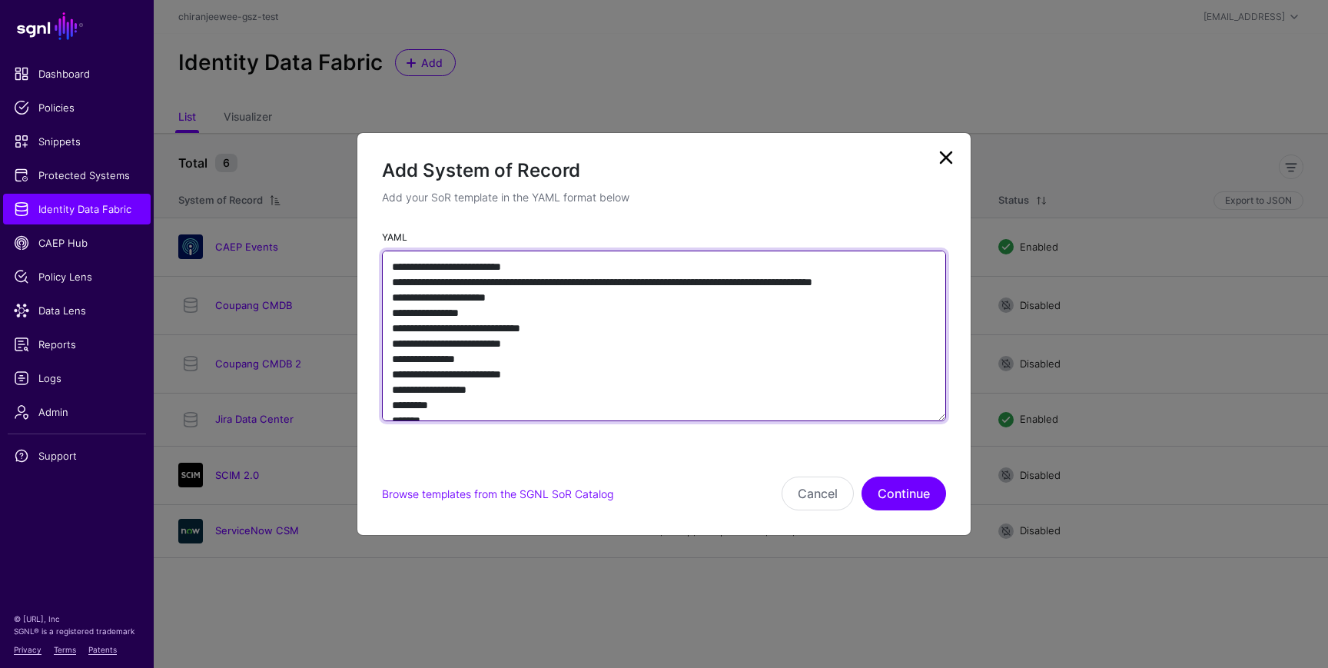
scroll to position [25, 0]
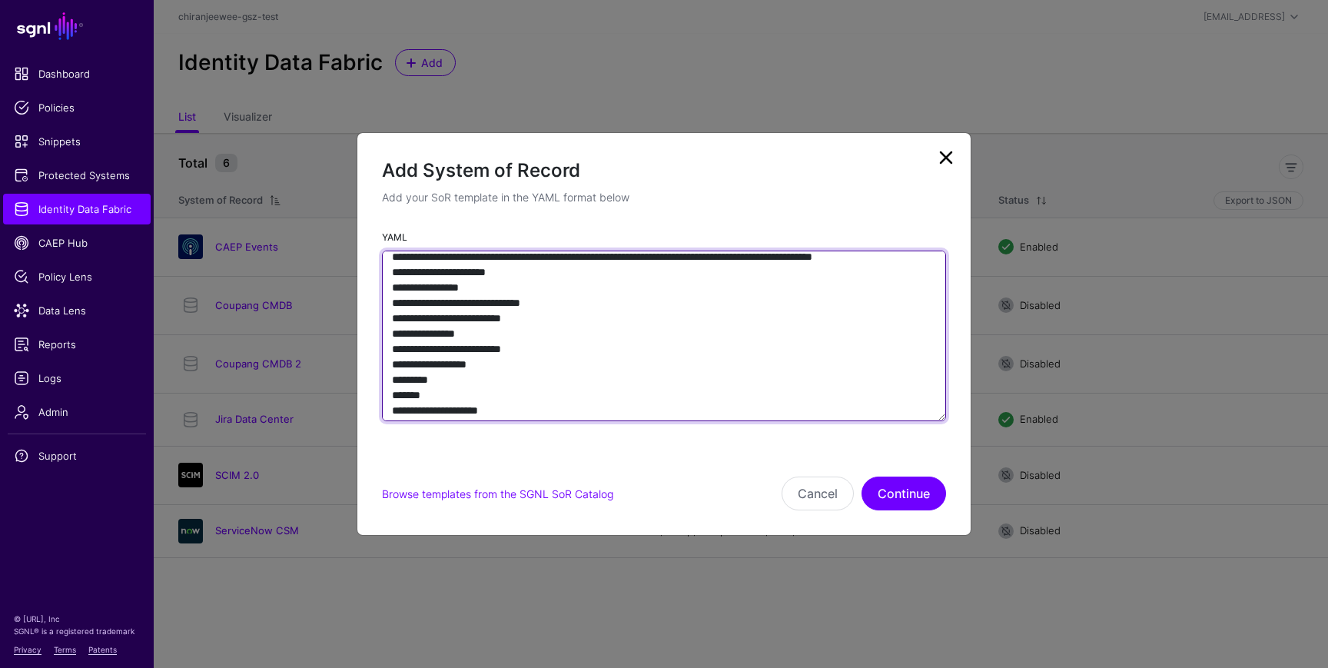
click at [509, 370] on textarea "YAML" at bounding box center [664, 336] width 564 height 171
type textarea "**********"
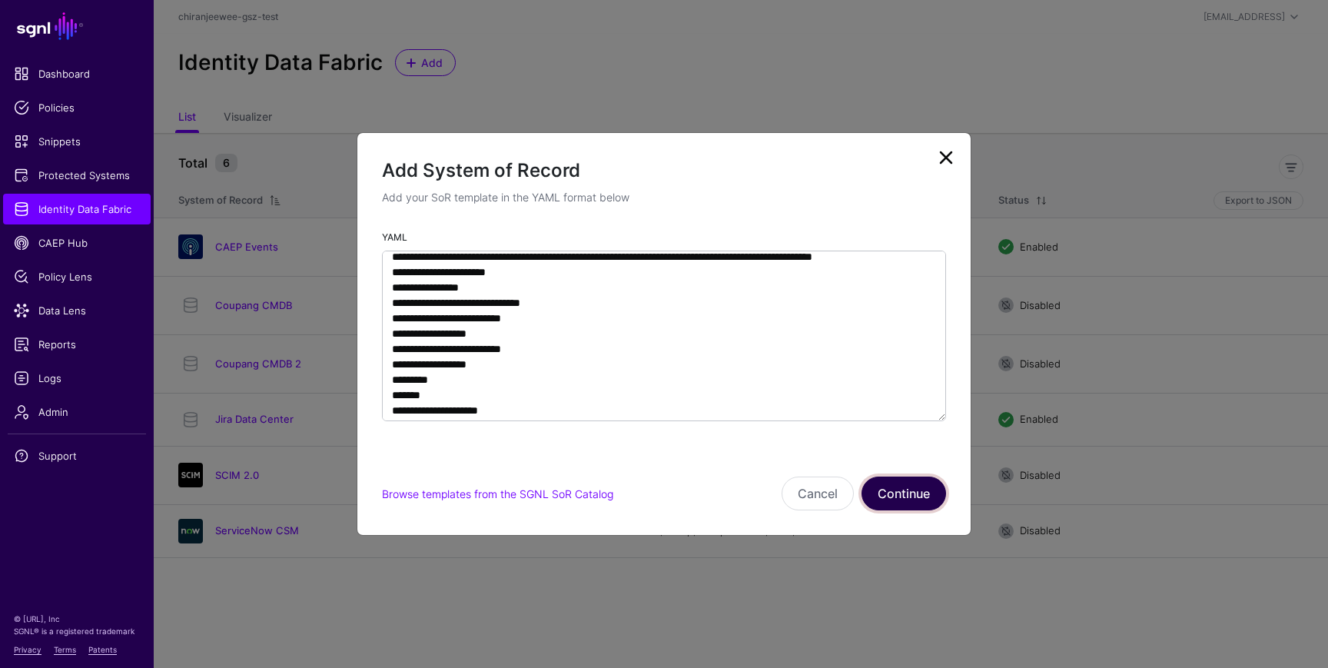
click at [885, 496] on button "Continue" at bounding box center [903, 493] width 85 height 34
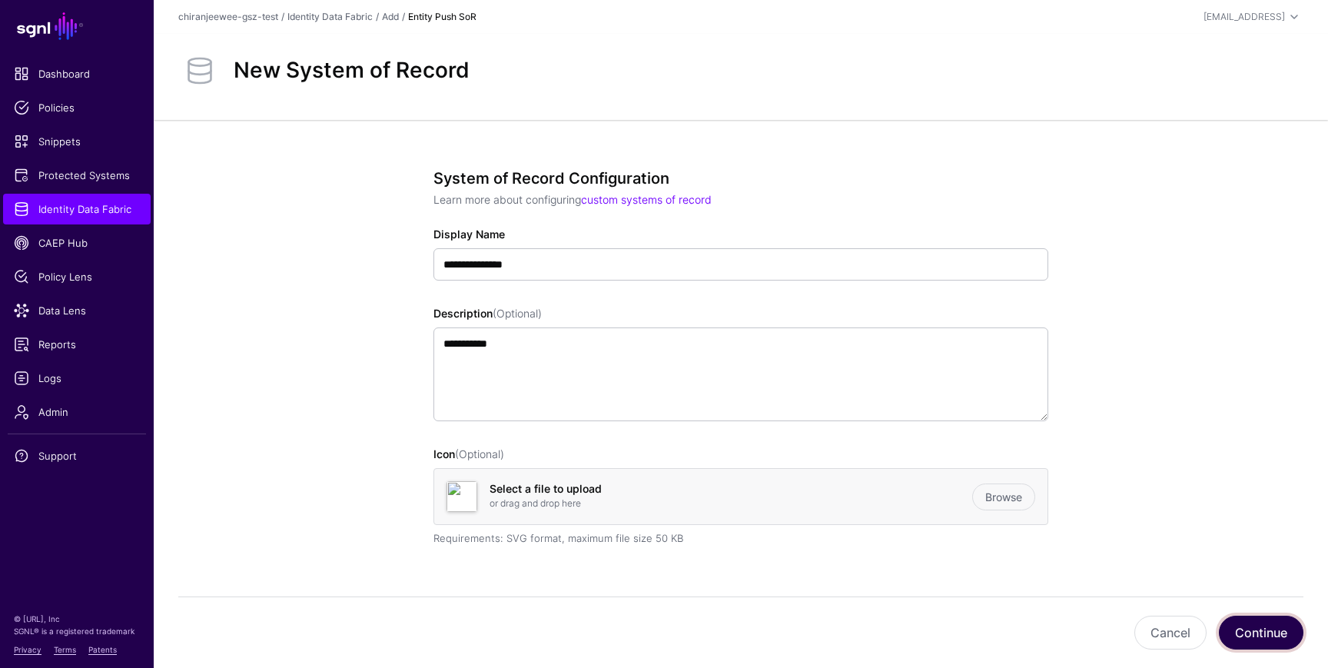
click at [1248, 624] on button "Continue" at bounding box center [1261, 633] width 85 height 34
